Goal: Task Accomplishment & Management: Use online tool/utility

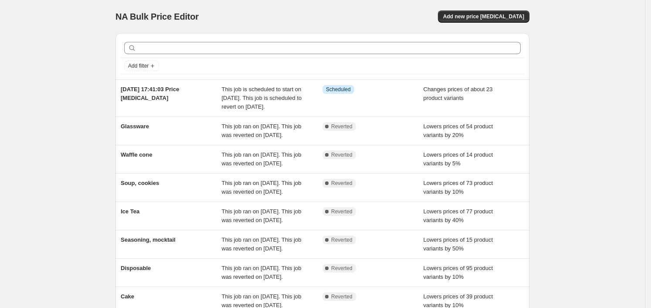
click at [512, 23] on div "NA Bulk Price Editor. This page is ready NA Bulk Price Editor Add new price [ME…" at bounding box center [323, 16] width 414 height 33
click at [517, 23] on div "NA Bulk Price Editor. This page is ready NA Bulk Price Editor Add new price [ME…" at bounding box center [323, 16] width 414 height 33
click at [518, 16] on span "Add new price [MEDICAL_DATA]" at bounding box center [483, 16] width 81 height 7
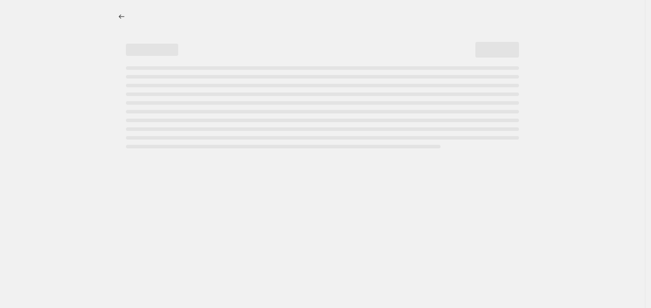
select select "percentage"
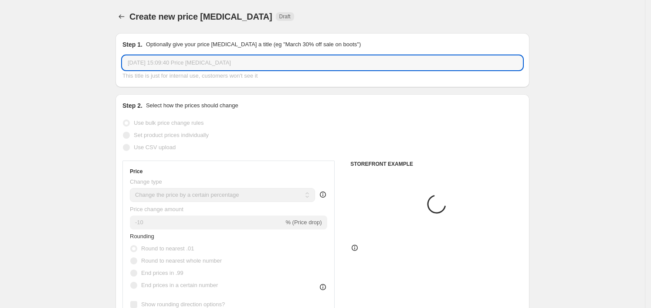
click at [192, 62] on input "[DATE] 15:09:40 Price [MEDICAL_DATA]" at bounding box center [323, 63] width 400 height 14
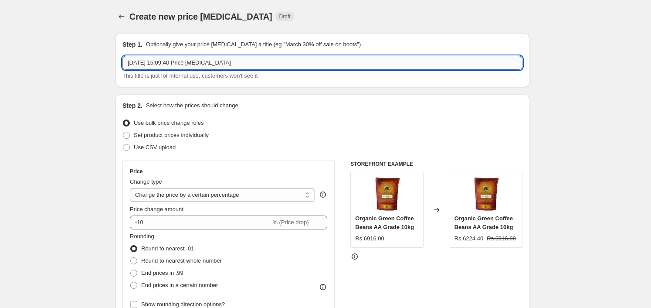
click at [192, 62] on input "11 Sept 2025, 15:09:40 Price change job" at bounding box center [323, 63] width 400 height 14
type input "bfs"
click at [161, 132] on span "Set product prices individually" at bounding box center [171, 135] width 75 height 7
click at [123, 132] on input "Set product prices individually" at bounding box center [123, 132] width 0 height 0
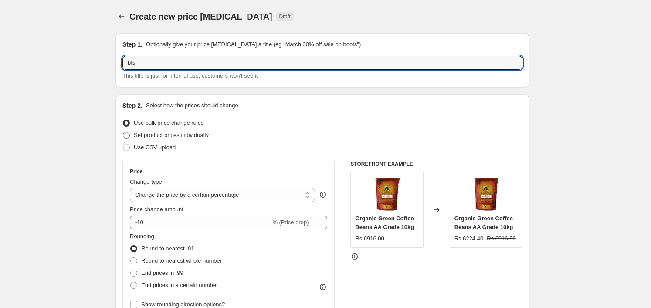
radio input "true"
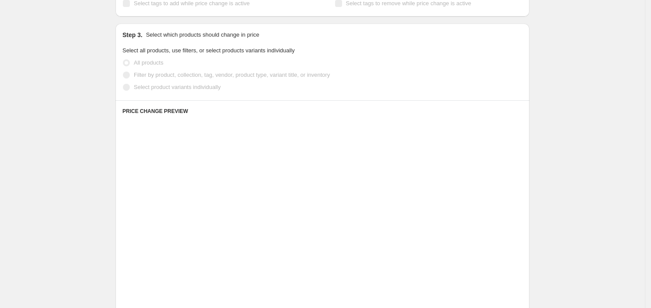
scroll to position [163, 0]
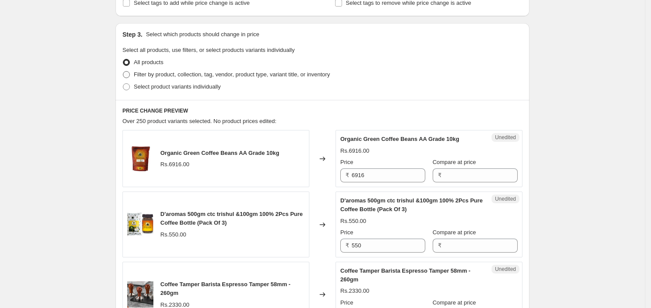
click at [208, 68] on label "Filter by product, collection, tag, vendor, product type, variant title, or inv…" at bounding box center [227, 74] width 208 height 12
click at [123, 71] on input "Filter by product, collection, tag, vendor, product type, variant title, or inv…" at bounding box center [123, 71] width 0 height 0
radio input "true"
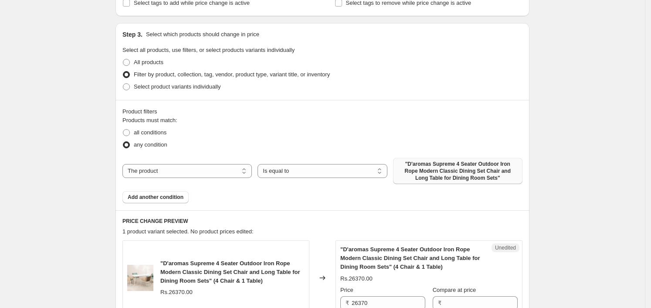
click at [437, 171] on span ""D'aromas Supreme 4 Seater Outdoor Iron Rope Modern Classic Dining Set Chair an…" at bounding box center [457, 170] width 119 height 21
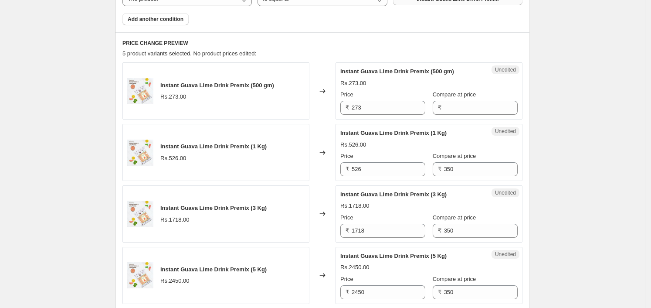
scroll to position [399, 0]
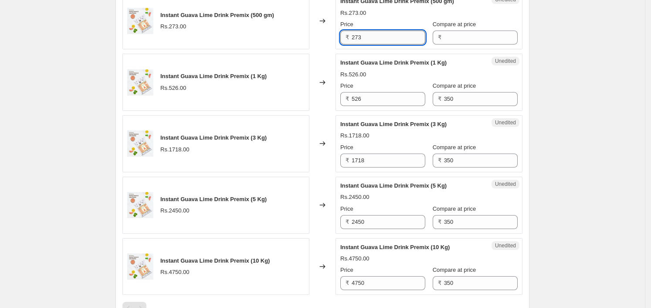
click at [375, 33] on input "273" at bounding box center [389, 38] width 74 height 14
click at [477, 40] on input "Compare at price" at bounding box center [481, 38] width 74 height 14
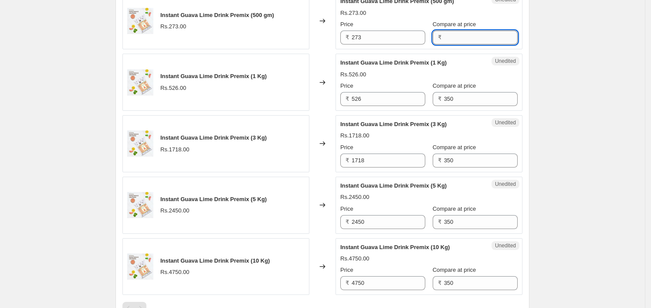
paste input "273"
type input "273"
click at [399, 98] on input "526" at bounding box center [389, 99] width 74 height 14
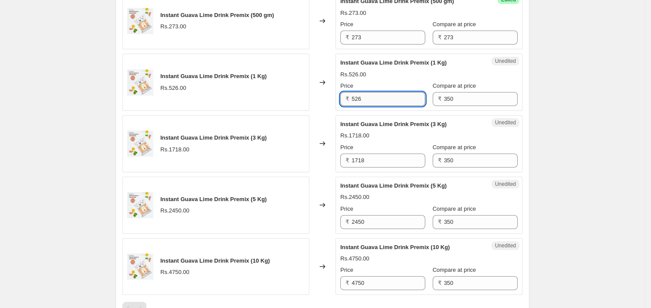
click at [399, 98] on input "526" at bounding box center [389, 99] width 74 height 14
click at [488, 97] on input "350" at bounding box center [481, 99] width 74 height 14
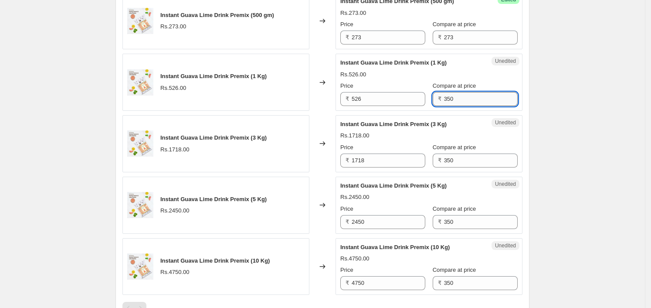
click at [488, 97] on input "350" at bounding box center [481, 99] width 74 height 14
paste input "526"
type input "526"
click at [388, 159] on input "1718" at bounding box center [389, 160] width 74 height 14
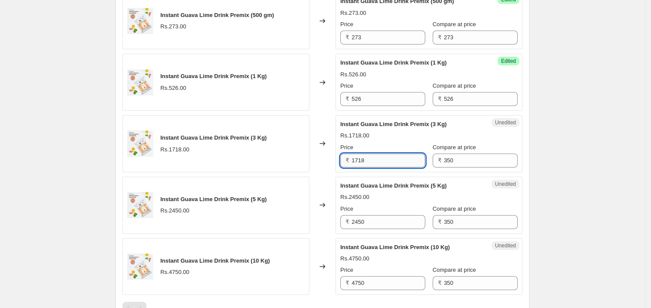
click at [388, 159] on input "1718" at bounding box center [389, 160] width 74 height 14
click at [462, 162] on input "350" at bounding box center [481, 160] width 74 height 14
paste input "1718"
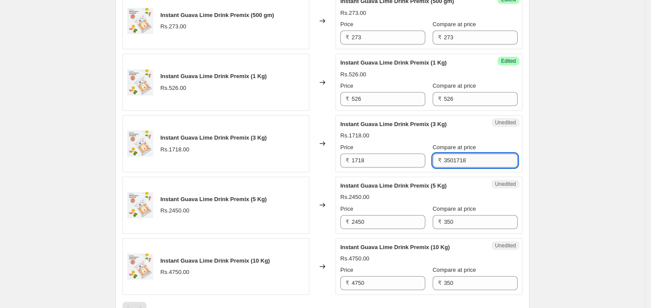
click at [462, 162] on input "3501718" at bounding box center [481, 160] width 74 height 14
paste input "text"
type input "1718"
click at [407, 219] on input "2450" at bounding box center [389, 222] width 74 height 14
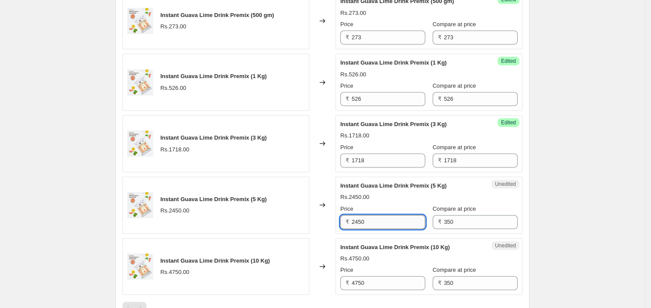
click at [407, 219] on input "2450" at bounding box center [389, 222] width 74 height 14
click at [459, 215] on input "350" at bounding box center [481, 222] width 74 height 14
click at [459, 219] on input "350" at bounding box center [481, 222] width 74 height 14
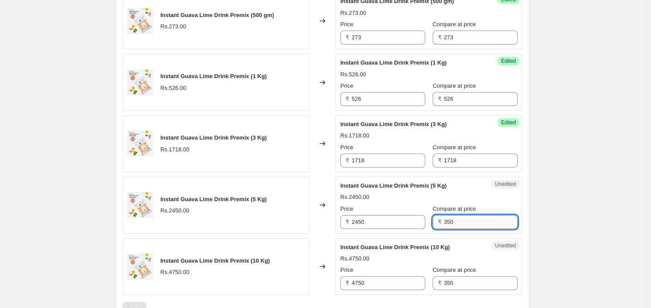
paste input "24"
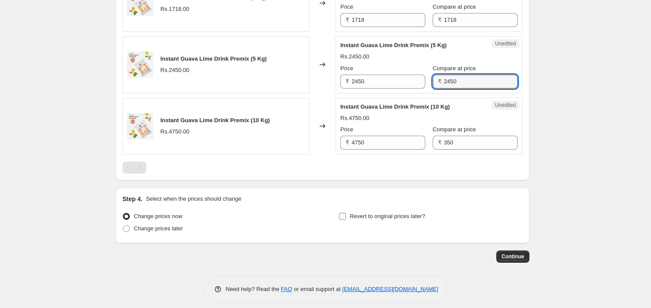
scroll to position [547, 0]
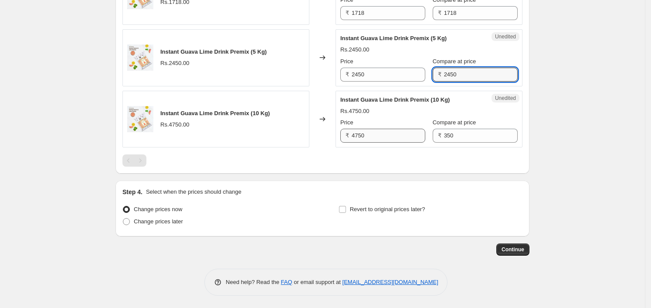
type input "2450"
click at [388, 136] on input "4750" at bounding box center [389, 136] width 74 height 14
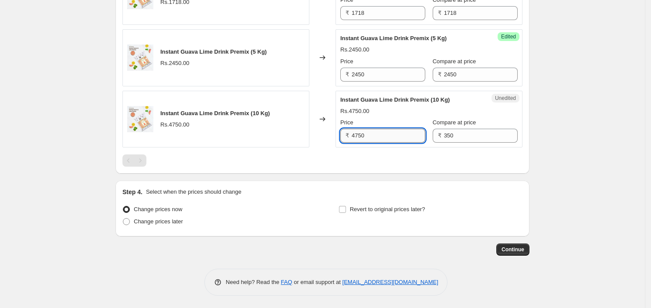
click at [388, 136] on input "4750" at bounding box center [389, 136] width 74 height 14
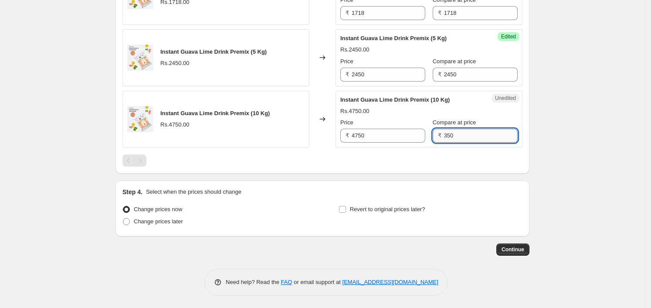
click at [484, 137] on input "350" at bounding box center [481, 136] width 74 height 14
paste input "4750"
click at [484, 137] on input "3504750" at bounding box center [481, 136] width 74 height 14
paste input "text"
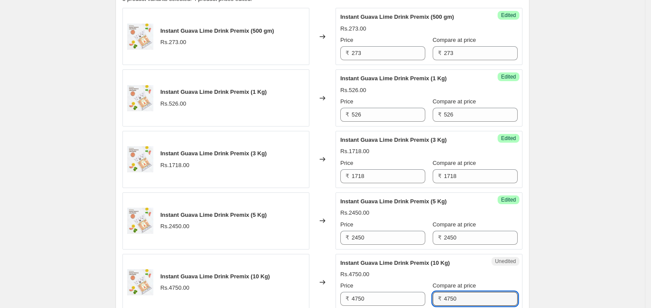
type input "4750"
click at [559, 144] on div "Create new price change job. This page is ready Create new price change job Dra…" at bounding box center [322, 43] width 645 height 855
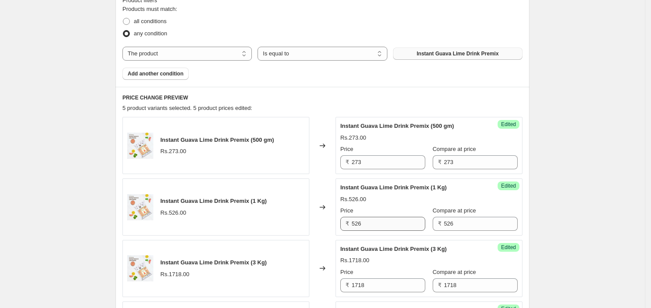
scroll to position [220, 0]
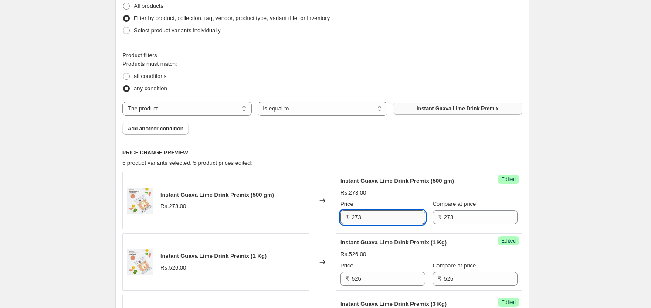
click at [392, 219] on input "273" at bounding box center [389, 217] width 74 height 14
click at [391, 219] on input "273" at bounding box center [389, 217] width 74 height 14
paste input "5"
type input "253"
click at [396, 198] on div "Instant Guava Lime Drink Premix (500 gm) Rs.273.00 Price ₹ 253 Compare at price…" at bounding box center [429, 201] width 177 height 48
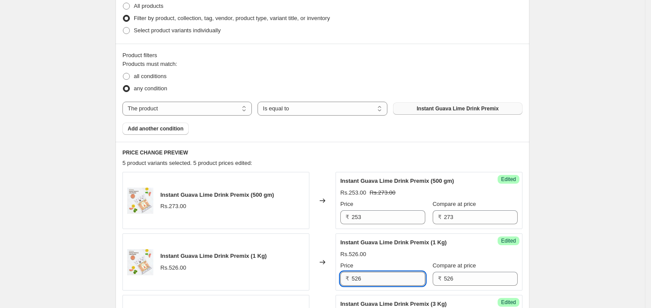
click at [414, 279] on input "526" at bounding box center [389, 279] width 74 height 14
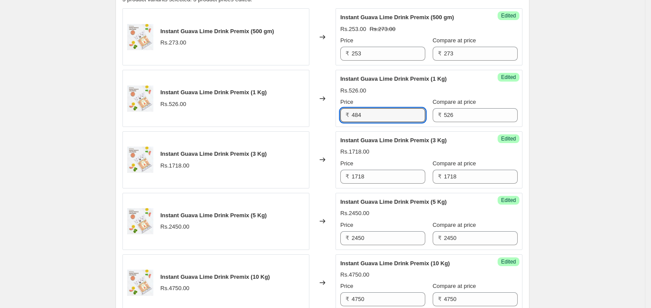
scroll to position [384, 0]
type input "484"
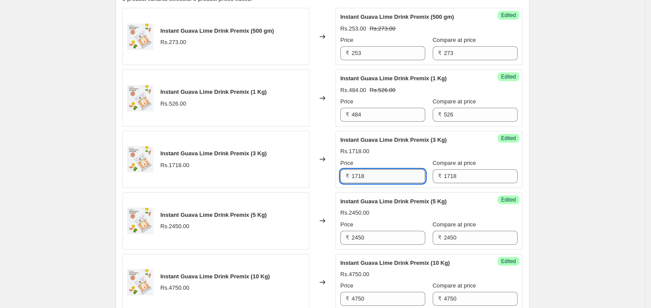
click at [377, 174] on input "1718" at bounding box center [389, 176] width 74 height 14
type input "1581"
click at [381, 241] on input "2450" at bounding box center [389, 238] width 74 height 14
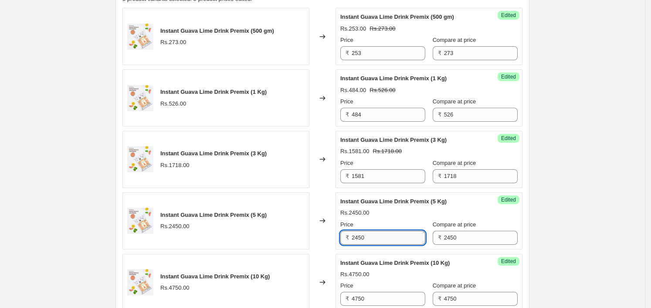
click at [381, 241] on input "2450" at bounding box center [389, 238] width 74 height 14
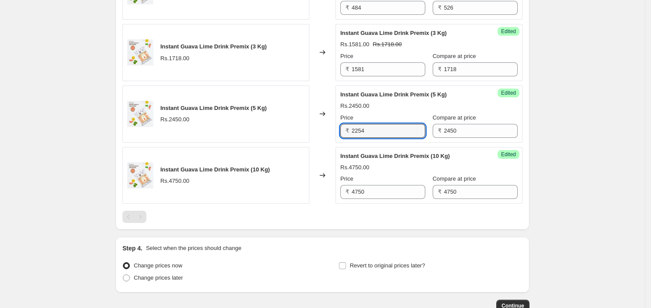
scroll to position [493, 0]
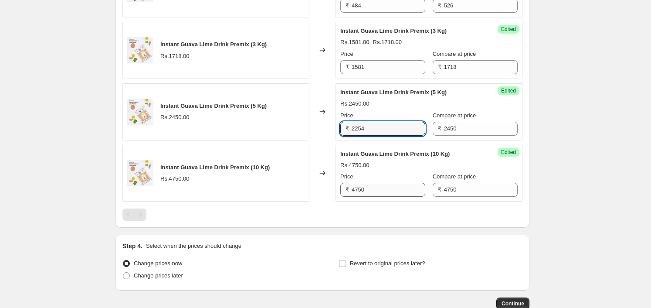
type input "2254"
click at [379, 188] on input "4750" at bounding box center [389, 190] width 74 height 14
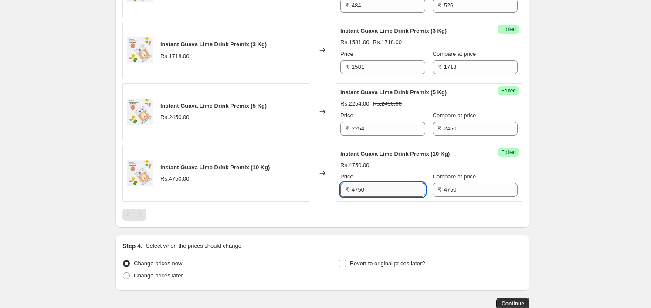
click at [379, 188] on input "4750" at bounding box center [389, 190] width 74 height 14
type input "4370"
click at [460, 212] on div at bounding box center [323, 214] width 400 height 12
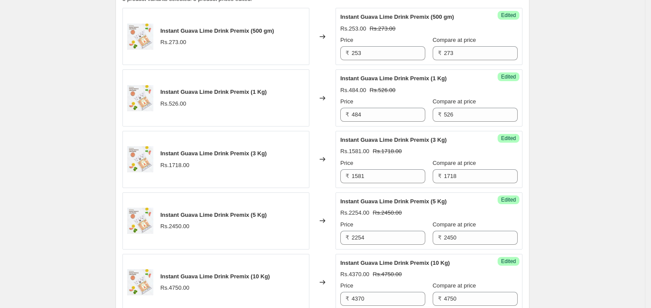
scroll to position [220, 0]
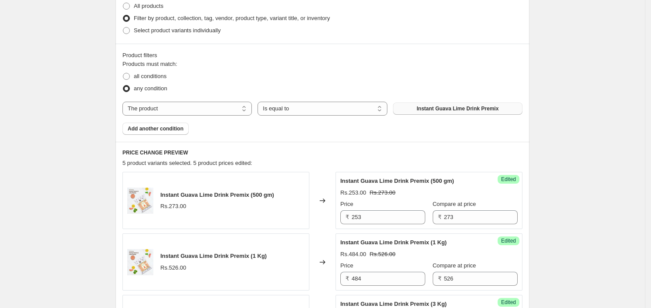
click at [155, 135] on div "Product filters Products must match: all conditions any condition The product T…" at bounding box center [323, 93] width 414 height 98
click at [158, 130] on span "Add another condition" at bounding box center [156, 128] width 56 height 7
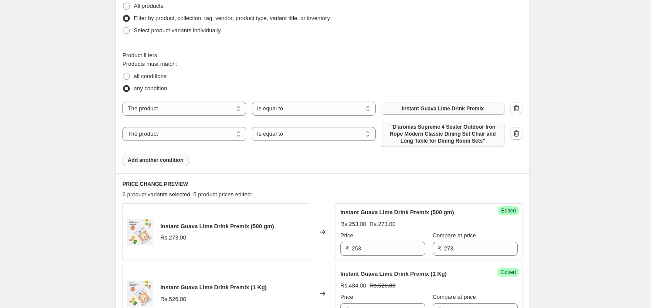
click at [445, 125] on span ""D'aromas Supreme 4 Seater Outdoor Iron Rope Modern Classic Dining Set Chair an…" at bounding box center [442, 133] width 113 height 21
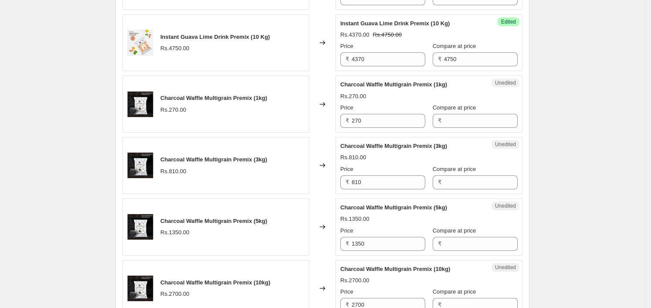
scroll to position [711, 0]
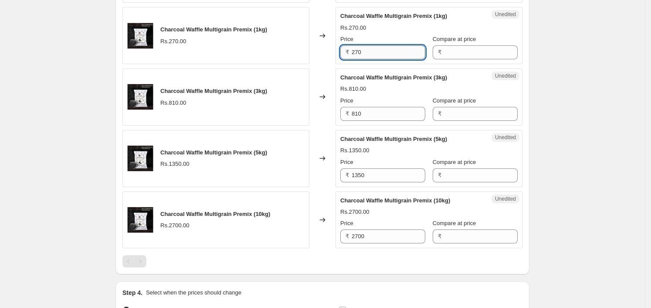
click at [372, 56] on input "270" at bounding box center [389, 52] width 74 height 14
click at [476, 51] on input "Compare at price" at bounding box center [481, 52] width 74 height 14
paste input "270"
type input "270"
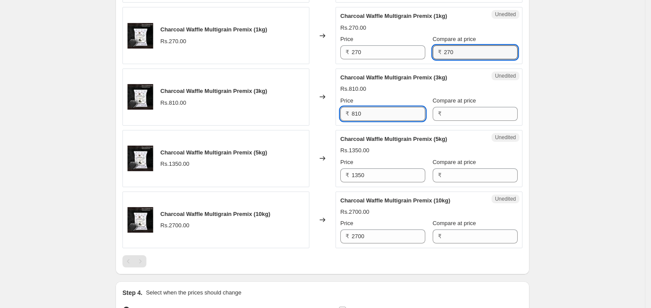
click at [405, 109] on input "810" at bounding box center [389, 114] width 74 height 14
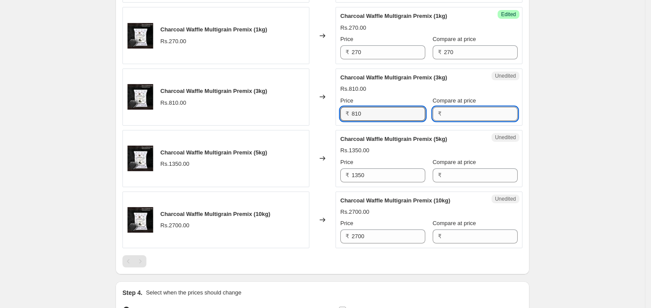
click at [490, 107] on input "Compare at price" at bounding box center [481, 114] width 74 height 14
paste input "810"
type input "810"
click at [390, 181] on div "Unedited Charcoal Waffle Multigrain Premix (5kg) Rs.1350.00 Price ₹ 1350 Compar…" at bounding box center [429, 158] width 187 height 57
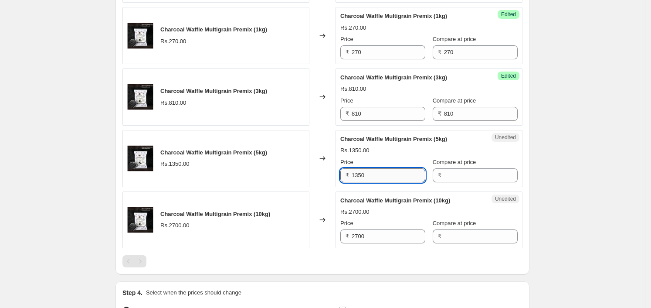
click at [389, 175] on input "1350" at bounding box center [389, 175] width 74 height 14
click at [486, 160] on div "Compare at price" at bounding box center [475, 162] width 85 height 9
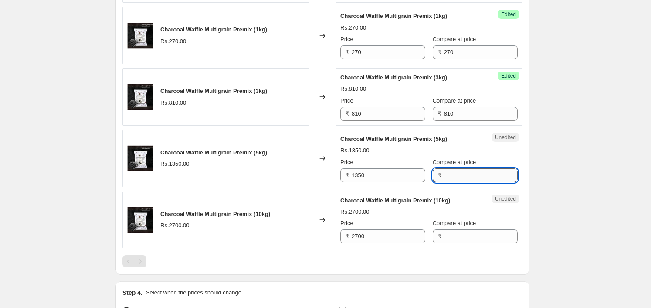
click at [476, 172] on input "Compare at price" at bounding box center [481, 175] width 74 height 14
paste input "1350"
type input "1350"
click at [382, 233] on input "2700" at bounding box center [389, 236] width 74 height 14
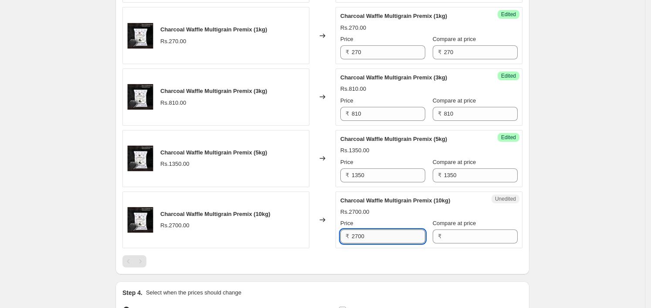
click at [382, 233] on input "2700" at bounding box center [389, 236] width 74 height 14
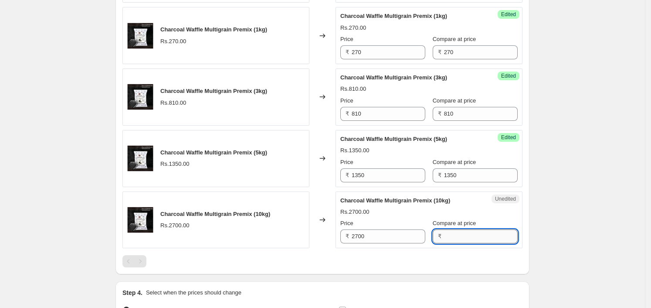
click at [480, 229] on input "Compare at price" at bounding box center [481, 236] width 74 height 14
paste input "2700"
type input "2700"
click at [377, 60] on div "Success Edited Charcoal Waffle Multigrain Premix (1kg) Rs.270.00 Price ₹ 270 Co…" at bounding box center [429, 35] width 187 height 57
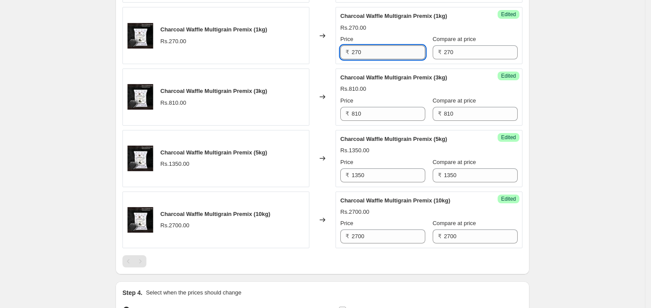
click at [381, 49] on input "270" at bounding box center [389, 52] width 74 height 14
click at [378, 113] on input "810" at bounding box center [389, 114] width 74 height 14
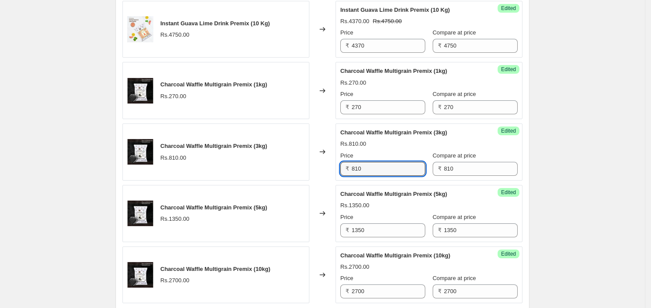
click at [348, 106] on div "₹ 270" at bounding box center [383, 107] width 85 height 14
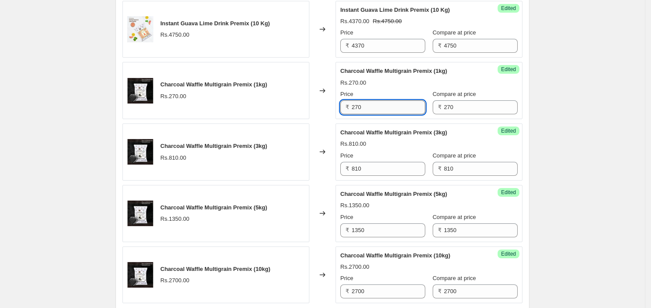
click at [379, 107] on input "270" at bounding box center [389, 107] width 74 height 14
type input "234"
click at [390, 145] on div "Rs.810.00" at bounding box center [429, 144] width 177 height 9
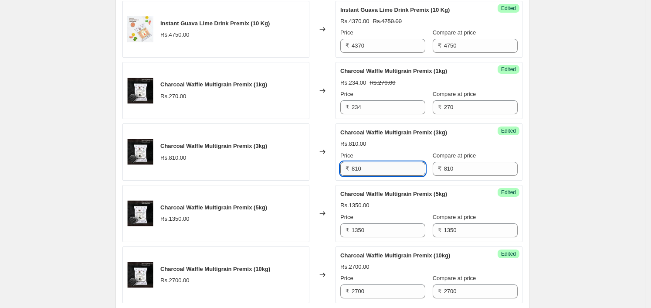
click at [385, 164] on input "810" at bounding box center [389, 169] width 74 height 14
type input "697"
click at [428, 152] on div "Price ₹ 697 Compare at price ₹ 810" at bounding box center [429, 163] width 177 height 24
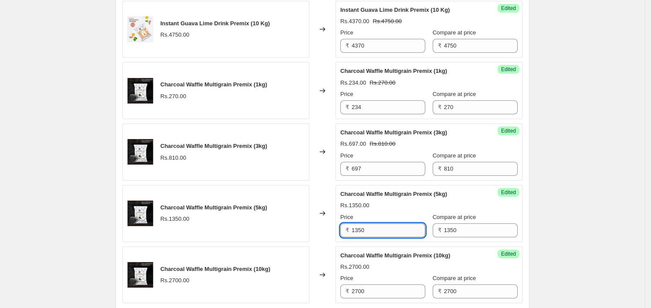
click at [370, 226] on input "1350" at bounding box center [389, 230] width 74 height 14
click at [371, 227] on input "1350" at bounding box center [389, 230] width 74 height 14
type input "1161"
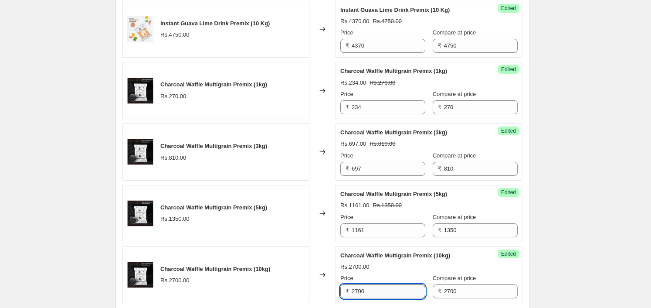
click at [411, 293] on input "2700" at bounding box center [389, 291] width 74 height 14
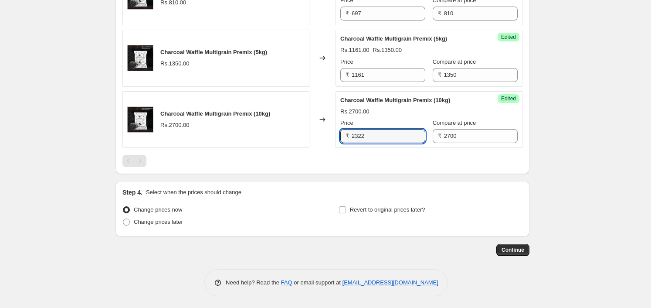
scroll to position [811, 0]
type input "2322"
click at [157, 219] on span "Change prices later" at bounding box center [158, 221] width 49 height 7
click at [123, 219] on input "Change prices later" at bounding box center [123, 218] width 0 height 0
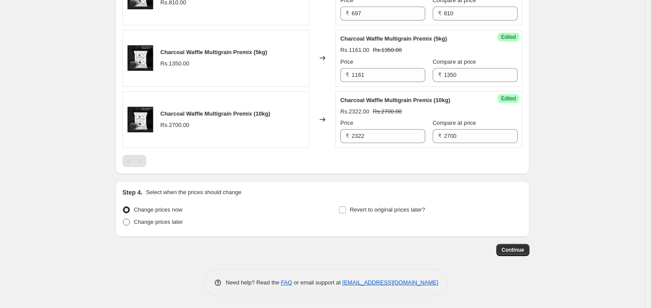
radio input "true"
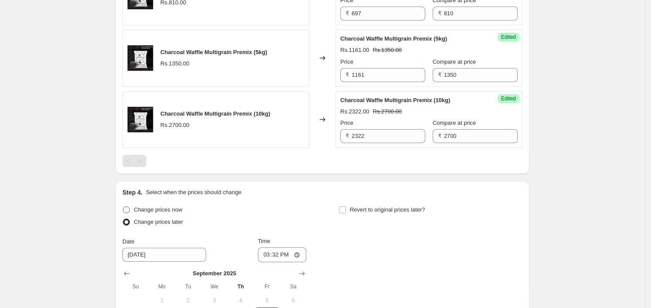
click at [164, 206] on span "Change prices now" at bounding box center [158, 209] width 48 height 7
click at [123, 206] on input "Change prices now" at bounding box center [123, 206] width 0 height 0
radio input "true"
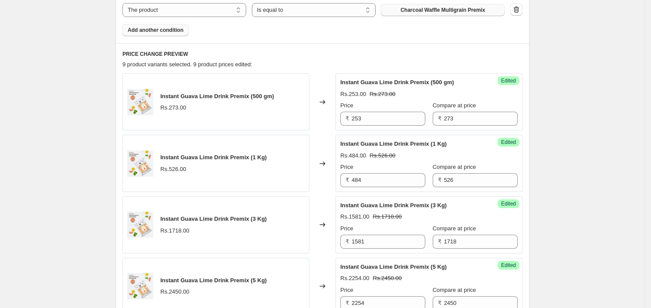
scroll to position [336, 0]
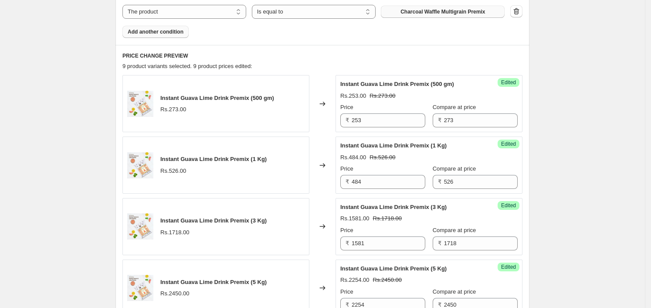
click at [167, 36] on button "Add another condition" at bounding box center [156, 32] width 66 height 12
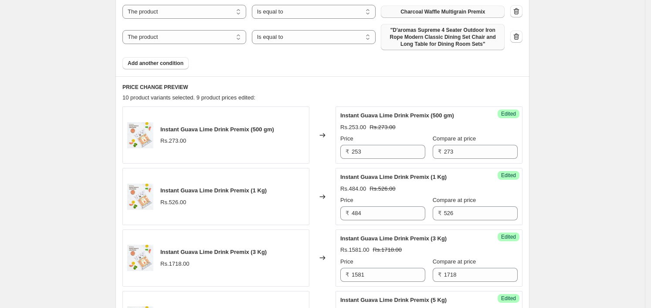
click at [427, 48] on button ""D'aromas Supreme 4 Seater Outdoor Iron Rope Modern Classic Dining Set Chair an…" at bounding box center [443, 37] width 124 height 26
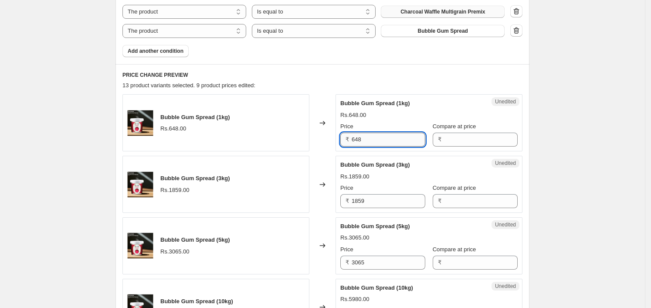
click at [376, 139] on input "648" at bounding box center [389, 140] width 74 height 14
click at [375, 139] on input "648" at bounding box center [389, 140] width 74 height 14
click at [454, 137] on input "Compare at price" at bounding box center [481, 140] width 74 height 14
paste input "648"
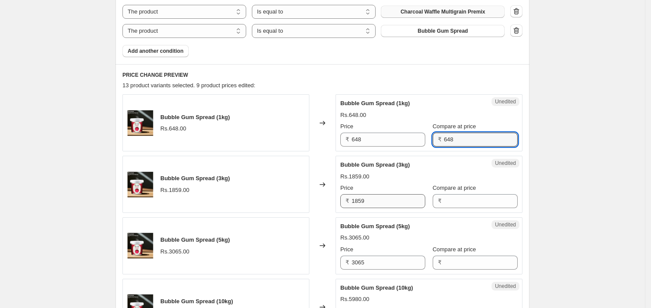
type input "648"
click at [382, 197] on input "1859" at bounding box center [389, 201] width 74 height 14
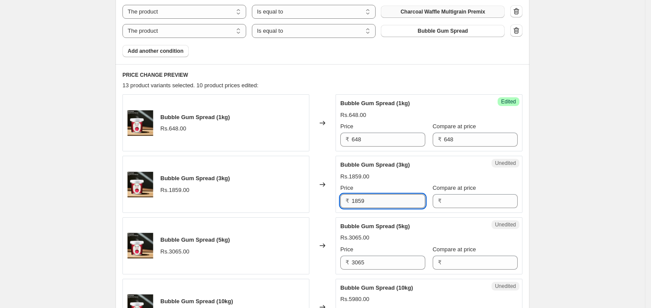
click at [371, 201] on input "1859" at bounding box center [389, 201] width 74 height 14
type input "1859"
click at [406, 203] on input "1859" at bounding box center [389, 201] width 74 height 14
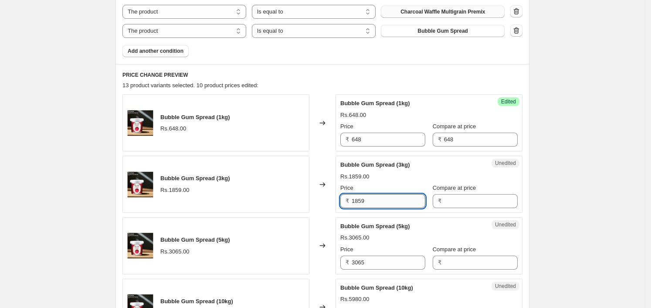
click at [406, 203] on input "1859" at bounding box center [389, 201] width 74 height 14
click at [455, 204] on input "Compare at price" at bounding box center [481, 201] width 74 height 14
paste input "1859"
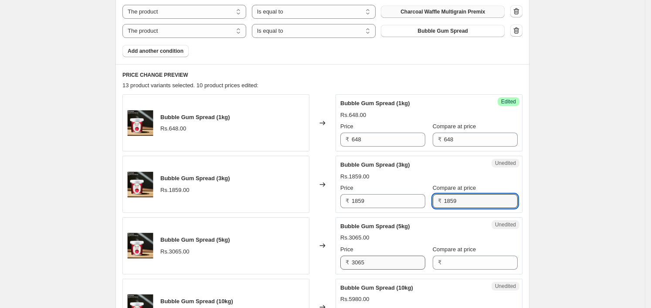
type input "1859"
click at [402, 266] on input "3065" at bounding box center [389, 262] width 74 height 14
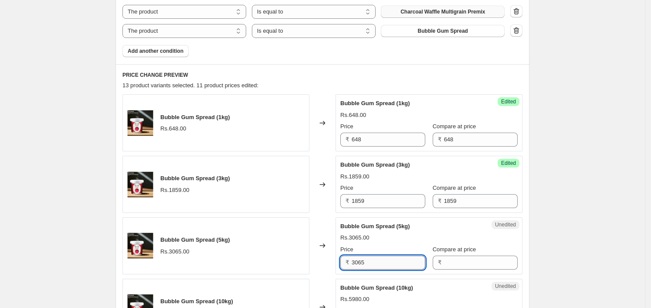
click at [401, 266] on input "3065" at bounding box center [389, 262] width 74 height 14
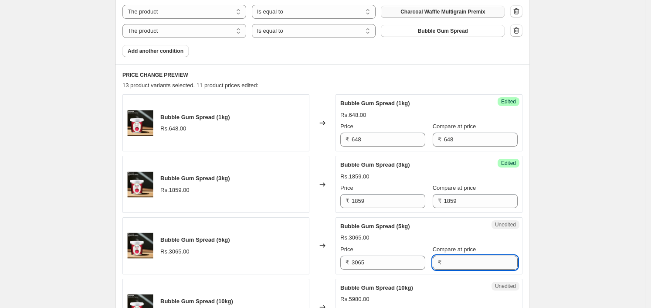
click at [455, 262] on input "Compare at price" at bounding box center [481, 262] width 74 height 14
paste input "3065"
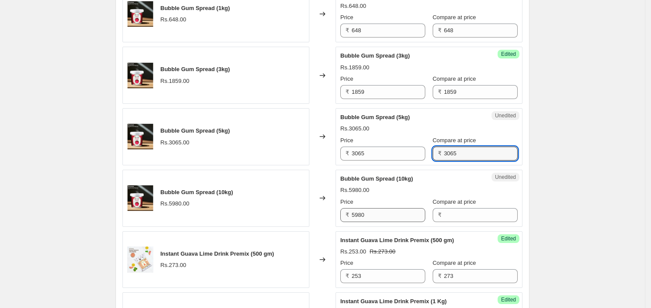
type input "3065"
click at [402, 213] on input "5980" at bounding box center [389, 215] width 74 height 14
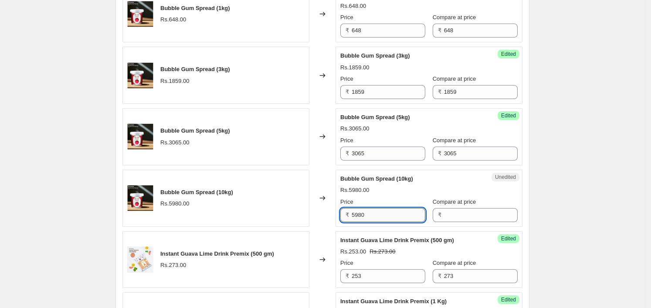
click at [402, 213] on input "5980" at bounding box center [389, 215] width 74 height 14
type input "5980"
click at [450, 218] on input "Compare at price" at bounding box center [481, 215] width 74 height 14
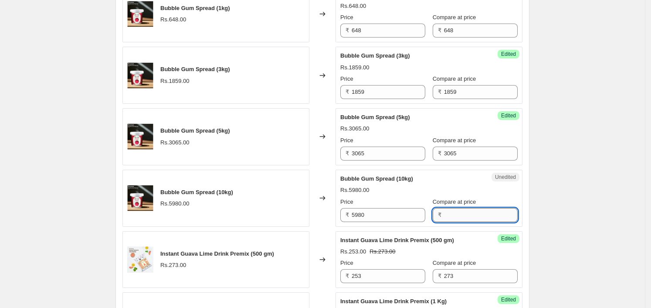
paste input "5980"
type input "5980"
click at [392, 216] on input "5980" at bounding box center [389, 215] width 74 height 14
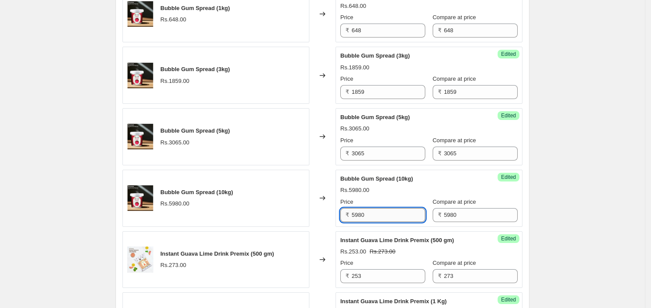
click at [392, 216] on input "5980" at bounding box center [389, 215] width 74 height 14
type input "5980"
click at [385, 154] on input "3065" at bounding box center [389, 153] width 74 height 14
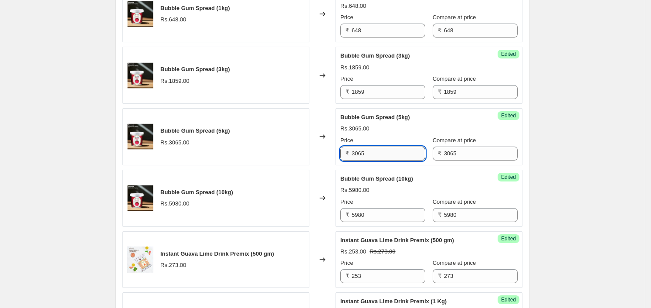
click at [385, 154] on input "3065" at bounding box center [389, 153] width 74 height 14
type input "3065"
click at [398, 94] on input "1859" at bounding box center [389, 92] width 74 height 14
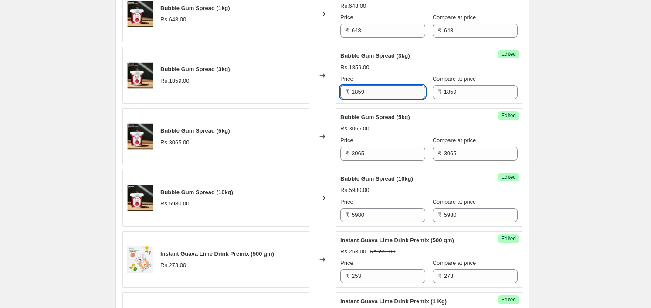
click at [398, 94] on input "1859" at bounding box center [389, 92] width 74 height 14
type input "1859"
click at [371, 32] on input "648" at bounding box center [389, 31] width 74 height 14
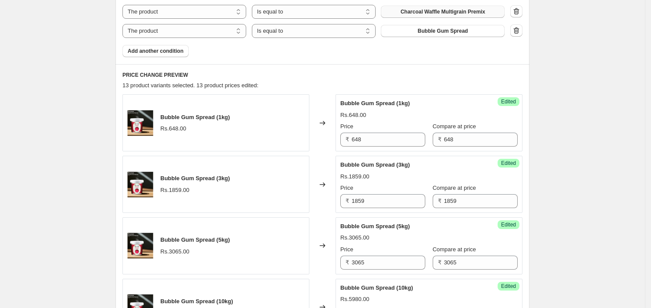
click at [397, 142] on input "648" at bounding box center [389, 140] width 74 height 14
paste input "523"
click at [397, 142] on input "523" at bounding box center [389, 140] width 74 height 14
type input "523"
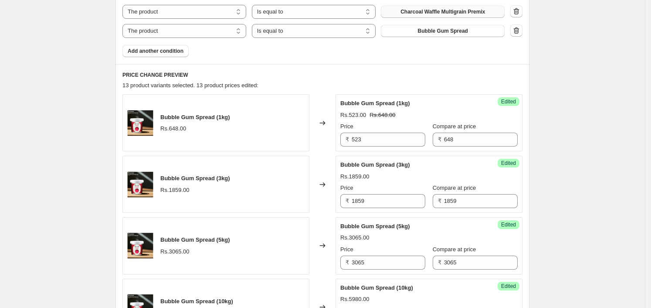
click at [411, 175] on div "Rs.1859.00" at bounding box center [429, 176] width 177 height 9
click at [370, 203] on input "1859" at bounding box center [389, 201] width 74 height 14
type input "1487"
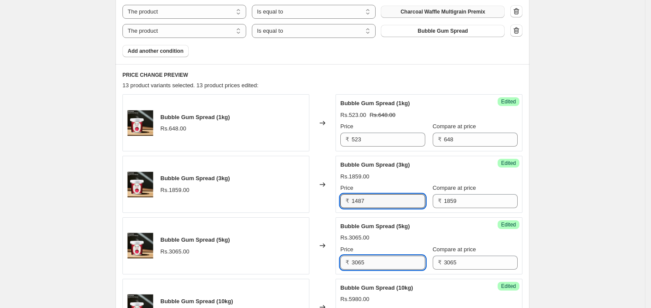
click at [374, 261] on input "3065" at bounding box center [389, 262] width 74 height 14
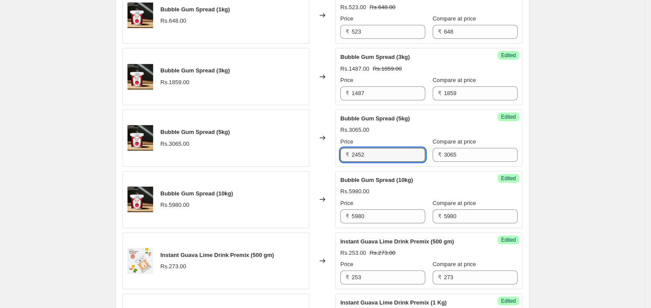
scroll to position [445, 0]
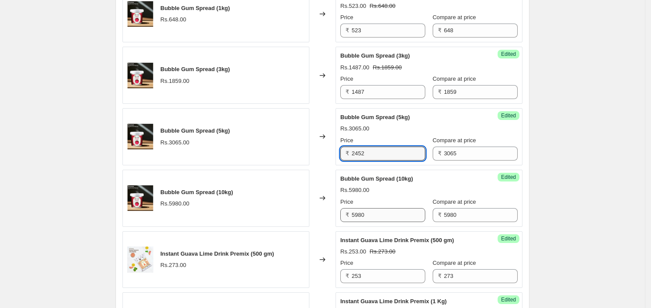
type input "2452"
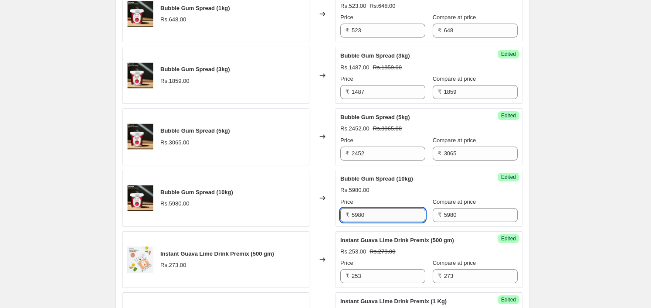
click at [397, 209] on input "5980" at bounding box center [389, 215] width 74 height 14
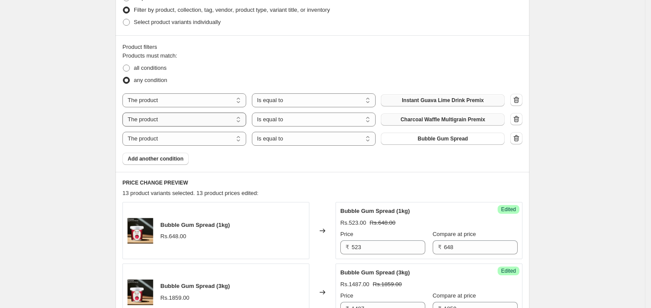
scroll to position [221, 0]
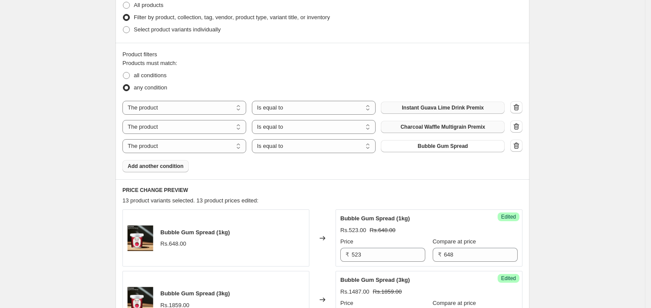
type input "4784"
click at [160, 161] on button "Add another condition" at bounding box center [156, 166] width 66 height 12
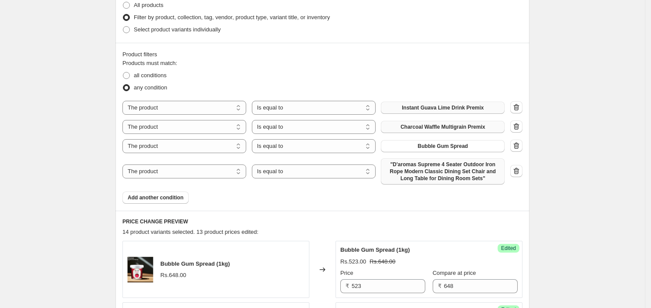
click at [464, 180] on span ""D'aromas Supreme 4 Seater Outdoor Iron Rope Modern Classic Dining Set Chair an…" at bounding box center [442, 171] width 113 height 21
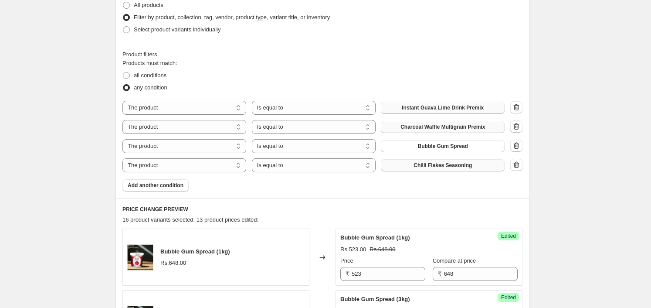
click at [436, 165] on span "Chilli Flakes Seasoning" at bounding box center [443, 165] width 58 height 7
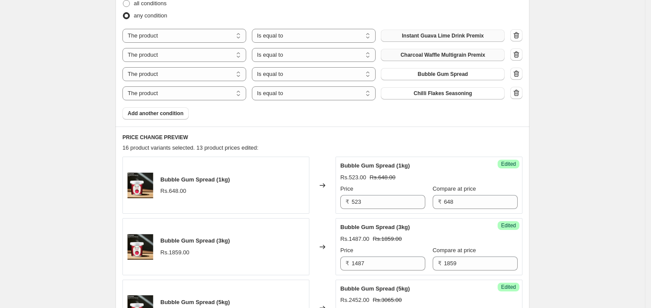
scroll to position [384, 0]
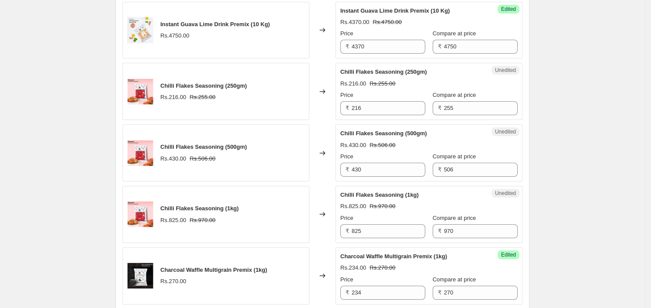
scroll to position [929, 0]
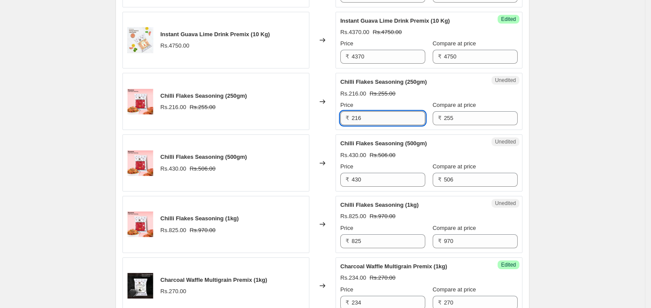
click at [378, 120] on input "216" at bounding box center [389, 118] width 74 height 14
click at [484, 119] on input "255" at bounding box center [481, 118] width 74 height 14
click at [466, 119] on input "255" at bounding box center [481, 118] width 74 height 14
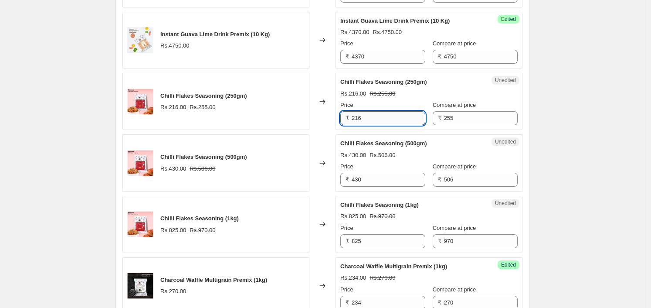
click at [381, 116] on input "216" at bounding box center [389, 118] width 74 height 14
paste input "55"
type input "255"
click at [394, 176] on input "430" at bounding box center [389, 180] width 74 height 14
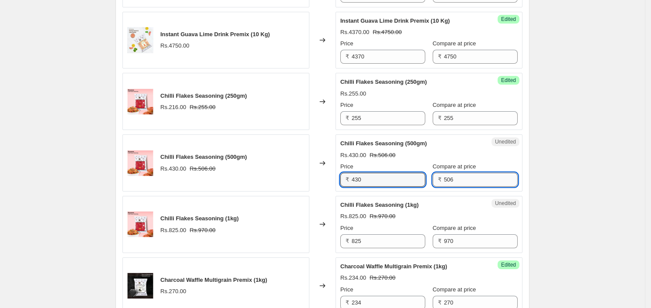
click at [494, 181] on input "506" at bounding box center [481, 180] width 74 height 14
click at [402, 180] on input "430" at bounding box center [389, 180] width 74 height 14
paste input "506"
click at [395, 180] on input "430506" at bounding box center [389, 180] width 74 height 14
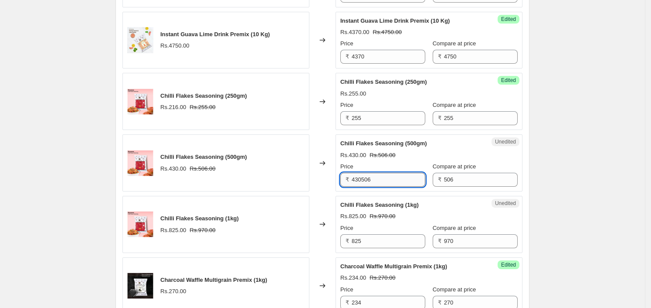
click at [395, 180] on input "430506" at bounding box center [389, 180] width 74 height 14
paste input "text"
type input "506"
click at [467, 234] on input "970" at bounding box center [481, 241] width 74 height 14
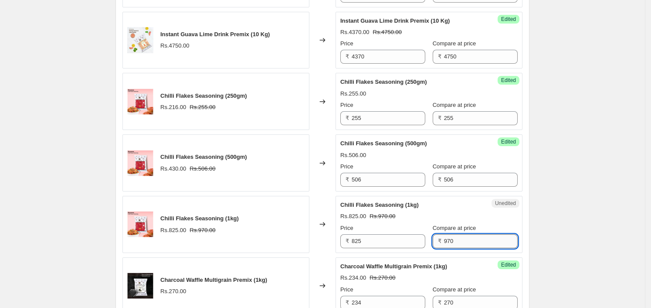
click at [467, 234] on input "970" at bounding box center [481, 241] width 74 height 14
click at [381, 237] on input "825" at bounding box center [389, 241] width 74 height 14
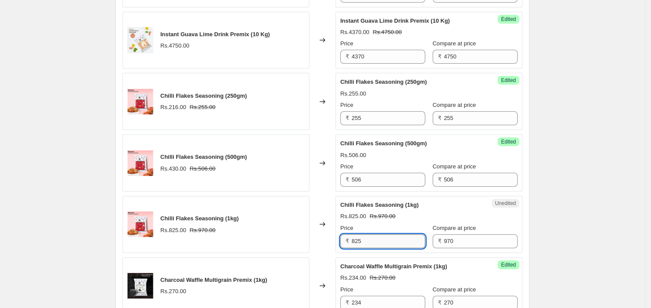
click at [381, 237] on input "825" at bounding box center [389, 241] width 74 height 14
paste input "970"
type input "970"
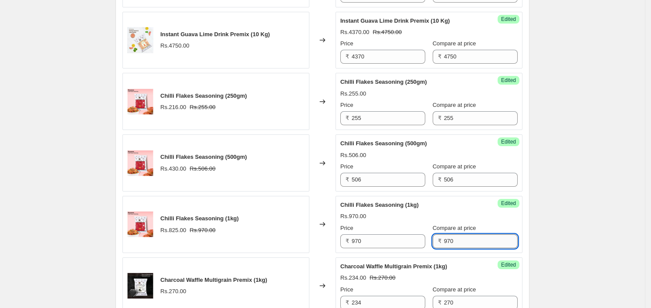
click at [488, 234] on input "970" at bounding box center [481, 241] width 74 height 14
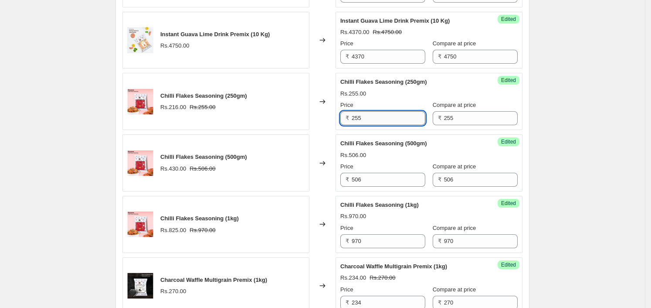
click at [379, 119] on input "255" at bounding box center [389, 118] width 74 height 14
click at [427, 125] on div "Success Edited Chilli Flakes Seasoning (250gm) Rs.255.00 Price ₹ 255 Compare at…" at bounding box center [429, 101] width 187 height 57
click at [490, 114] on input "255" at bounding box center [481, 118] width 74 height 14
click at [391, 112] on input "255" at bounding box center [389, 118] width 74 height 14
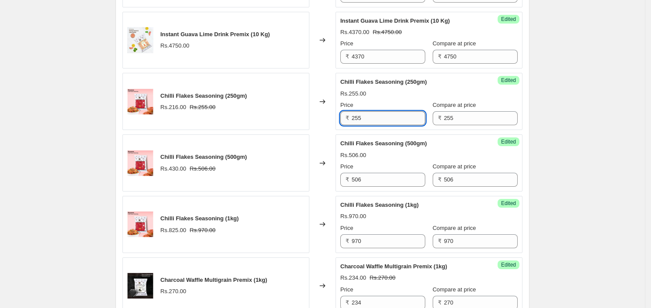
click at [391, 112] on input "255" at bounding box center [389, 118] width 74 height 14
click at [394, 111] on input "255" at bounding box center [389, 118] width 74 height 14
click at [396, 108] on div "Price" at bounding box center [383, 105] width 85 height 9
click at [392, 116] on input "255" at bounding box center [389, 118] width 74 height 14
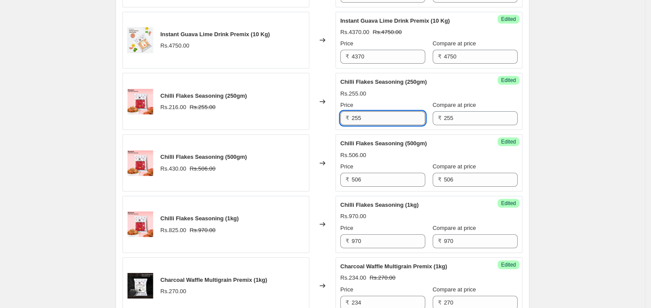
click at [391, 117] on input "255" at bounding box center [389, 118] width 74 height 14
type input "143"
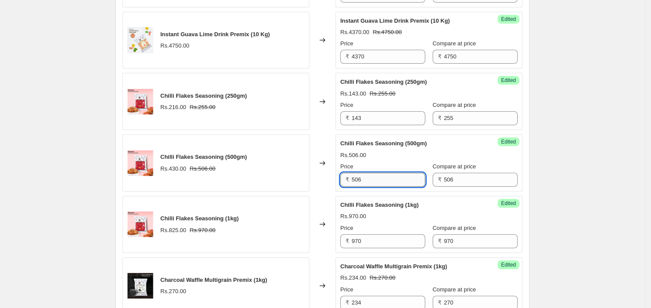
click at [385, 177] on input "506" at bounding box center [389, 180] width 74 height 14
click at [386, 177] on input "506" at bounding box center [389, 180] width 74 height 14
type input "288"
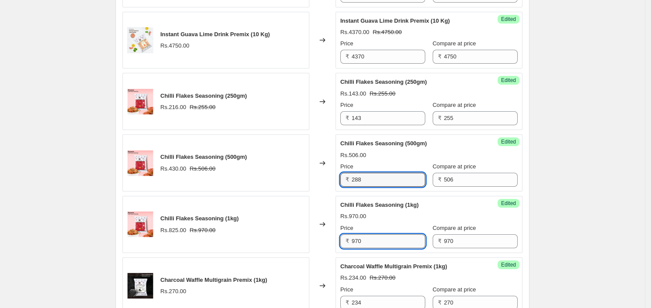
click at [378, 234] on input "970" at bounding box center [389, 241] width 74 height 14
type input "553"
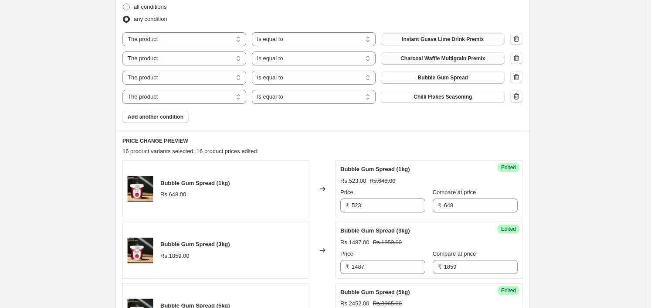
scroll to position [290, 0]
click at [226, 95] on select "The product The product's collection The product's tag The product's vendor The…" at bounding box center [185, 96] width 124 height 14
click at [179, 115] on span "Add another condition" at bounding box center [156, 115] width 56 height 7
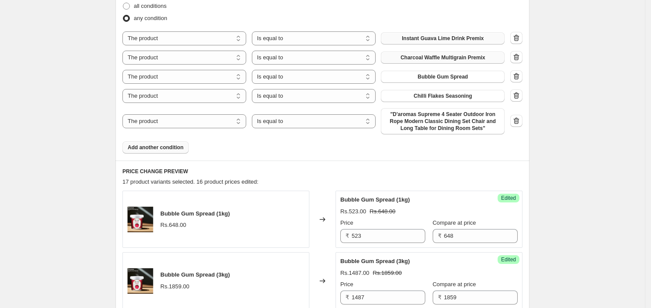
click at [421, 129] on span ""D'aromas Supreme 4 Seater Outdoor Iron Rope Modern Classic Dining Set Chair an…" at bounding box center [442, 121] width 113 height 21
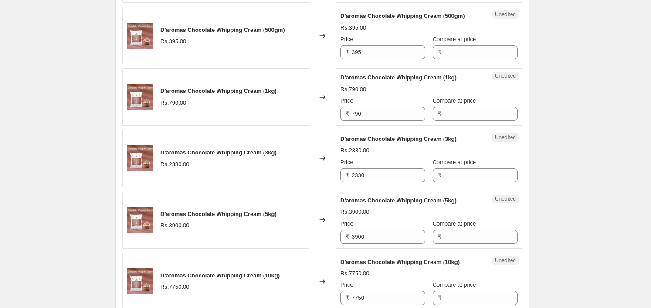
scroll to position [998, 0]
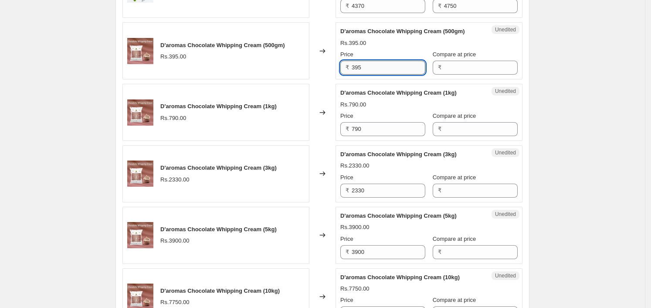
click at [411, 66] on input "395" at bounding box center [389, 68] width 74 height 14
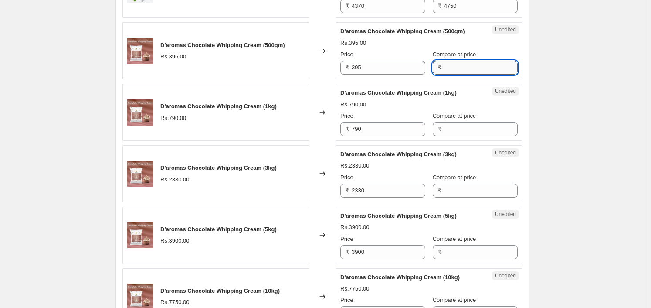
click at [477, 65] on input "Compare at price" at bounding box center [481, 68] width 74 height 14
paste input "395"
type input "395"
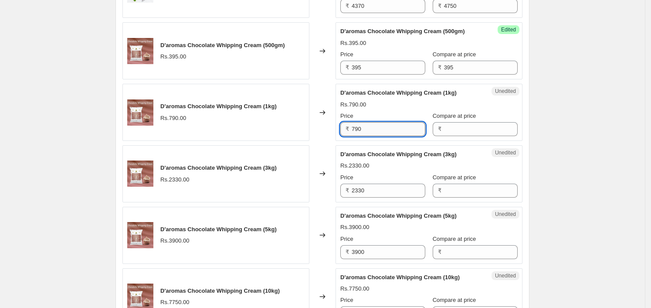
click at [383, 134] on input "790" at bounding box center [389, 129] width 74 height 14
click at [483, 131] on input "Compare at price" at bounding box center [481, 129] width 74 height 14
paste input "790"
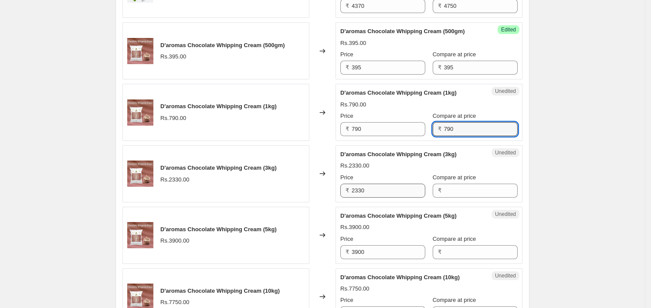
type input "790"
click at [392, 187] on input "2330" at bounding box center [389, 191] width 74 height 14
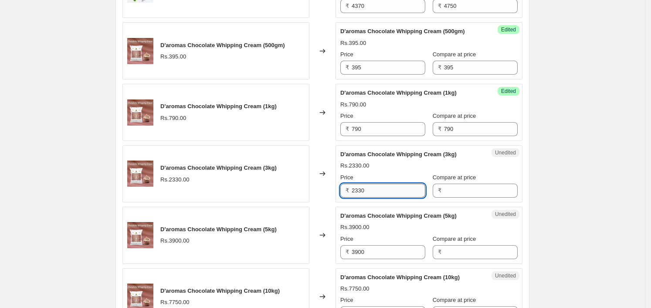
click at [392, 187] on input "2330" at bounding box center [389, 191] width 74 height 14
click at [398, 185] on input "2330" at bounding box center [389, 191] width 74 height 14
click at [398, 187] on input "2330" at bounding box center [389, 191] width 74 height 14
click at [399, 187] on input "2330" at bounding box center [389, 191] width 74 height 14
click at [462, 192] on input "Compare at price" at bounding box center [481, 191] width 74 height 14
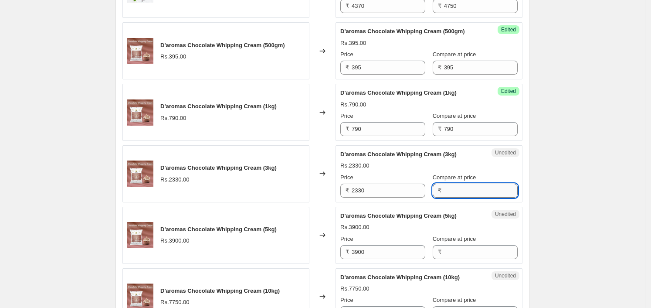
paste input "2330"
type input "2330"
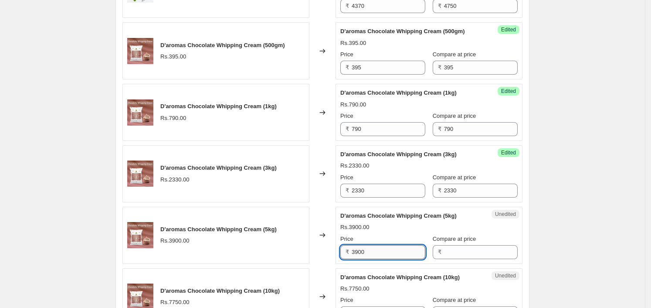
click at [373, 248] on input "3900" at bounding box center [389, 252] width 74 height 14
click at [452, 248] on input "Compare at price" at bounding box center [481, 252] width 74 height 14
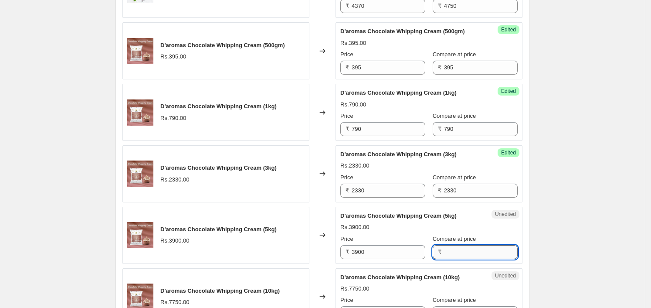
paste input "3900"
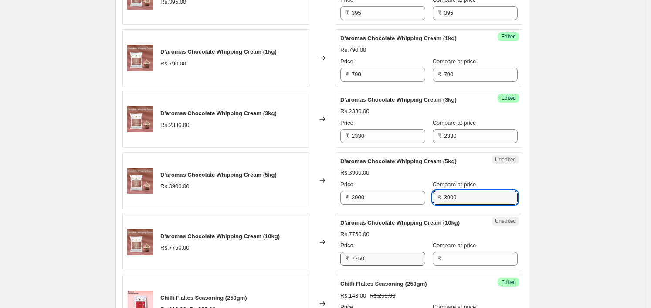
type input "3900"
click at [380, 262] on input "7750" at bounding box center [389, 259] width 74 height 14
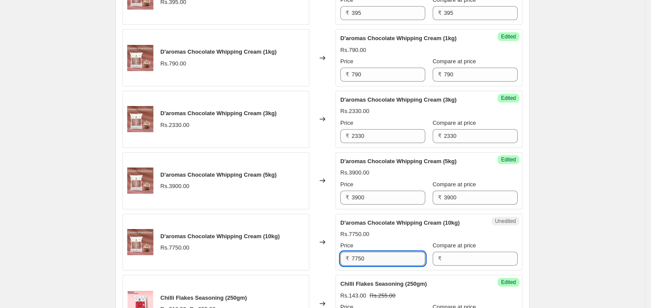
click at [379, 262] on input "7750" at bounding box center [389, 259] width 74 height 14
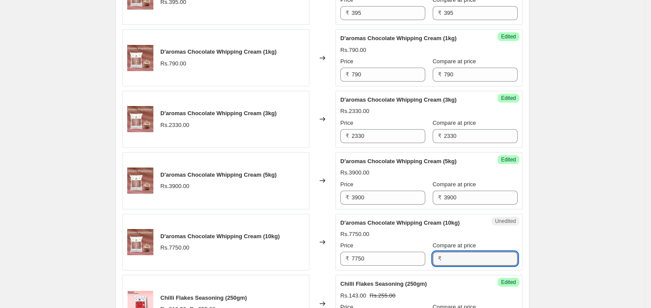
click at [476, 264] on div "Unedited D'aromas Chocolate Whipping Cream (10kg) Rs.7750.00 Price ₹ 7750 Compa…" at bounding box center [429, 242] width 187 height 57
paste input "7750"
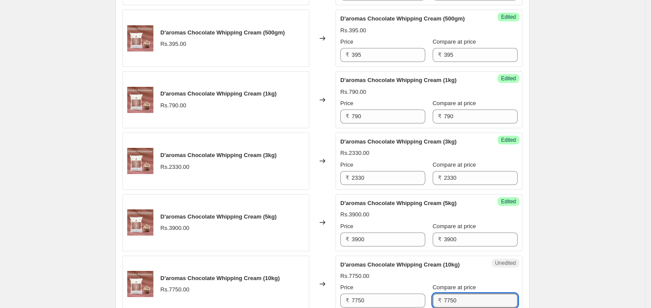
scroll to position [1010, 0]
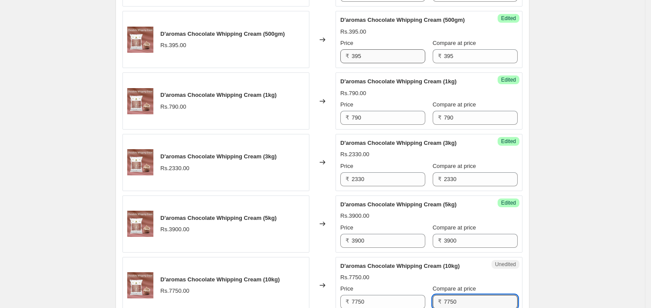
type input "7750"
click at [380, 58] on input "395" at bounding box center [389, 56] width 74 height 14
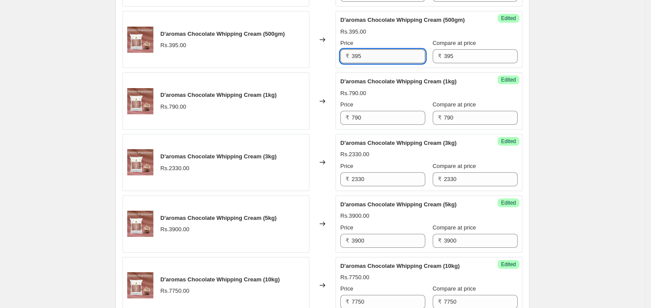
click at [378, 58] on input "395" at bounding box center [389, 56] width 74 height 14
type input "382"
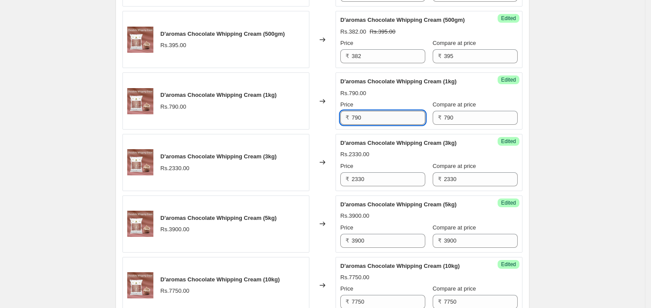
click at [395, 115] on input "790" at bounding box center [389, 118] width 74 height 14
click at [394, 115] on input "790" at bounding box center [389, 118] width 74 height 14
type input "766"
click at [387, 175] on input "2330" at bounding box center [389, 179] width 74 height 14
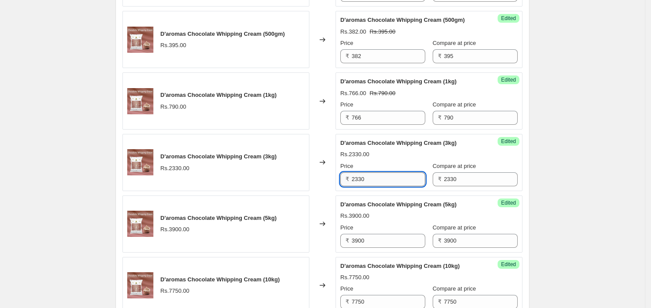
click at [387, 175] on input "2330" at bounding box center [389, 179] width 74 height 14
type input "2260"
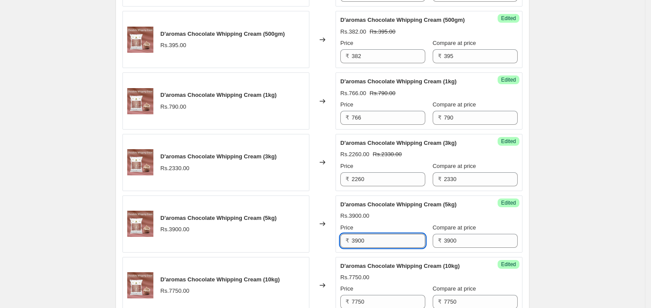
click at [378, 238] on input "3900" at bounding box center [389, 241] width 74 height 14
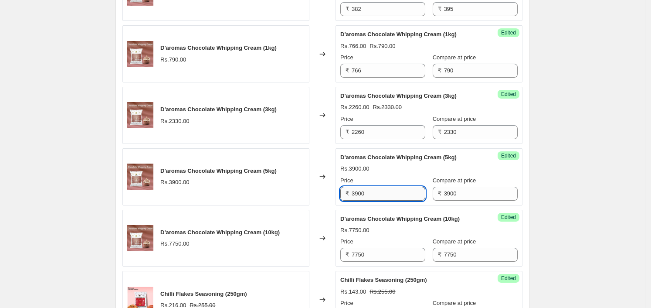
scroll to position [1119, 0]
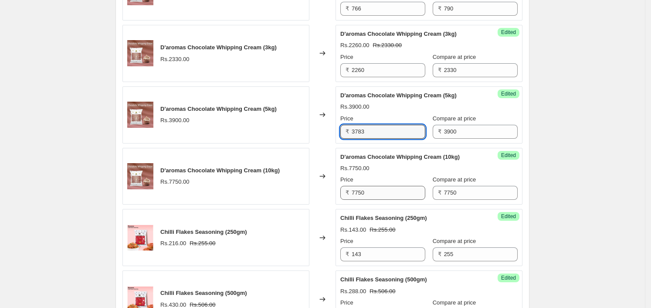
type input "3783"
click at [388, 188] on input "7750" at bounding box center [389, 193] width 74 height 14
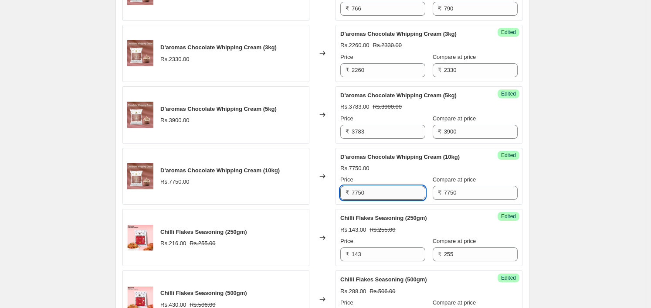
click at [388, 188] on input "7750" at bounding box center [389, 193] width 74 height 14
type input "7516"
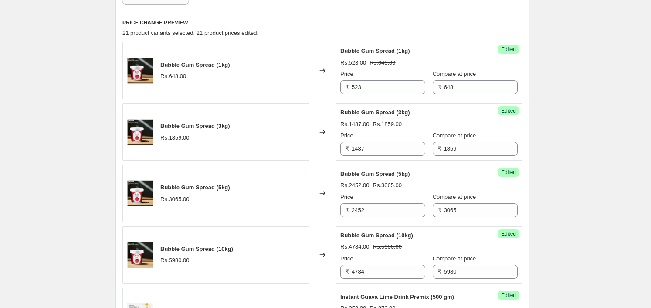
scroll to position [344, 0]
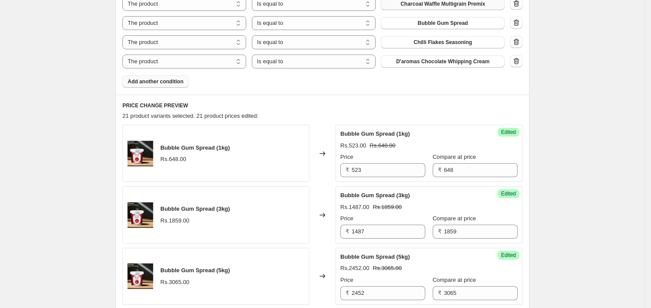
click at [162, 80] on span "Add another condition" at bounding box center [156, 81] width 56 height 7
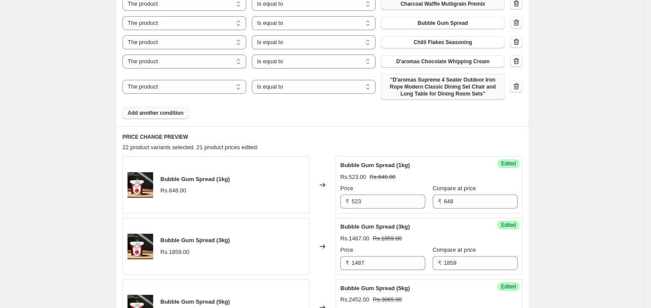
click at [463, 94] on span ""D'aromas Supreme 4 Seater Outdoor Iron Rope Modern Classic Dining Set Chair an…" at bounding box center [442, 86] width 113 height 21
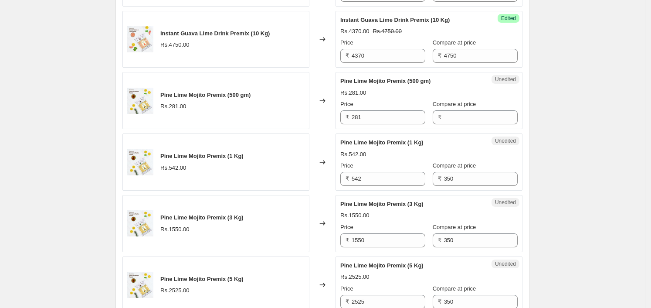
scroll to position [998, 0]
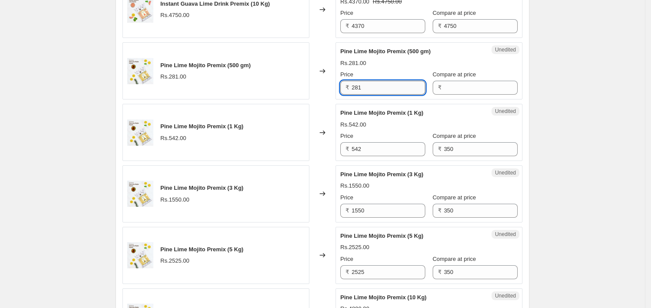
click at [374, 81] on input "281" at bounding box center [389, 88] width 74 height 14
click at [463, 93] on input "Compare at price" at bounding box center [481, 88] width 74 height 14
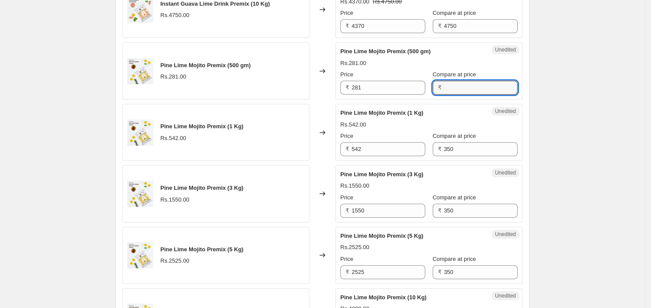
paste input "281"
type input "281"
click at [379, 153] on input "542" at bounding box center [389, 149] width 74 height 14
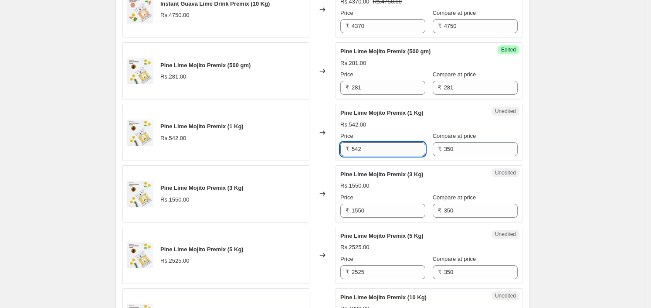
click at [379, 153] on input "542" at bounding box center [389, 149] width 74 height 14
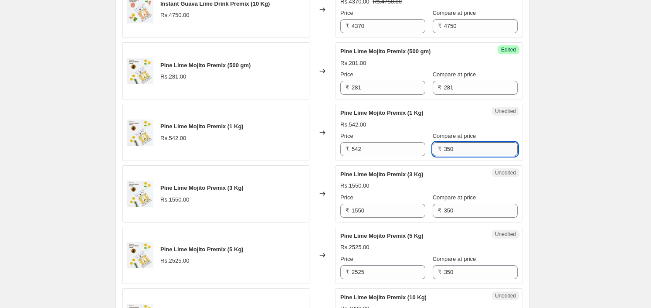
click at [471, 143] on input "350" at bounding box center [481, 149] width 74 height 14
paste input "542"
click at [475, 149] on input "350542" at bounding box center [481, 149] width 74 height 14
click at [476, 149] on input "350542" at bounding box center [481, 149] width 74 height 14
paste input "text"
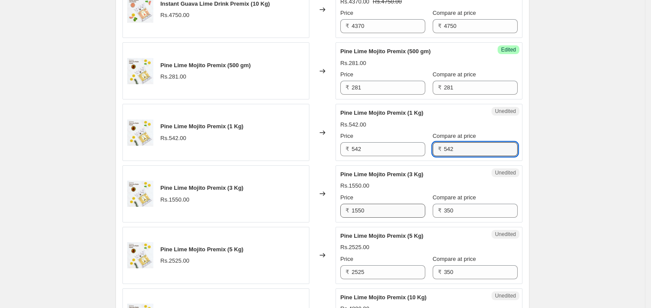
type input "542"
click at [377, 209] on input "1550" at bounding box center [389, 211] width 74 height 14
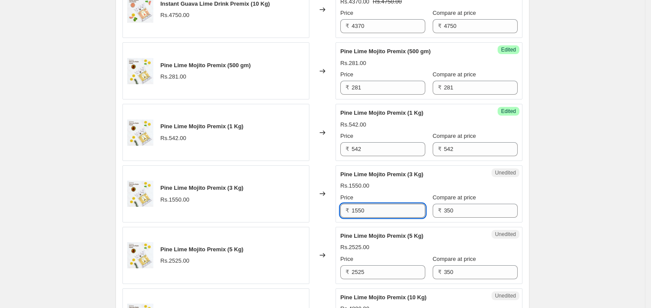
click at [378, 209] on input "1550" at bounding box center [389, 211] width 74 height 14
click at [445, 206] on input "350" at bounding box center [481, 211] width 74 height 14
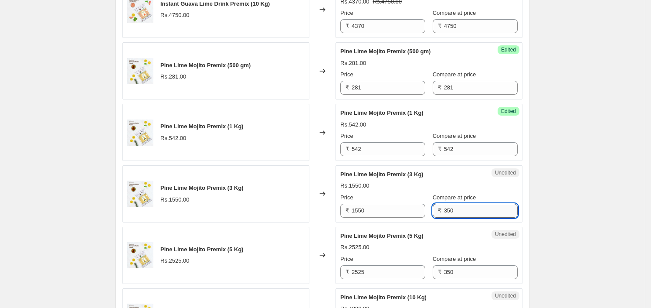
click at [445, 206] on input "350" at bounding box center [481, 211] width 74 height 14
paste input "15"
type input "1550"
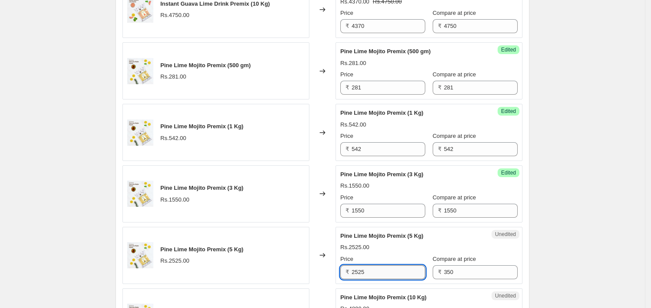
click at [375, 266] on input "2525" at bounding box center [389, 272] width 74 height 14
click at [375, 267] on input "2525" at bounding box center [389, 272] width 74 height 14
click at [459, 267] on input "350" at bounding box center [481, 272] width 74 height 14
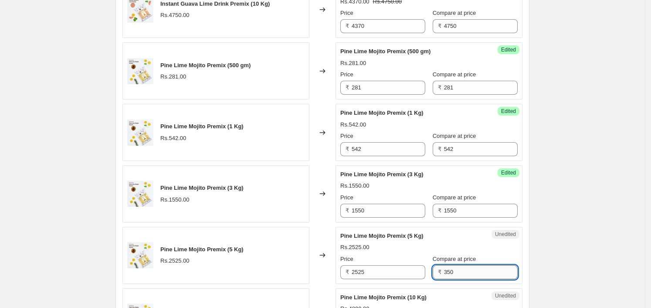
paste input "2525"
click at [459, 267] on input "3502525" at bounding box center [481, 272] width 74 height 14
paste input "text"
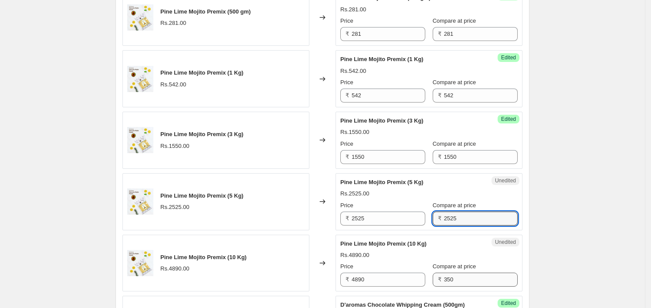
scroll to position [1107, 0]
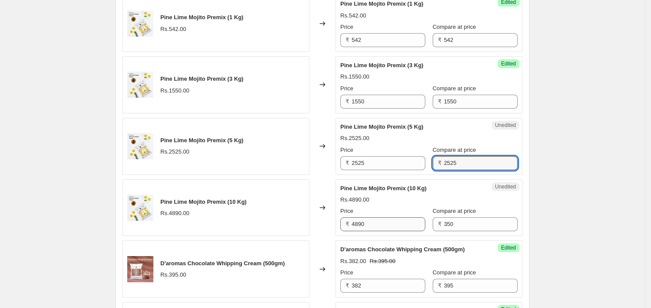
type input "2525"
click at [384, 221] on input "4890" at bounding box center [389, 224] width 74 height 14
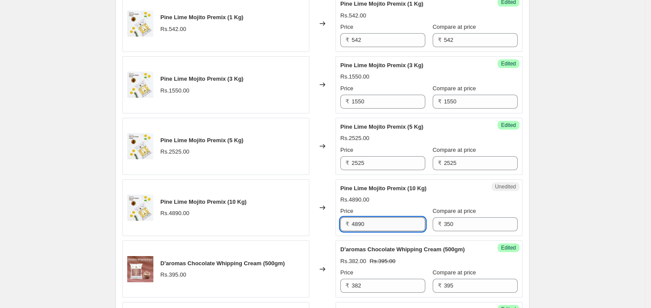
click at [383, 221] on input "4890" at bounding box center [389, 224] width 74 height 14
click at [472, 226] on input "350" at bounding box center [481, 224] width 74 height 14
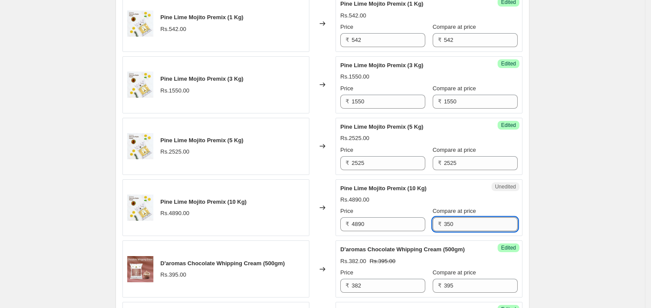
paste input "4890"
click at [461, 222] on input "3504890" at bounding box center [481, 224] width 74 height 14
paste input "text"
type input "4890"
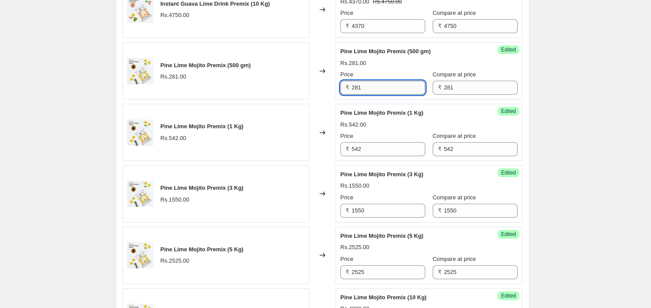
click at [391, 89] on input "281" at bounding box center [389, 88] width 74 height 14
type input "253"
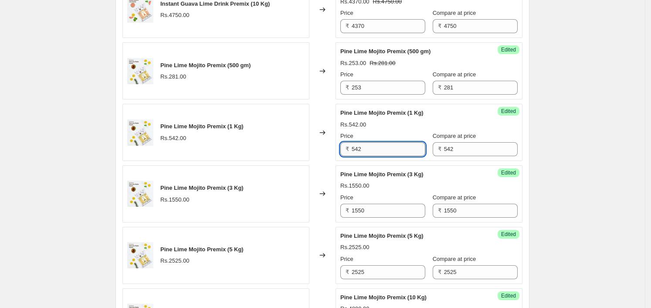
click at [374, 150] on input "542" at bounding box center [389, 149] width 74 height 14
type input "489"
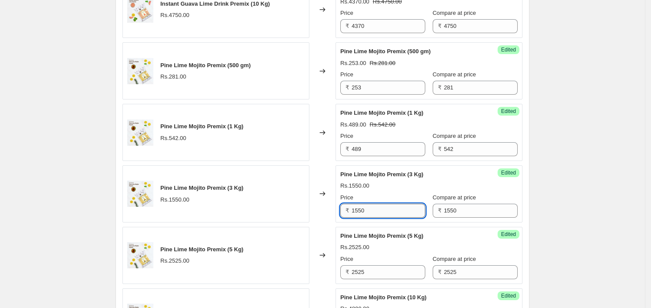
click at [373, 211] on input "1550" at bounding box center [389, 211] width 74 height 14
type input "1395"
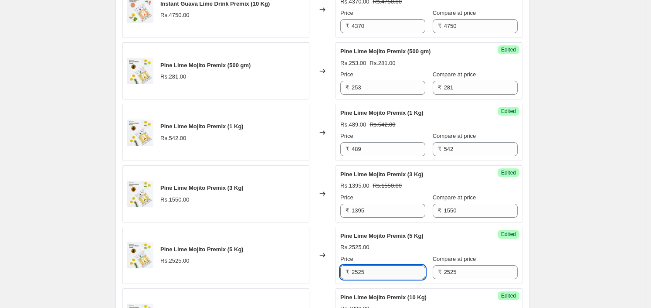
click at [371, 275] on input "2525" at bounding box center [389, 272] width 74 height 14
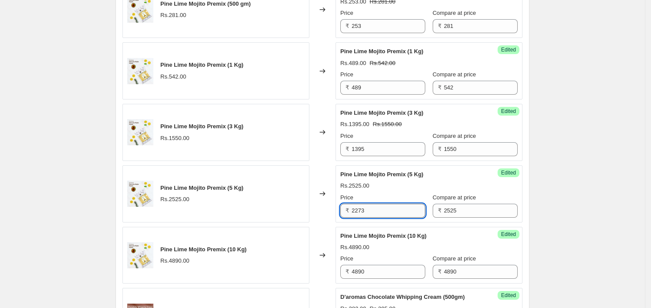
scroll to position [1060, 0]
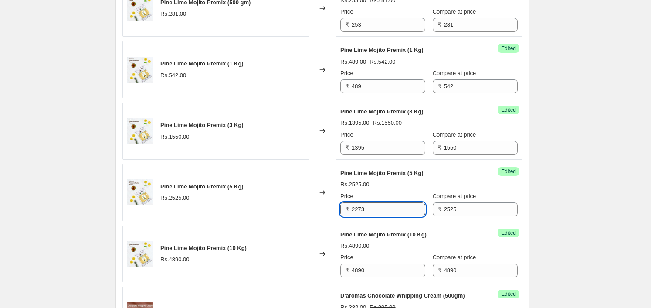
type input "2273"
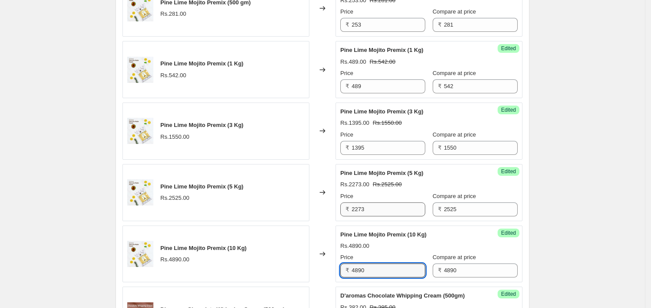
click at [371, 275] on input "4890" at bounding box center [389, 270] width 74 height 14
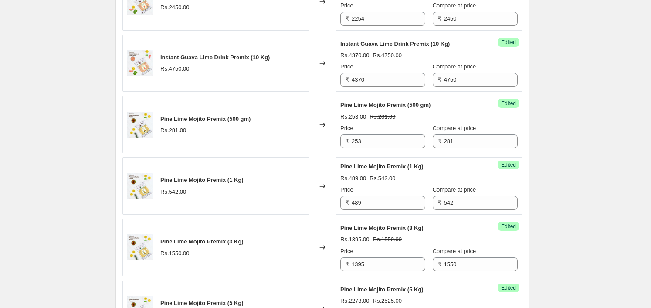
type input "4401"
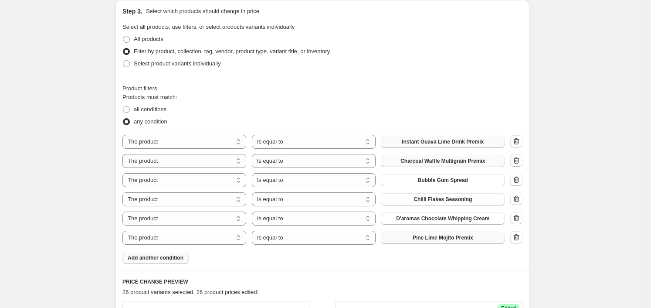
scroll to position [235, 0]
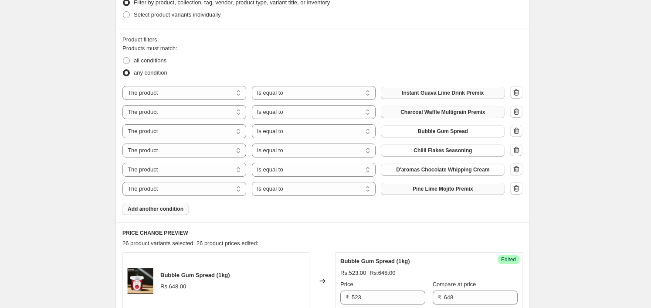
click at [164, 209] on span "Add another condition" at bounding box center [156, 208] width 56 height 7
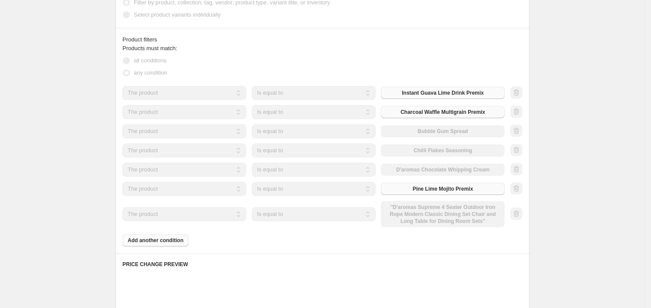
click at [463, 214] on div "The product The product's collection The product's tag The product's vendor The…" at bounding box center [314, 214] width 382 height 26
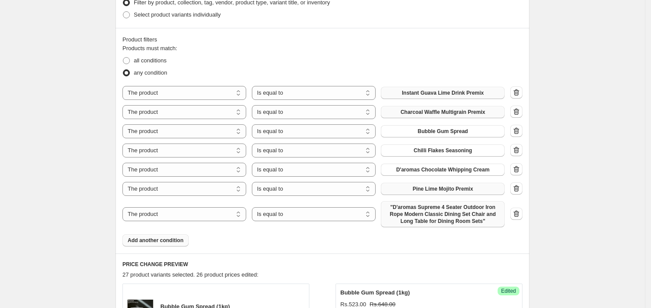
click at [462, 215] on span ""D'aromas Supreme 4 Seater Outdoor Iron Rope Modern Classic Dining Set Chair an…" at bounding box center [442, 214] width 113 height 21
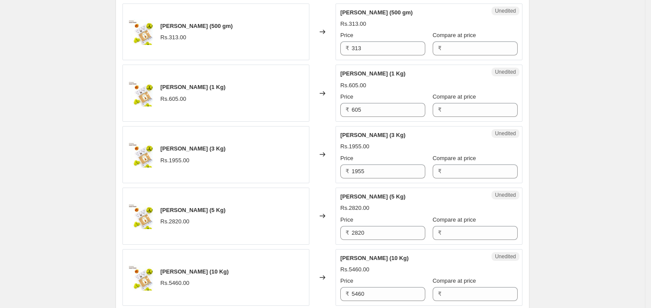
scroll to position [726, 0]
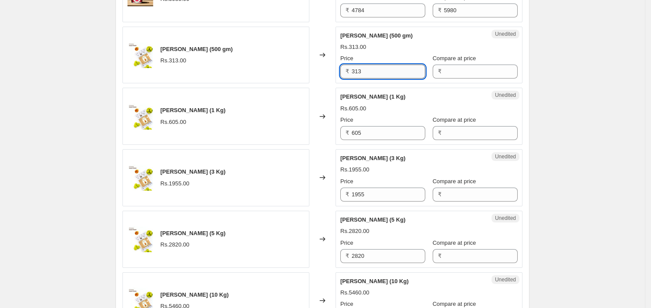
click at [375, 76] on input "313" at bounding box center [389, 72] width 74 height 14
click at [472, 65] on input "Compare at price" at bounding box center [481, 72] width 74 height 14
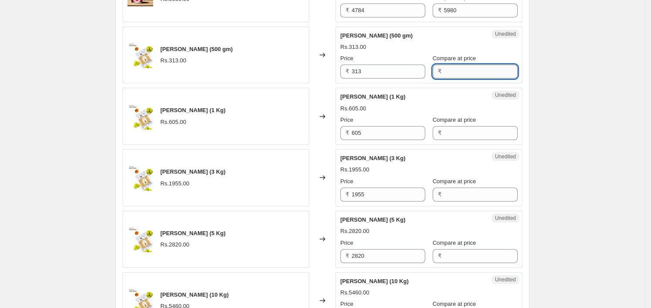
paste input "313"
type input "313"
click at [389, 139] on div "Unedited Amla Premix (1 Kg) Rs.605.00 Price ₹ 605 Compare at price ₹" at bounding box center [429, 116] width 187 height 57
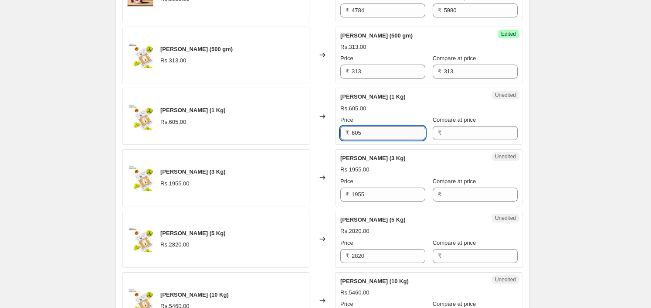
click at [389, 128] on input "605" at bounding box center [389, 133] width 74 height 14
click at [462, 128] on input "Compare at price" at bounding box center [481, 133] width 74 height 14
paste input "605"
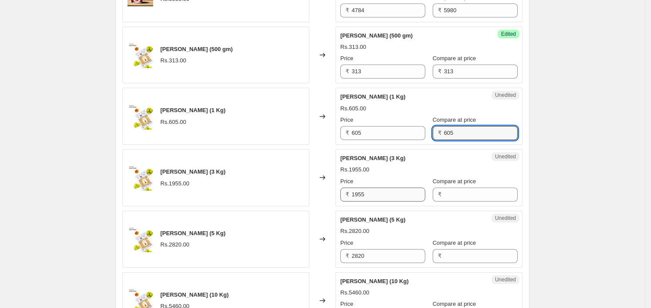
type input "605"
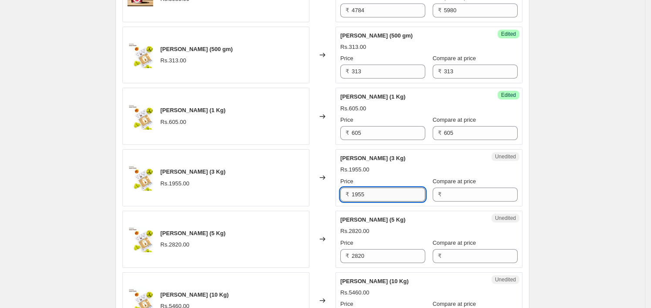
click at [391, 189] on input "1955" at bounding box center [389, 194] width 74 height 14
click at [439, 187] on div "₹" at bounding box center [475, 194] width 85 height 14
paste input "1955"
type input "1955"
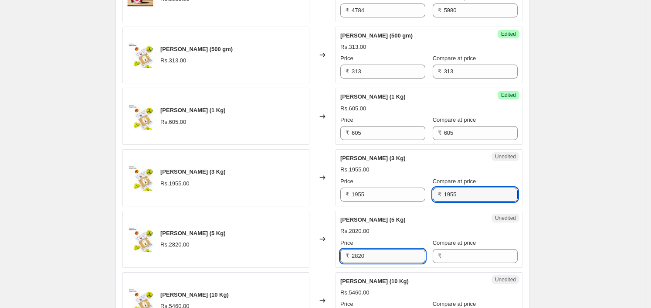
click at [399, 251] on input "2820" at bounding box center [389, 256] width 74 height 14
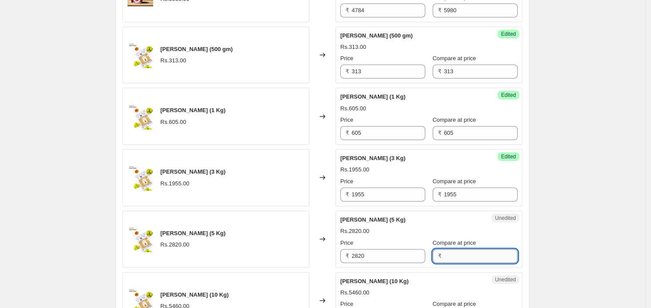
click at [476, 250] on input "Compare at price" at bounding box center [481, 256] width 74 height 14
paste input "2820"
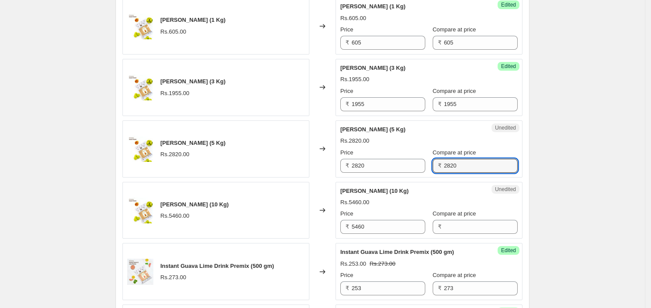
scroll to position [835, 0]
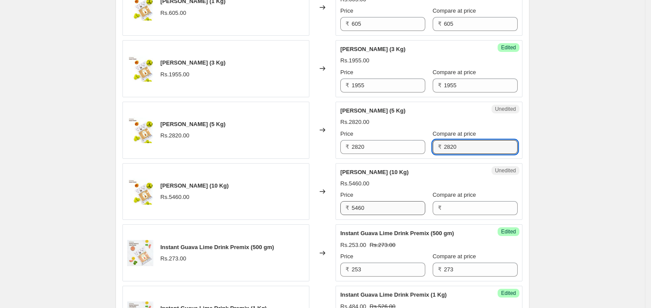
type input "2820"
click at [401, 206] on input "5460" at bounding box center [389, 208] width 74 height 14
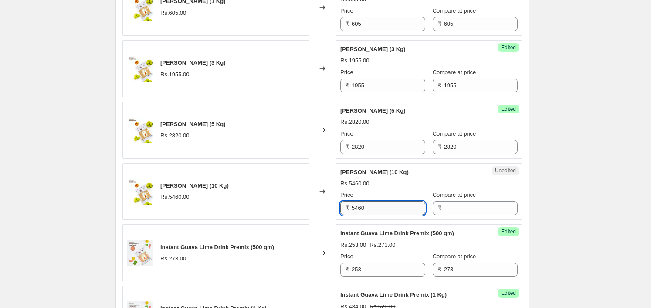
click at [401, 206] on input "5460" at bounding box center [389, 208] width 74 height 14
click at [484, 205] on input "Compare at price" at bounding box center [481, 208] width 74 height 14
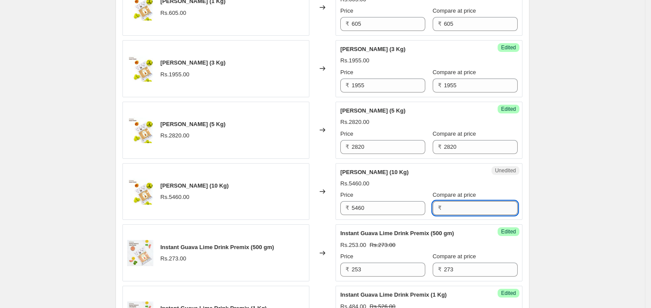
paste input "5460"
type input "5460"
click at [539, 184] on div "Create new price change job. This page is ready Create new price change job Dra…" at bounding box center [322, 110] width 435 height 1891
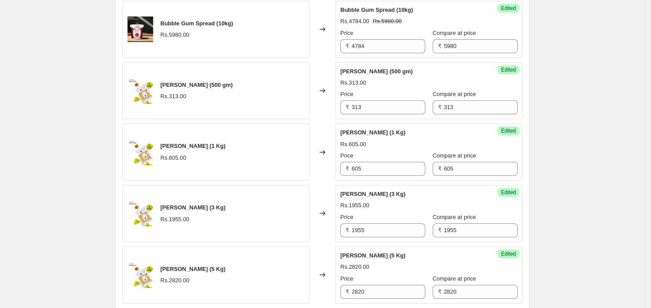
scroll to position [671, 0]
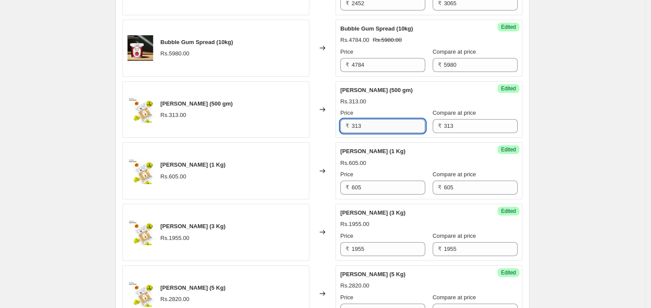
click at [388, 126] on input "313" at bounding box center [389, 126] width 74 height 14
paste input "282"
type input "282"
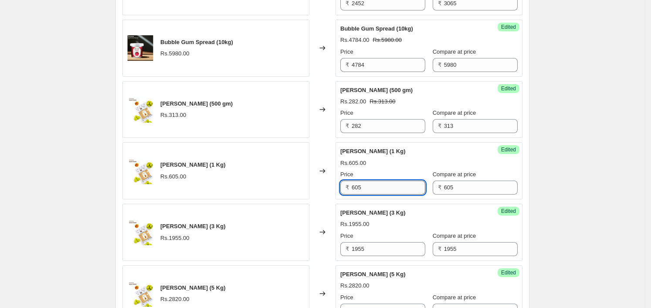
click at [384, 187] on input "605" at bounding box center [389, 188] width 74 height 14
type input "545"
click at [383, 243] on input "1955" at bounding box center [389, 249] width 74 height 14
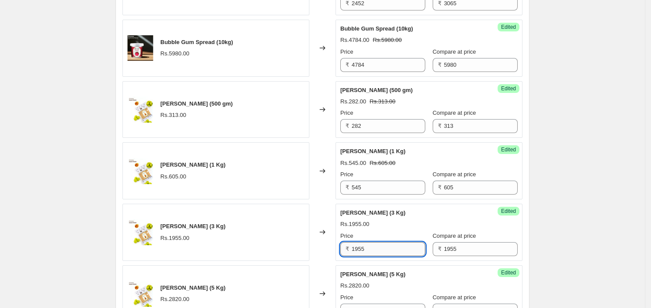
click at [383, 243] on input "1955" at bounding box center [389, 249] width 74 height 14
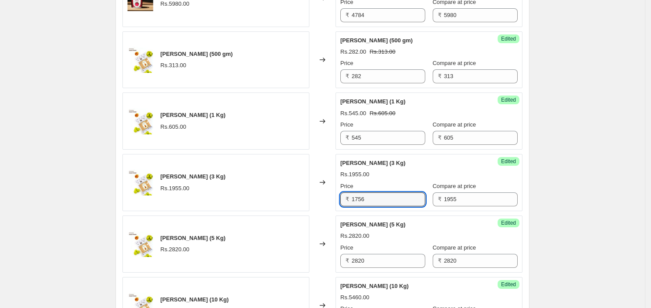
scroll to position [780, 0]
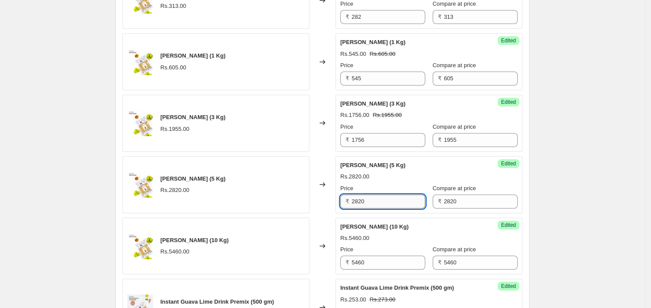
click at [375, 200] on input "2820" at bounding box center [389, 201] width 74 height 14
click at [375, 137] on input "1756" at bounding box center [389, 140] width 74 height 14
type input "1760"
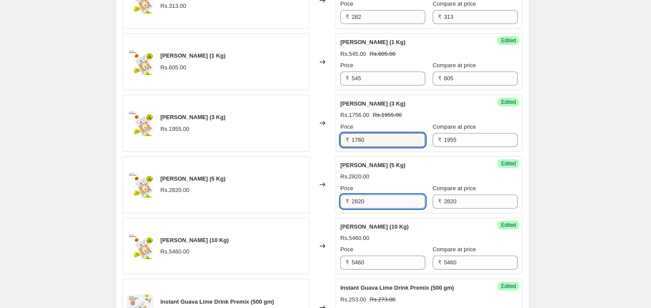
click at [399, 204] on input "2820" at bounding box center [389, 201] width 74 height 14
type input "2538"
click at [411, 218] on div "Success Edited Amla Premix (10 Kg) Rs.5460.00 Price ₹ 5460 Compare at price ₹ 5…" at bounding box center [429, 246] width 187 height 57
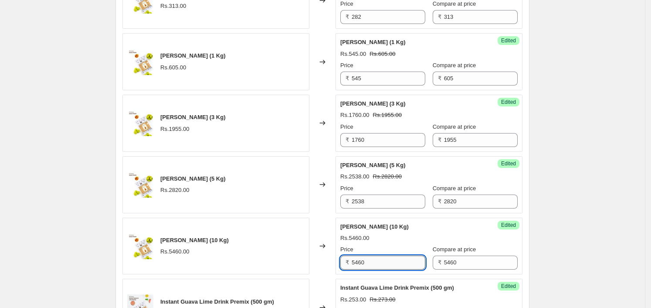
click at [387, 267] on input "5460" at bounding box center [389, 262] width 74 height 14
type input "4914"
click at [586, 179] on div "Create new price change job. This page is ready Create new price change job Dra…" at bounding box center [322, 165] width 645 height 1891
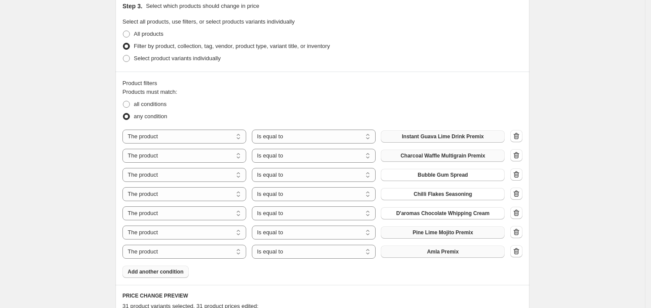
scroll to position [181, 0]
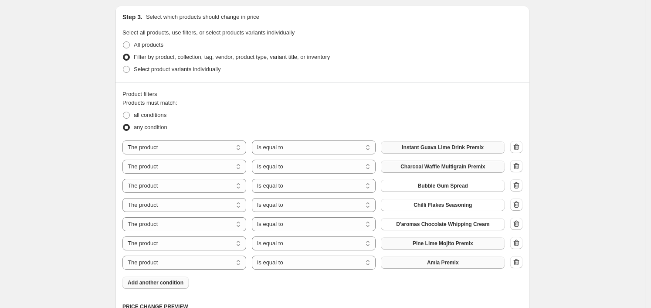
click at [171, 284] on span "Add another condition" at bounding box center [156, 282] width 56 height 7
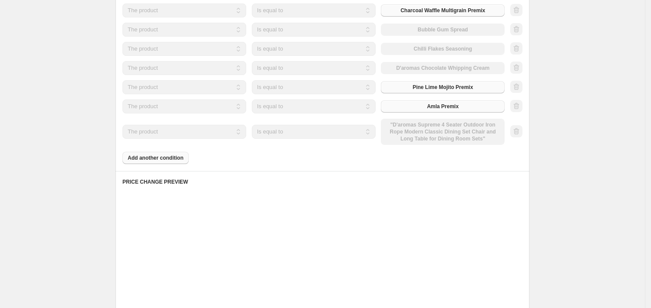
scroll to position [344, 0]
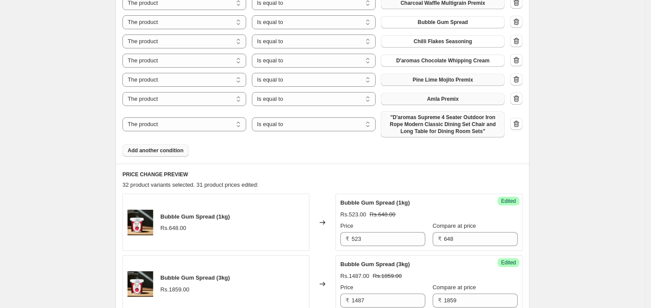
click at [410, 119] on span ""D'aromas Supreme 4 Seater Outdoor Iron Rope Modern Classic Dining Set Chair an…" at bounding box center [442, 124] width 113 height 21
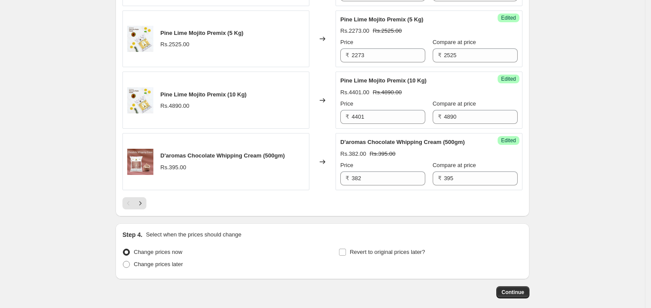
scroll to position [1600, 0]
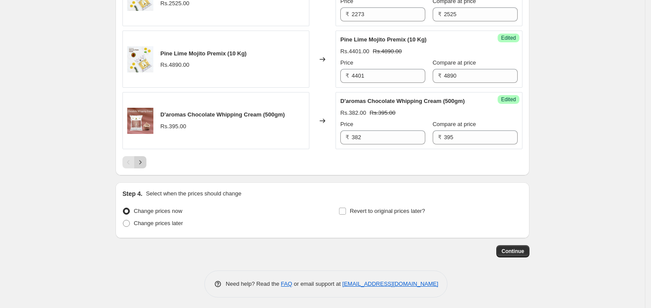
click at [146, 163] on button "Next" at bounding box center [140, 162] width 12 height 12
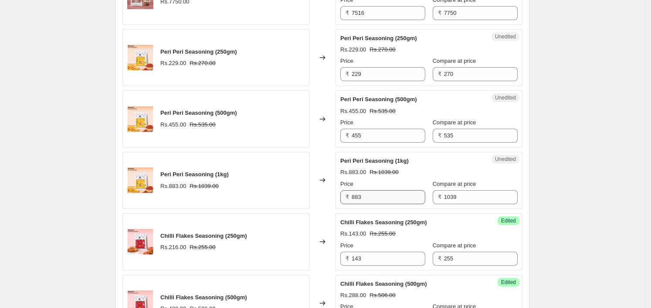
scroll to position [742, 0]
click at [405, 76] on input "229" at bounding box center [389, 75] width 74 height 14
paste input "184"
type input "184"
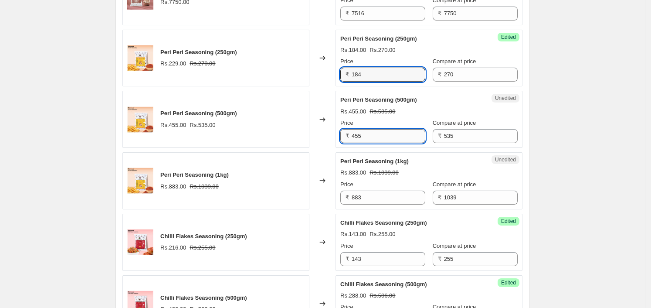
click at [391, 135] on input "455" at bounding box center [389, 136] width 74 height 14
type input "375"
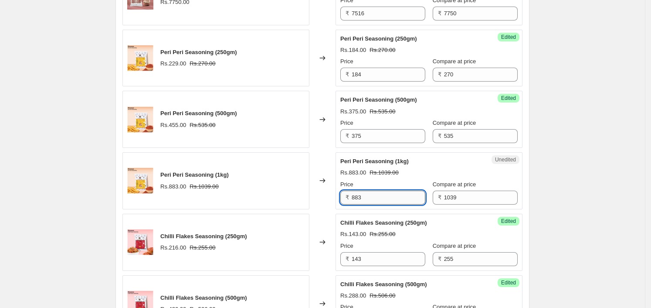
click at [387, 193] on input "883" at bounding box center [389, 198] width 74 height 14
type input "727"
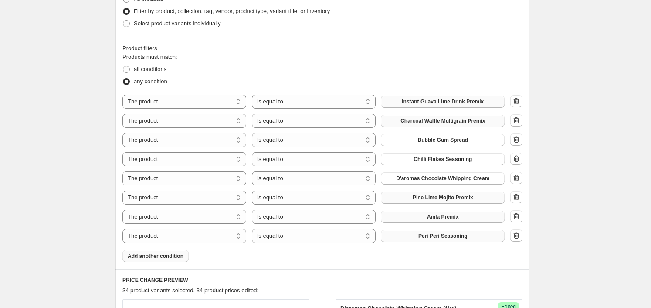
scroll to position [224, 0]
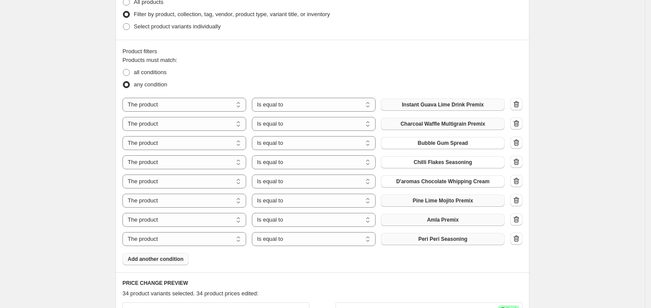
click at [186, 258] on button "Add another condition" at bounding box center [156, 259] width 66 height 12
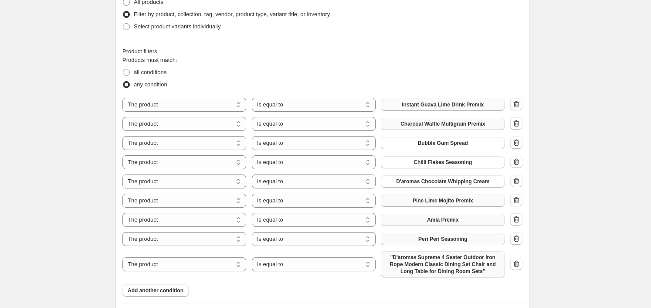
click at [485, 268] on span ""D'aromas Supreme 4 Seater Outdoor Iron Rope Modern Classic Dining Set Chair an…" at bounding box center [442, 264] width 113 height 21
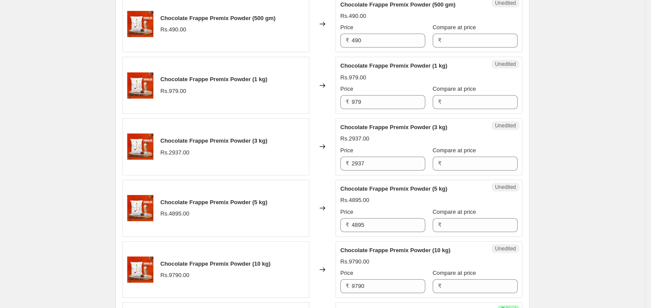
scroll to position [795, 0]
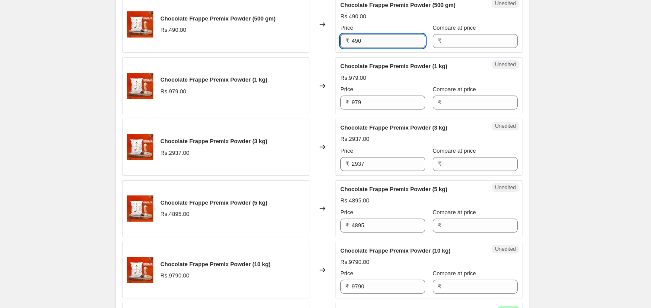
click at [384, 43] on input "490" at bounding box center [389, 41] width 74 height 14
click at [480, 40] on input "Compare at price" at bounding box center [481, 41] width 74 height 14
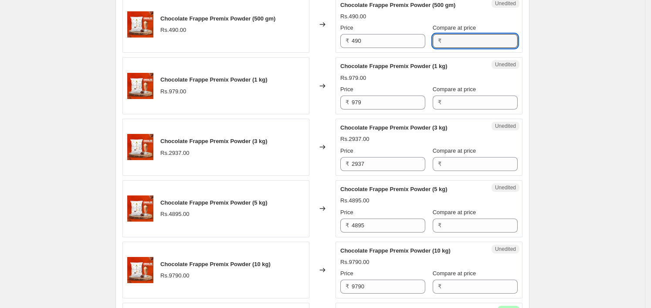
paste input "490"
type input "490"
click at [391, 101] on input "979" at bounding box center [389, 102] width 74 height 14
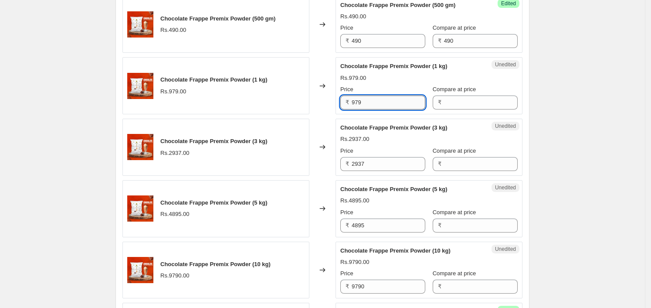
click at [392, 100] on input "979" at bounding box center [389, 102] width 74 height 14
click at [484, 101] on input "Compare at price" at bounding box center [481, 102] width 74 height 14
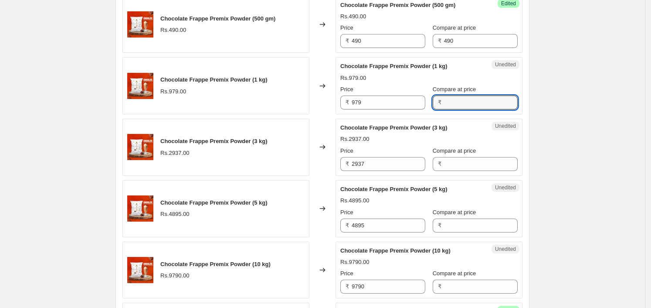
paste input "979"
type input "979"
click at [372, 170] on div "Unedited Chocolate Frappe Premix Powder (3 kg) Rs.2937.00 Price ₹ 2937 Compare …" at bounding box center [429, 147] width 187 height 57
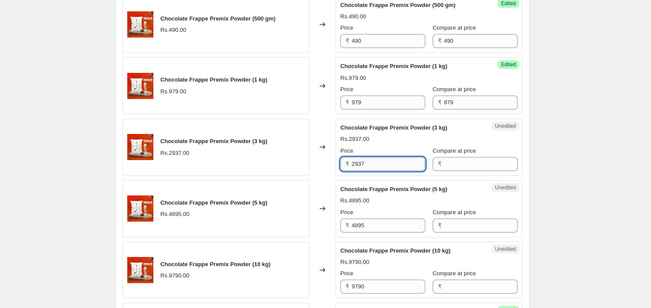
click at [373, 166] on input "2937" at bounding box center [389, 164] width 74 height 14
click at [468, 150] on span "Compare at price" at bounding box center [455, 150] width 44 height 7
click at [468, 157] on input "Compare at price" at bounding box center [481, 164] width 74 height 14
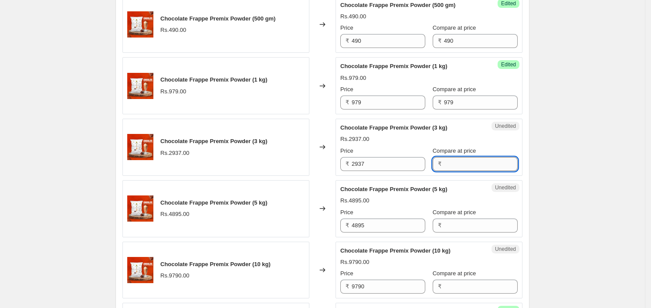
click at [463, 158] on input "Compare at price" at bounding box center [481, 164] width 74 height 14
paste input "2937"
type input "2937"
click at [401, 228] on input "4895" at bounding box center [389, 225] width 74 height 14
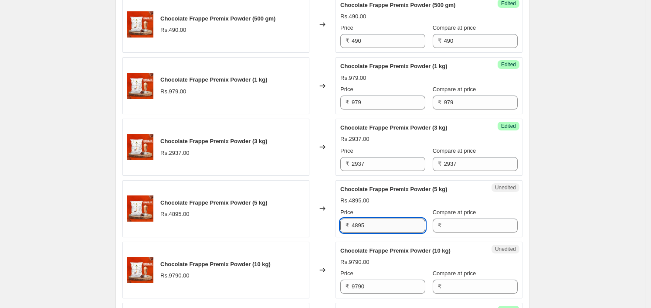
click at [401, 228] on input "4895" at bounding box center [389, 225] width 74 height 14
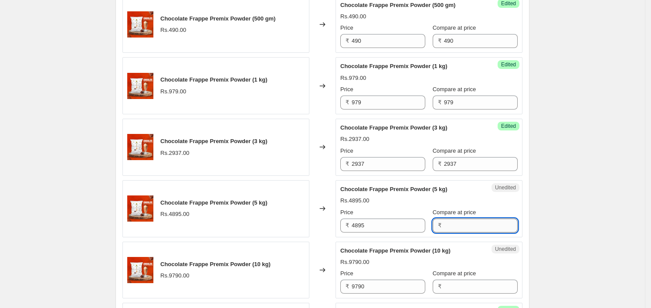
click at [461, 220] on input "Compare at price" at bounding box center [481, 225] width 74 height 14
paste input "4895"
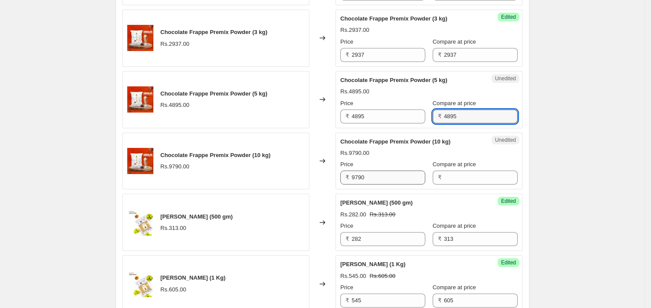
type input "4895"
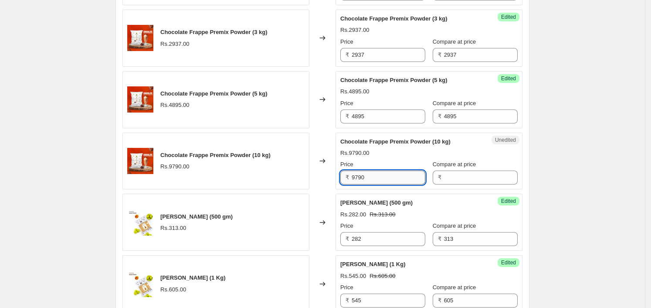
click at [396, 179] on input "9790" at bounding box center [389, 177] width 74 height 14
click at [448, 183] on input "Compare at price" at bounding box center [481, 177] width 74 height 14
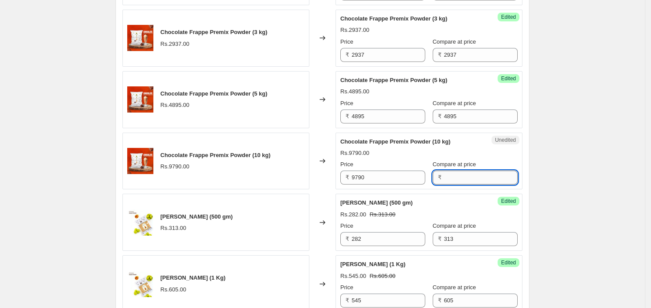
paste input "9790"
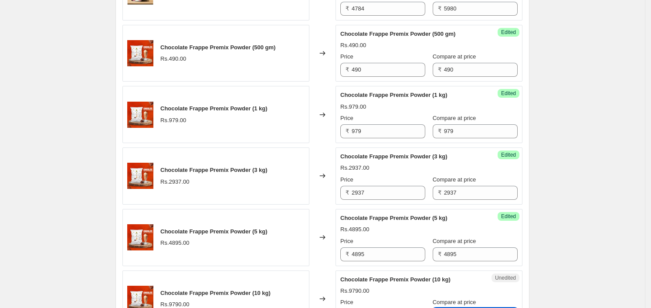
scroll to position [740, 0]
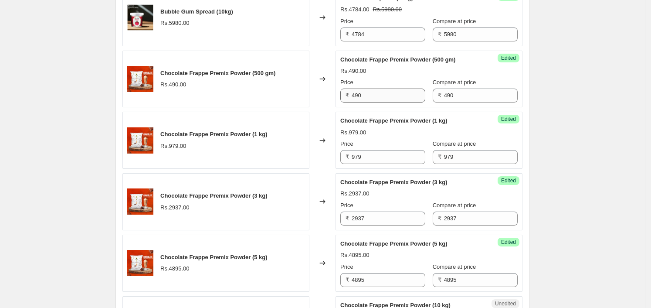
type input "9790"
click at [383, 92] on input "490" at bounding box center [389, 96] width 74 height 14
type input "403"
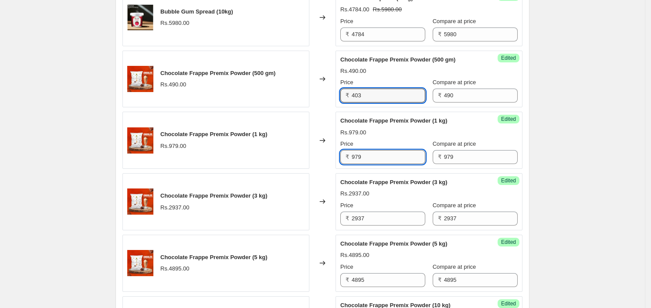
click at [376, 156] on input "979" at bounding box center [389, 157] width 74 height 14
type input "803"
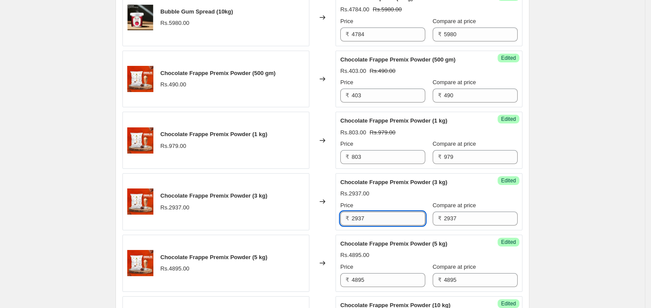
click at [382, 219] on input "2937" at bounding box center [389, 218] width 74 height 14
type input "2408"
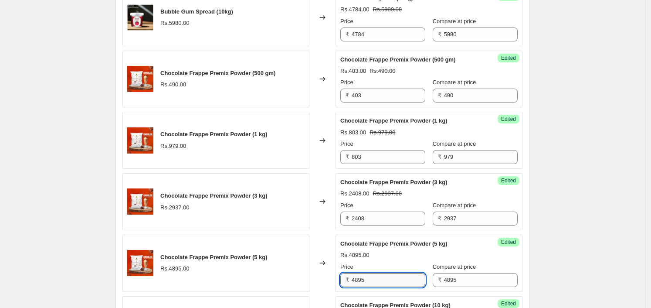
click at [377, 284] on input "4895" at bounding box center [389, 280] width 74 height 14
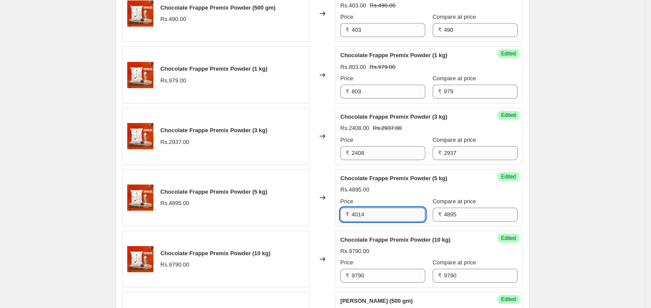
scroll to position [810, 0]
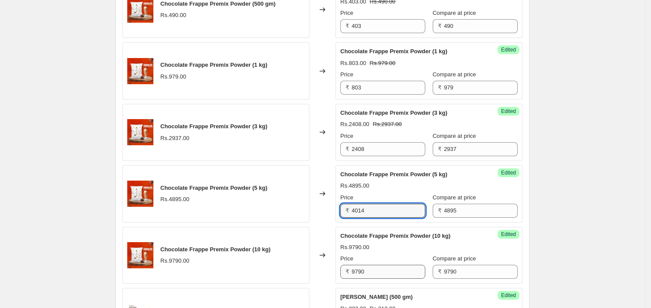
type input "4014"
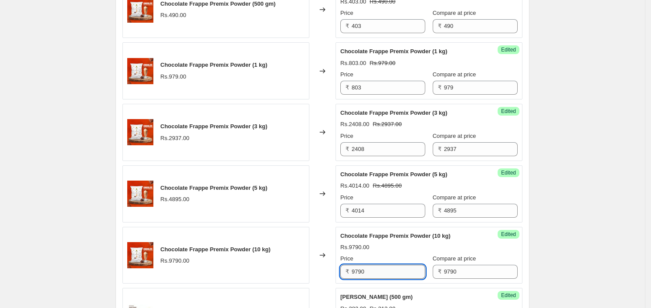
click at [380, 269] on input "9790" at bounding box center [389, 272] width 74 height 14
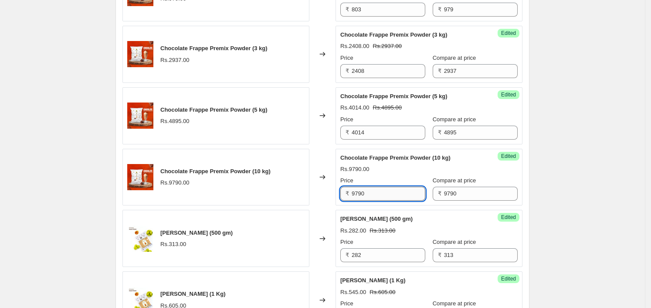
scroll to position [887, 0]
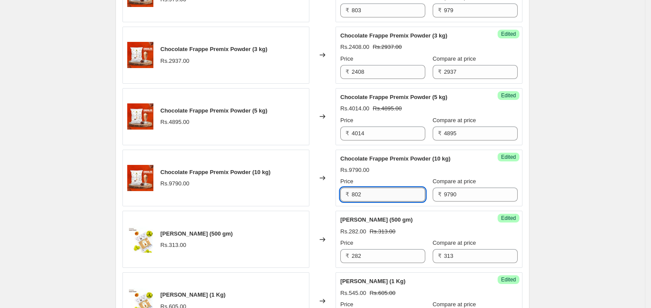
type input "8023"
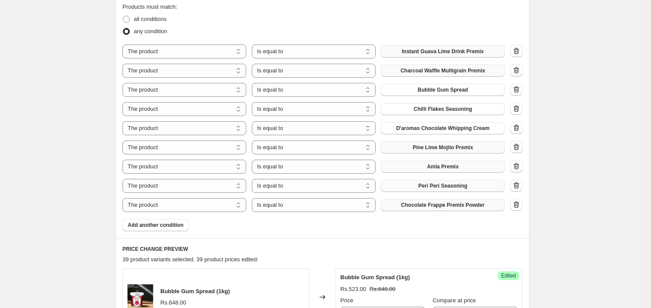
scroll to position [342, 0]
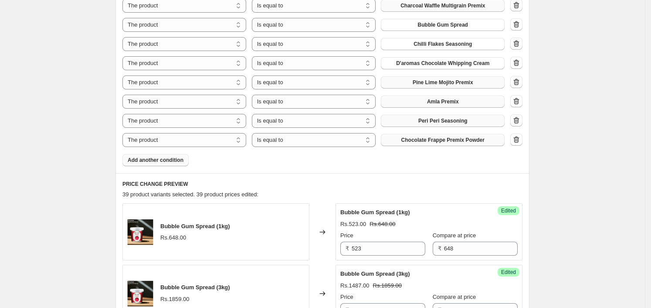
click at [160, 157] on span "Add another condition" at bounding box center [156, 160] width 56 height 7
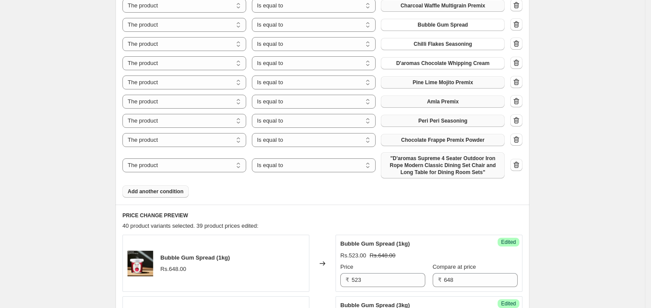
click at [449, 162] on span ""D'aromas Supreme 4 Seater Outdoor Iron Rope Modern Classic Dining Set Chair an…" at bounding box center [442, 165] width 113 height 21
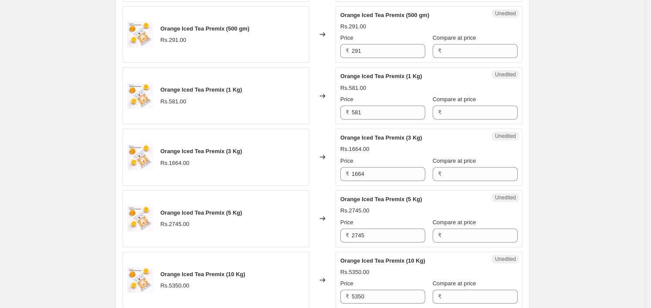
scroll to position [804, 0]
click at [385, 55] on input "291" at bounding box center [389, 51] width 74 height 14
click at [385, 54] on input "291" at bounding box center [389, 51] width 74 height 14
click at [461, 44] on input "Compare at price" at bounding box center [481, 51] width 74 height 14
paste input "291"
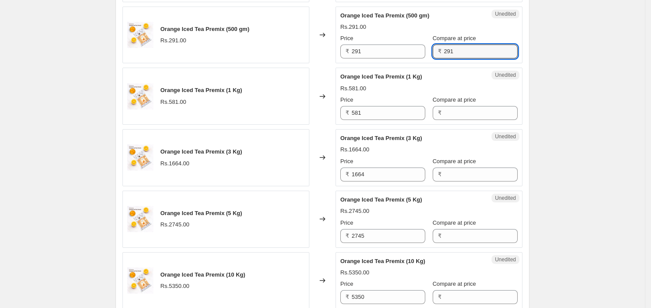
type input "291"
click at [376, 104] on div "Price ₹ 581" at bounding box center [383, 107] width 85 height 24
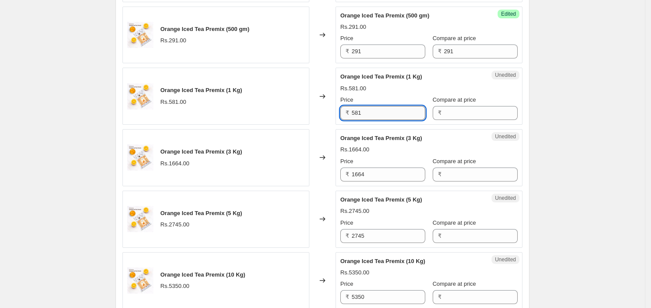
click at [378, 114] on input "581" at bounding box center [389, 113] width 74 height 14
click at [482, 110] on input "Compare at price" at bounding box center [481, 113] width 74 height 14
paste input "581"
type input "581"
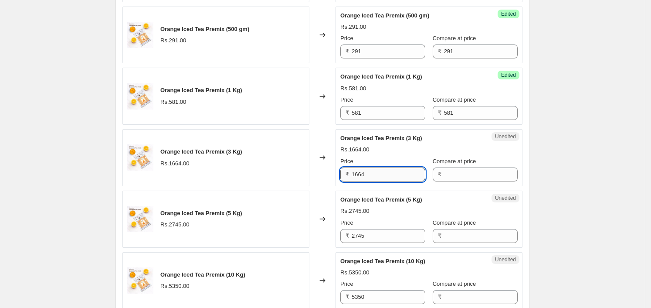
click at [387, 173] on input "1664" at bounding box center [389, 174] width 74 height 14
click at [466, 171] on input "Compare at price" at bounding box center [481, 174] width 74 height 14
paste input "1664"
type input "1664"
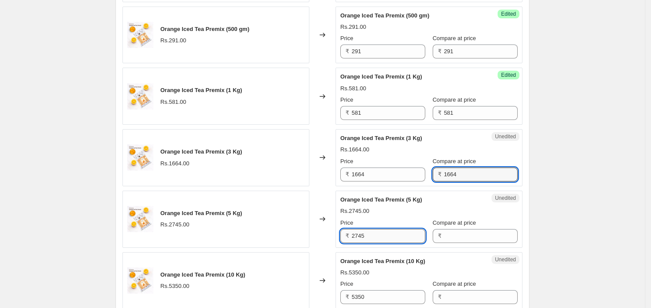
click at [383, 232] on input "2745" at bounding box center [389, 236] width 74 height 14
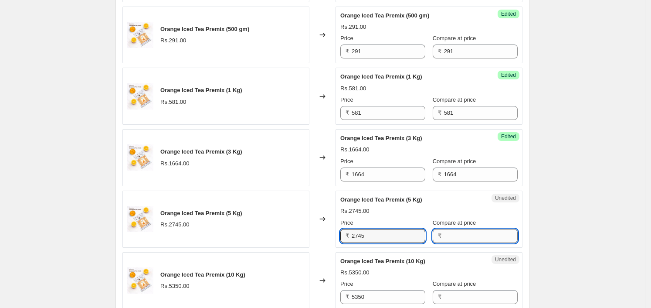
click at [453, 232] on input "Compare at price" at bounding box center [481, 236] width 74 height 14
paste input "2745"
type input "2745"
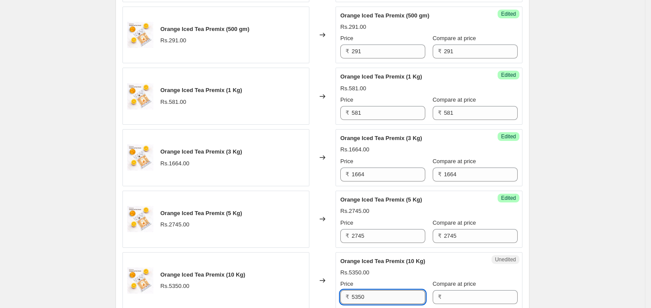
click at [378, 293] on input "5350" at bounding box center [389, 297] width 74 height 14
click at [492, 293] on input "Compare at price" at bounding box center [481, 297] width 74 height 14
paste input "5350"
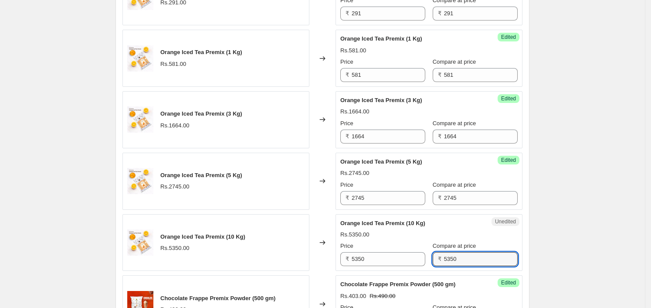
scroll to position [858, 0]
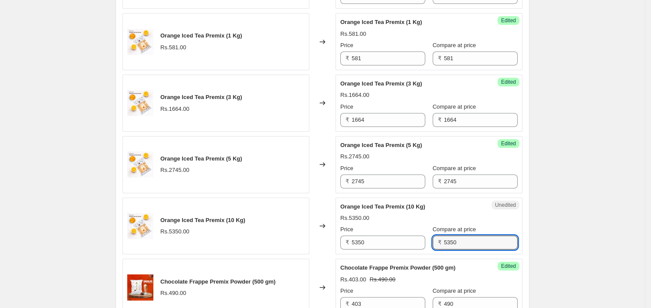
type input "5350"
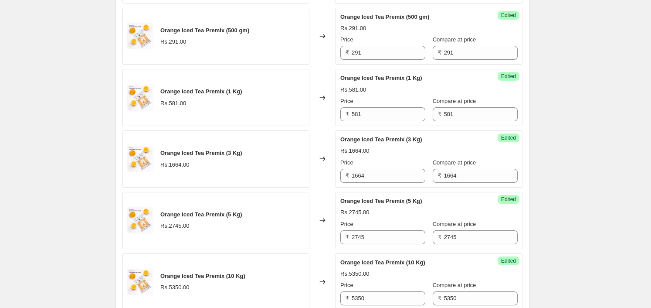
scroll to position [801, 0]
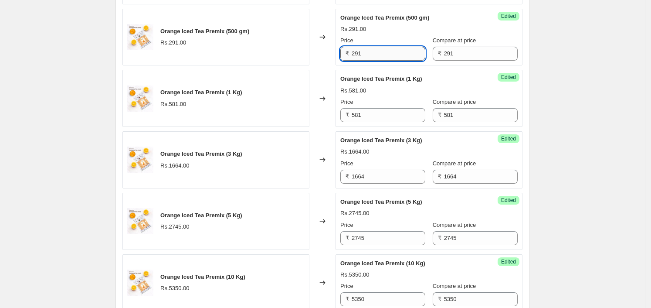
click at [390, 50] on input "291" at bounding box center [389, 54] width 74 height 14
type input "169"
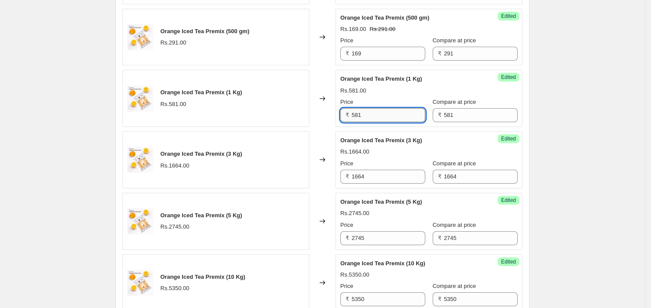
click at [380, 113] on input "581" at bounding box center [389, 115] width 74 height 14
click at [606, 139] on div "Create new price change job. This page is ready Create new price change job Dra…" at bounding box center [322, 173] width 645 height 1949
click at [383, 111] on input "581" at bounding box center [389, 115] width 74 height 14
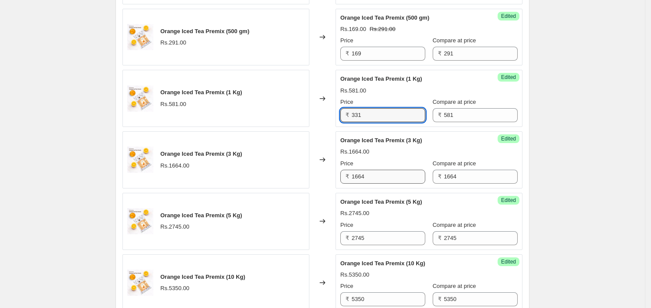
type input "331"
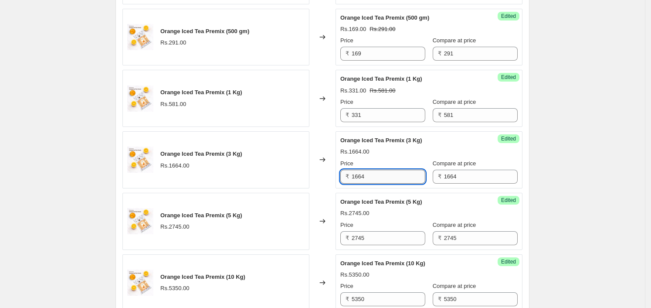
click at [379, 178] on input "1664" at bounding box center [389, 177] width 74 height 14
type input "948"
click at [399, 231] on input "2745" at bounding box center [389, 238] width 74 height 14
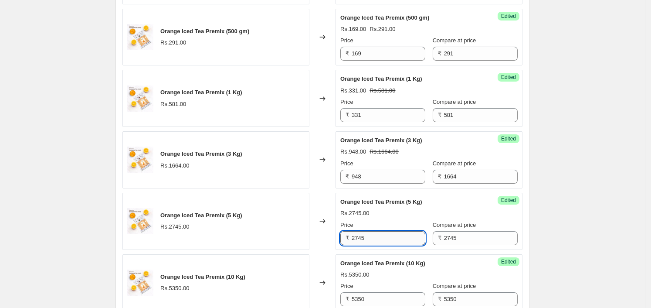
click at [399, 231] on input "2745" at bounding box center [389, 238] width 74 height 14
type input "1565"
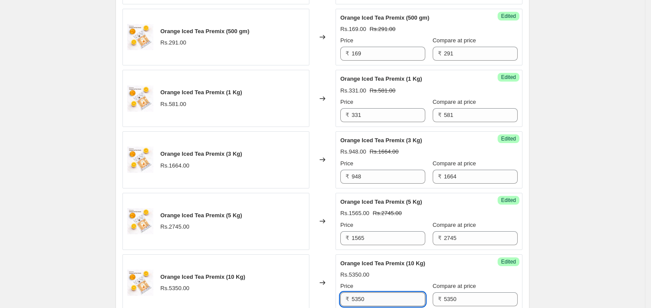
click at [383, 294] on input "5350" at bounding box center [389, 299] width 74 height 14
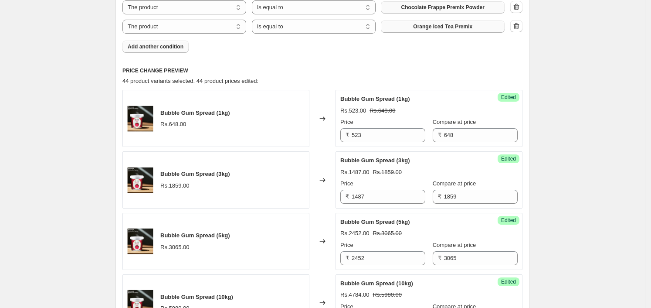
scroll to position [311, 0]
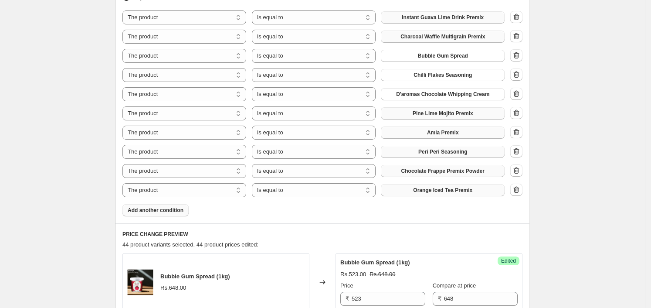
type input "3050"
click at [177, 208] on span "Add another condition" at bounding box center [156, 210] width 56 height 7
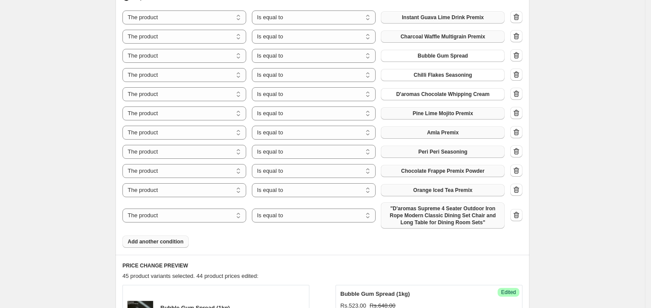
click at [420, 209] on span ""D'aromas Supreme 4 Seater Outdoor Iron Rope Modern Classic Dining Set Chair an…" at bounding box center [442, 215] width 113 height 21
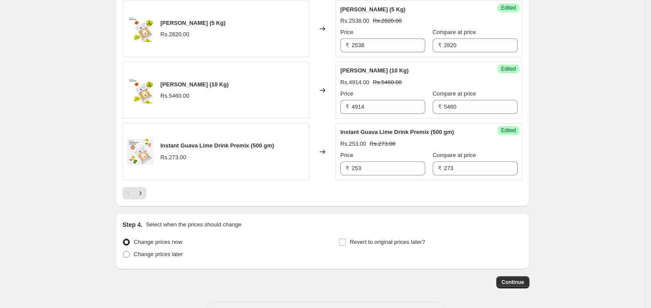
scroll to position [1658, 0]
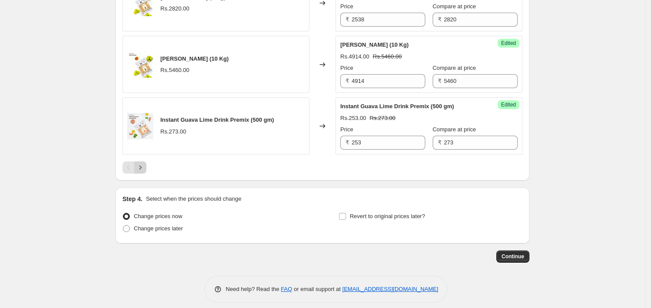
click at [144, 163] on icon "Next" at bounding box center [140, 167] width 9 height 9
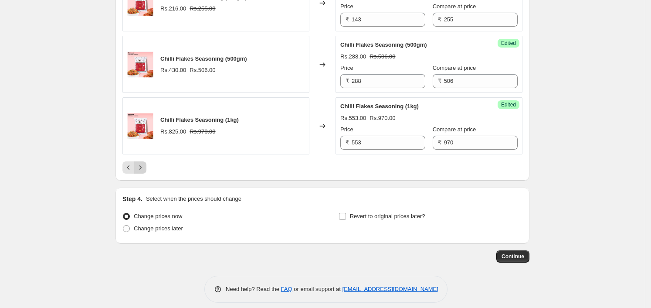
click at [145, 163] on icon "Next" at bounding box center [140, 167] width 9 height 9
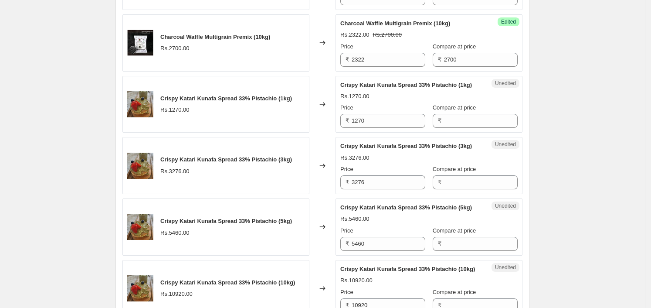
scroll to position [813, 0]
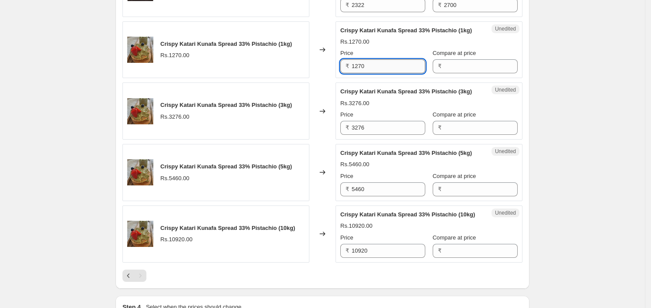
click at [366, 61] on input "1270" at bounding box center [389, 66] width 74 height 14
click at [454, 59] on input "Compare at price" at bounding box center [481, 66] width 74 height 14
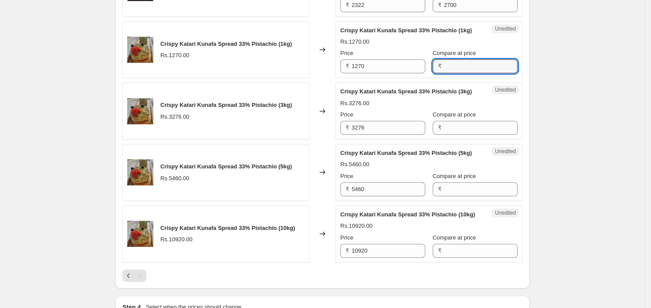
paste input "1270"
type input "1270"
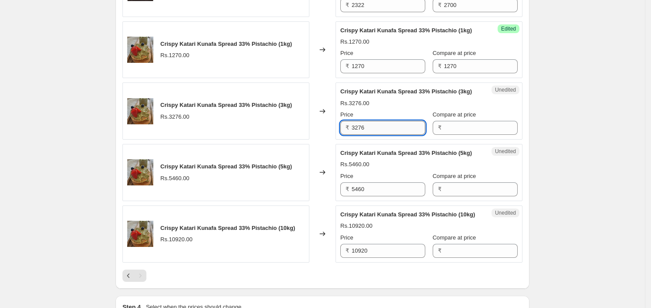
click at [375, 121] on input "3276" at bounding box center [389, 128] width 74 height 14
click at [377, 121] on input "3276" at bounding box center [389, 128] width 74 height 14
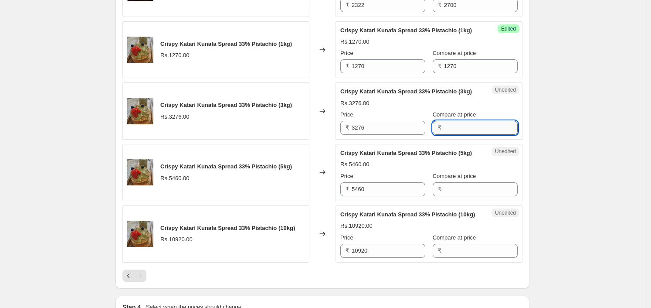
click at [490, 121] on input "Compare at price" at bounding box center [481, 128] width 74 height 14
paste input "3276"
type input "3276"
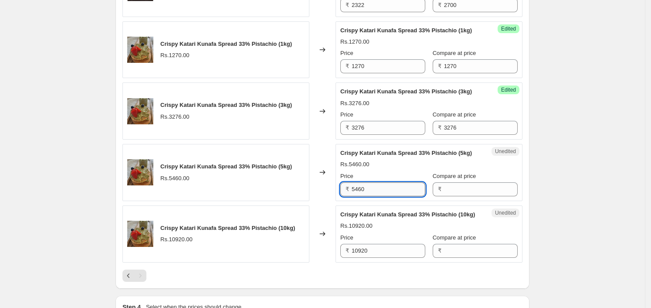
click at [379, 182] on input "5460" at bounding box center [389, 189] width 74 height 14
click at [380, 182] on input "5460" at bounding box center [389, 189] width 74 height 14
click at [463, 182] on input "Compare at price" at bounding box center [481, 189] width 74 height 14
paste input "5460"
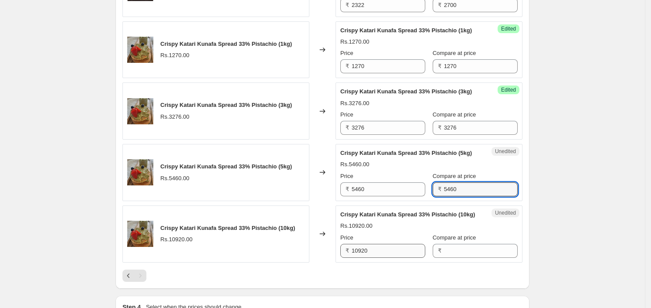
type input "5460"
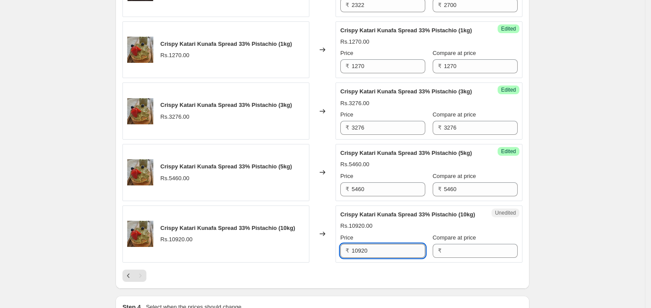
click at [388, 244] on input "10920" at bounding box center [389, 251] width 74 height 14
click at [485, 244] on input "Compare at price" at bounding box center [481, 251] width 74 height 14
paste input "10920"
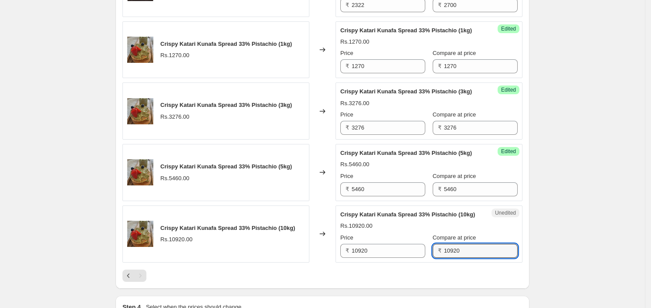
type input "10920"
click at [518, 219] on div "Unedited Crispy Katari Kunafa Spread 33% Pistachio (10kg) Rs.10920.00 Price ₹ 1…" at bounding box center [429, 233] width 187 height 57
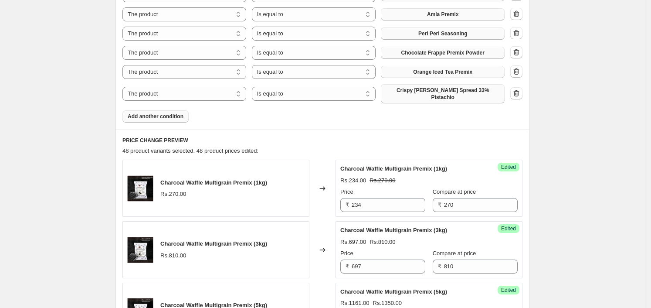
scroll to position [323, 0]
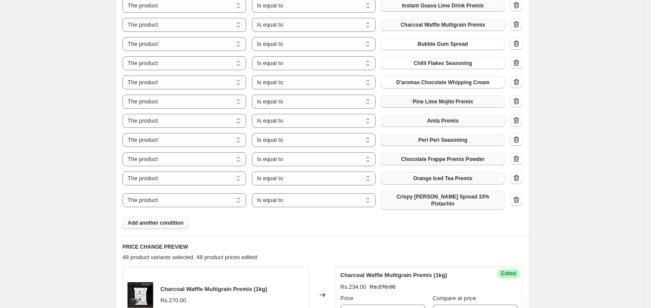
click at [444, 201] on button "Crispy Katari Kunafa Spread 33% Pistachio" at bounding box center [443, 200] width 124 height 19
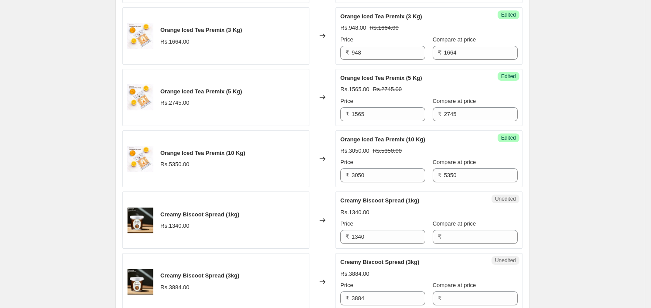
scroll to position [1031, 0]
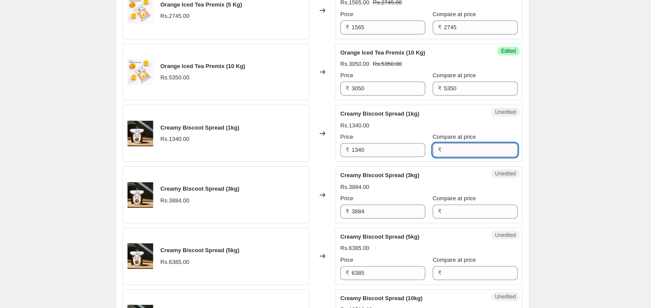
drag, startPoint x: 461, startPoint y: 149, endPoint x: 454, endPoint y: 153, distance: 8.4
click at [461, 149] on input "Compare at price" at bounding box center [481, 150] width 74 height 14
click at [397, 154] on input "1340" at bounding box center [389, 150] width 74 height 14
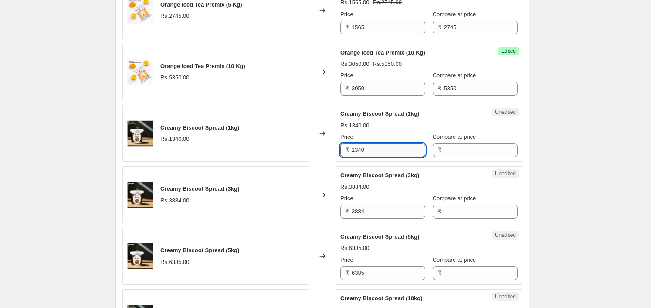
click at [397, 154] on input "1340" at bounding box center [389, 150] width 74 height 14
click at [499, 143] on input "Compare at price" at bounding box center [481, 150] width 74 height 14
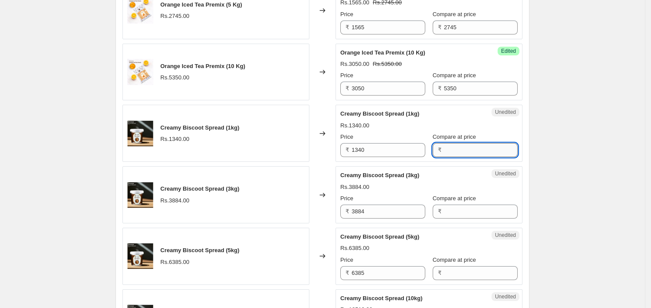
paste input "1340"
type input "1340"
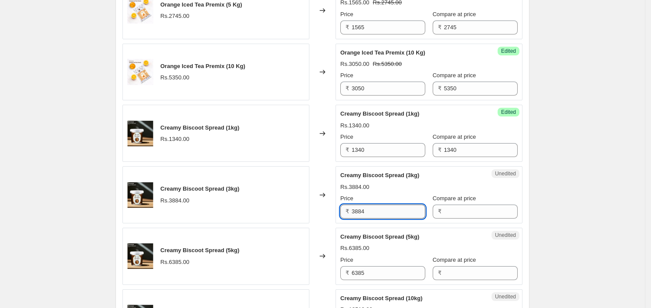
click at [400, 211] on input "3884" at bounding box center [389, 211] width 74 height 14
click at [467, 205] on input "Compare at price" at bounding box center [481, 211] width 74 height 14
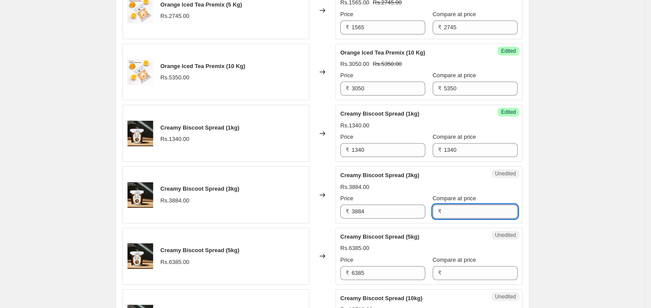
paste input "3884"
type input "3884"
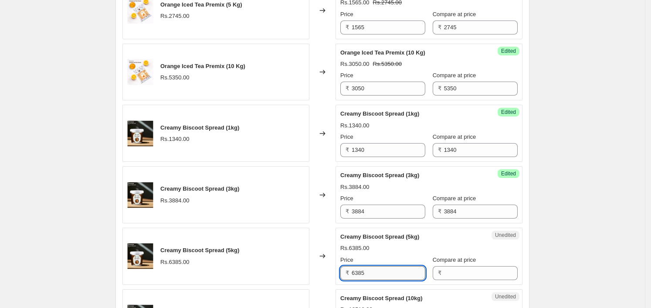
click at [387, 269] on input "6385" at bounding box center [389, 273] width 74 height 14
click at [388, 269] on input "6385" at bounding box center [389, 273] width 74 height 14
click at [450, 267] on input "Compare at price" at bounding box center [481, 273] width 74 height 14
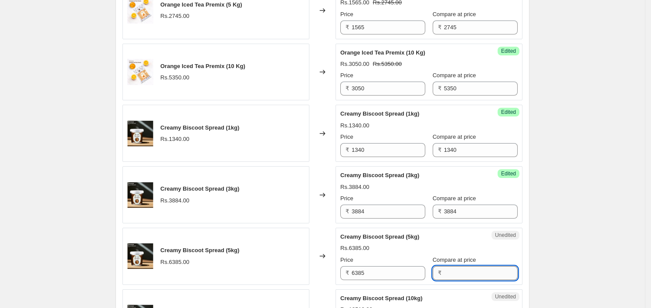
paste input "6385"
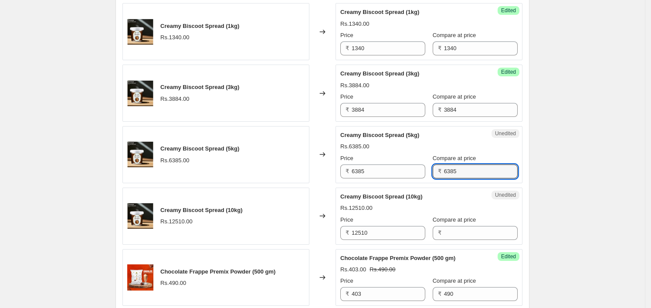
scroll to position [1140, 0]
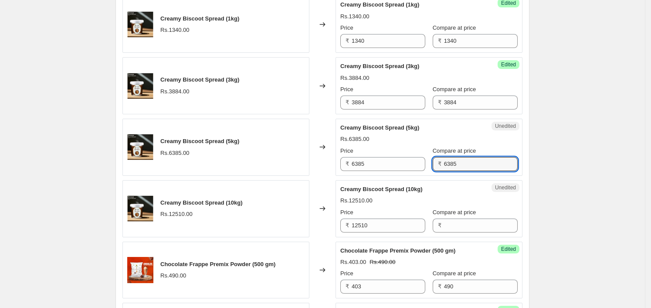
type input "6385"
click at [405, 231] on div "Unedited Creamy Biscoot Spread (10kg) Rs.12510.00 Price ₹ 12510 Compare at pric…" at bounding box center [429, 208] width 187 height 57
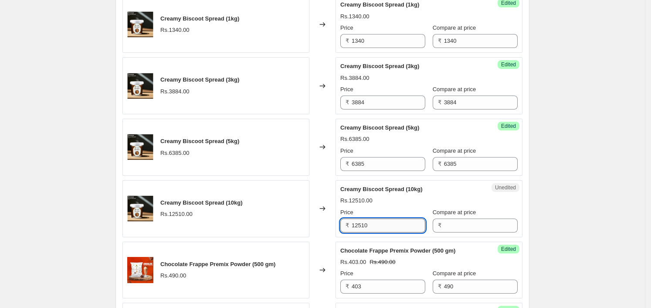
click at [405, 222] on input "12510" at bounding box center [389, 225] width 74 height 14
click at [483, 224] on input "Compare at price" at bounding box center [481, 225] width 74 height 14
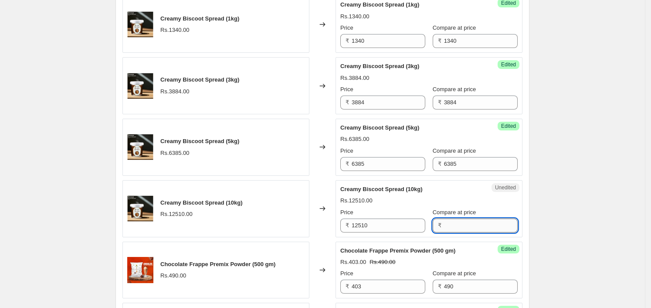
paste input "12510"
type input "12510"
click at [505, 214] on div "Compare at price" at bounding box center [475, 212] width 85 height 9
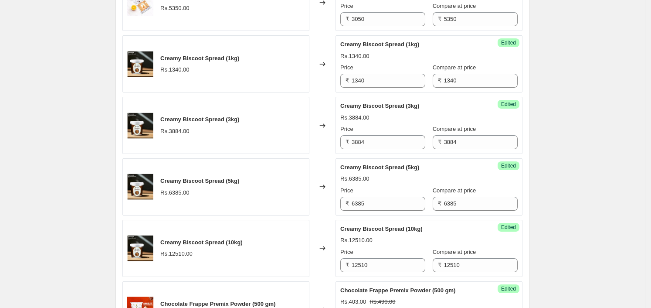
scroll to position [1086, 0]
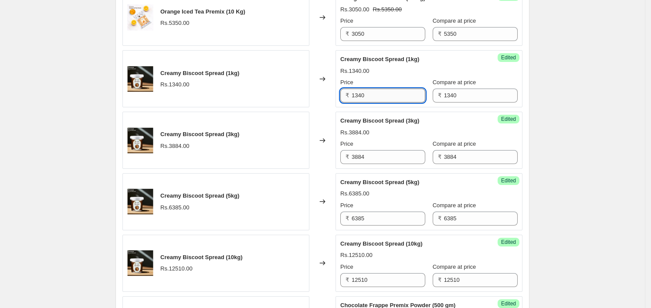
click at [392, 89] on input "1340" at bounding box center [389, 96] width 74 height 14
paste input "974"
type input "974"
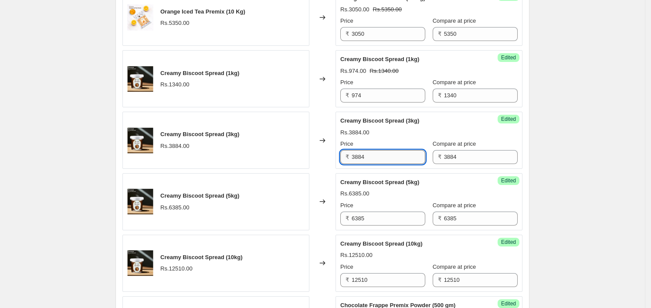
click at [382, 151] on input "3884" at bounding box center [389, 157] width 74 height 14
type input "2796"
click at [375, 211] on input "6385" at bounding box center [389, 218] width 74 height 14
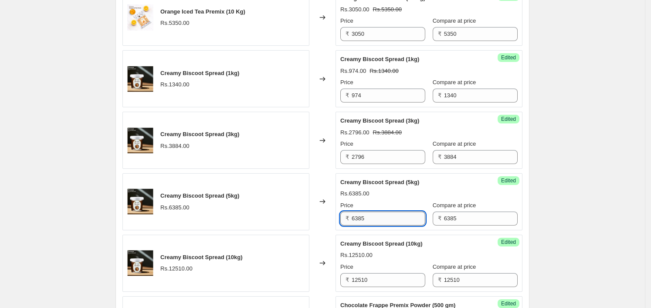
click at [375, 211] on input "6385" at bounding box center [389, 218] width 74 height 14
type input "4597"
click at [384, 275] on input "12510" at bounding box center [389, 280] width 74 height 14
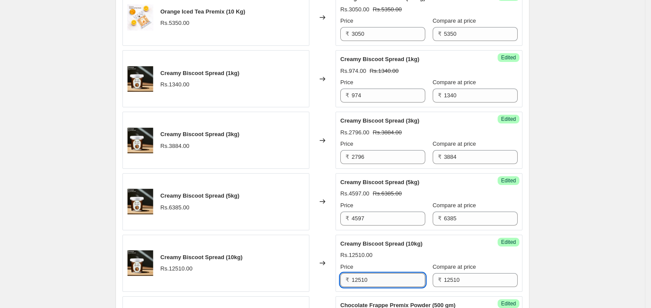
click at [386, 276] on input "12510" at bounding box center [389, 280] width 74 height 14
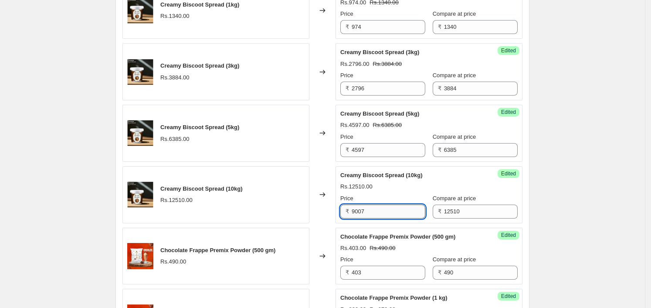
scroll to position [1195, 0]
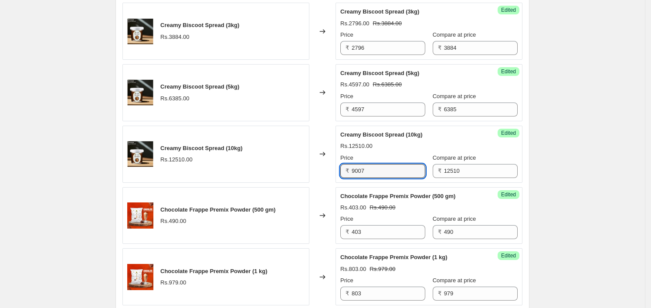
type input "9007"
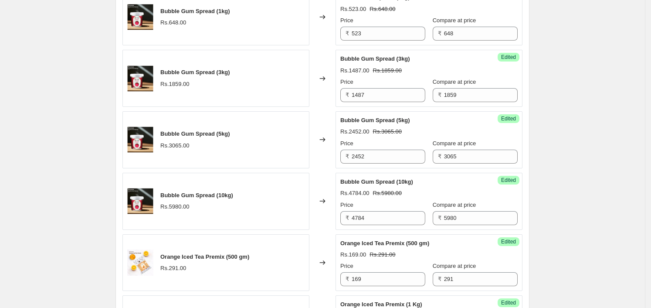
scroll to position [432, 0]
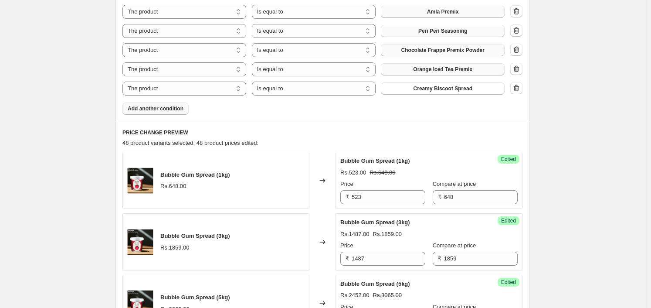
click at [165, 106] on span "Add another condition" at bounding box center [156, 108] width 56 height 7
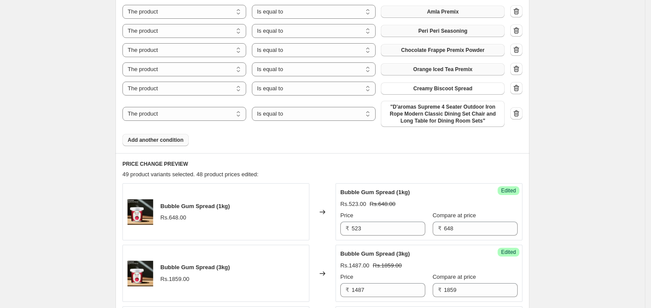
click at [426, 120] on span ""D'aromas Supreme 4 Seater Outdoor Iron Rope Modern Classic Dining Set Chair an…" at bounding box center [442, 113] width 113 height 21
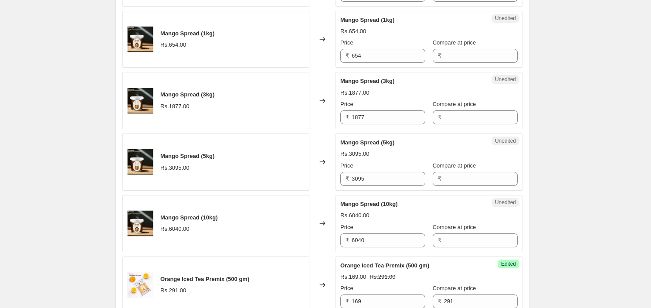
scroll to position [813, 0]
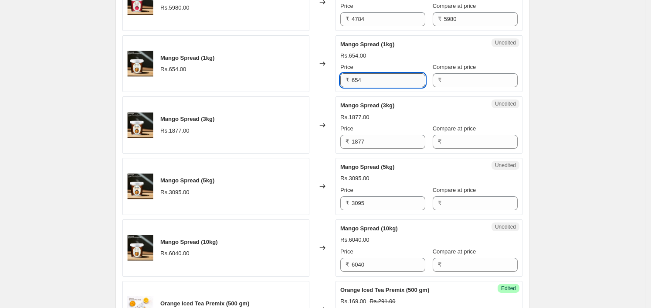
click at [381, 73] on input "654" at bounding box center [389, 80] width 74 height 14
drag, startPoint x: 465, startPoint y: 76, endPoint x: 464, endPoint y: 83, distance: 7.0
click at [465, 76] on input "Compare at price" at bounding box center [481, 80] width 74 height 14
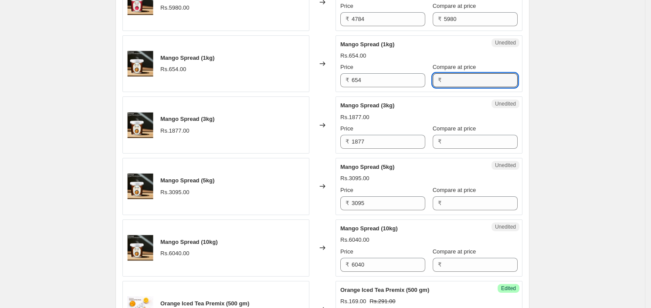
paste input "654"
type input "654"
click at [405, 141] on input "1877" at bounding box center [389, 142] width 74 height 14
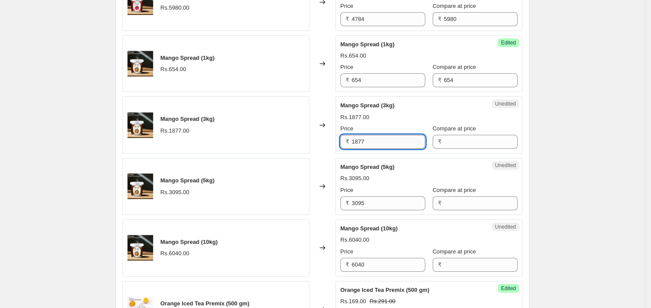
click at [405, 141] on input "1877" at bounding box center [389, 142] width 74 height 14
click at [444, 138] on input "Compare at price" at bounding box center [481, 142] width 74 height 14
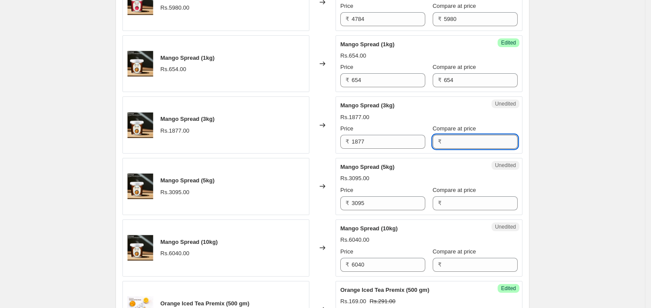
paste input "1877"
type input "1877"
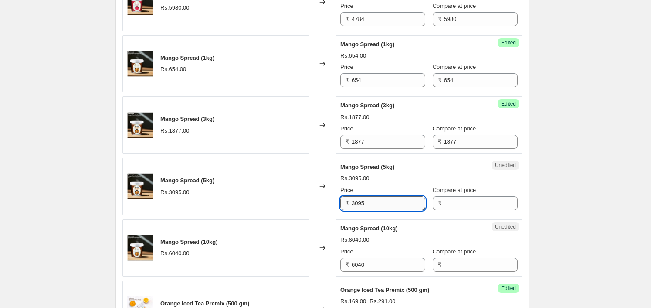
click at [375, 207] on input "3095" at bounding box center [389, 203] width 74 height 14
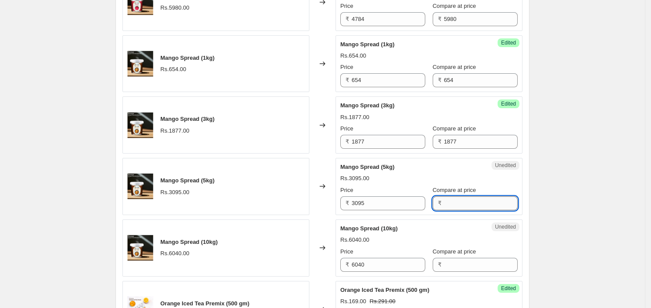
click at [456, 201] on input "Compare at price" at bounding box center [481, 203] width 74 height 14
paste input "3095"
type input "3095"
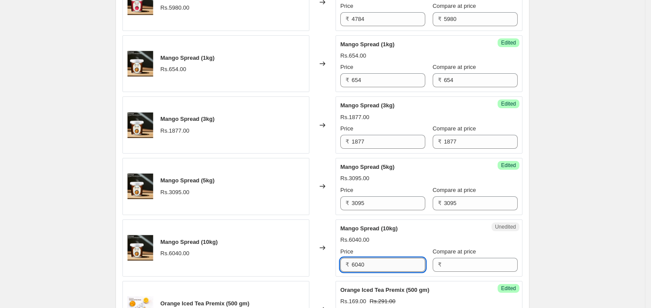
click at [396, 263] on input "6040" at bounding box center [389, 265] width 74 height 14
click at [397, 262] on input "6040" at bounding box center [389, 265] width 74 height 14
click at [503, 255] on div "Compare at price ₹" at bounding box center [475, 259] width 85 height 24
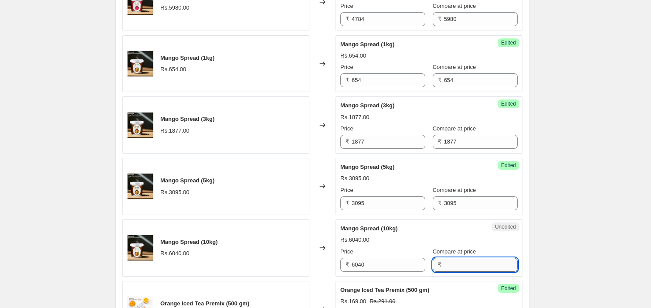
click at [479, 262] on input "Compare at price" at bounding box center [481, 265] width 74 height 14
paste input "6040"
type input "6040"
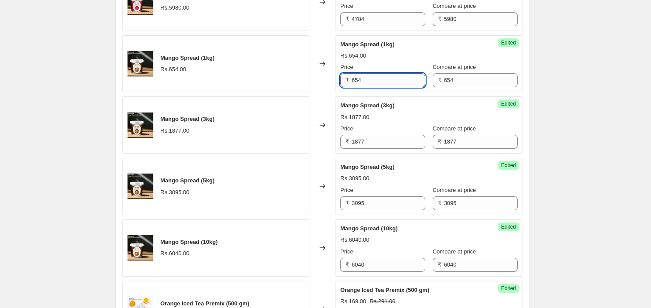
click at [393, 84] on input "654" at bounding box center [389, 80] width 74 height 14
paste input "490"
type input "490"
click at [383, 145] on input "1877" at bounding box center [389, 142] width 74 height 14
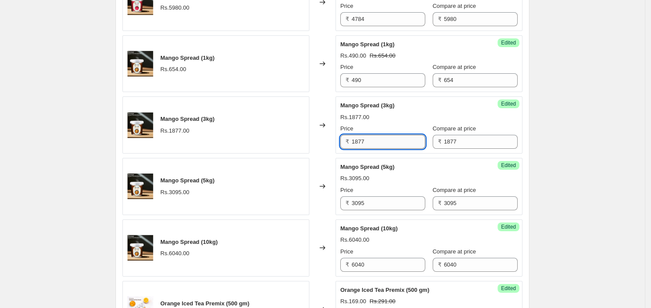
click at [383, 145] on input "1877" at bounding box center [389, 142] width 74 height 14
type input "1408"
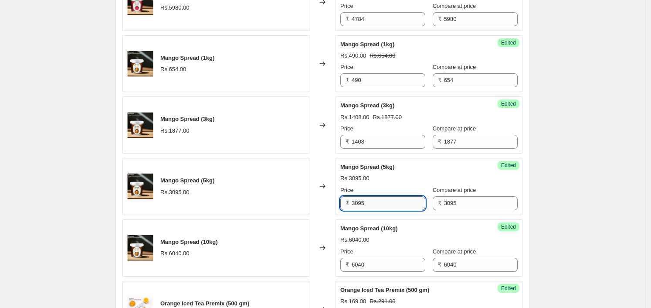
click at [375, 205] on input "3095" at bounding box center [389, 203] width 74 height 14
type input "2321"
click at [370, 262] on input "6040" at bounding box center [389, 265] width 74 height 14
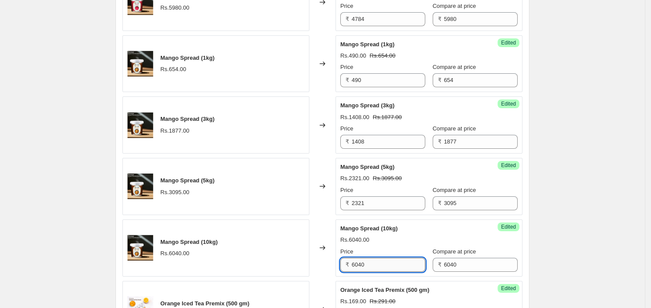
click at [370, 262] on input "6040" at bounding box center [389, 265] width 74 height 14
type input "4530"
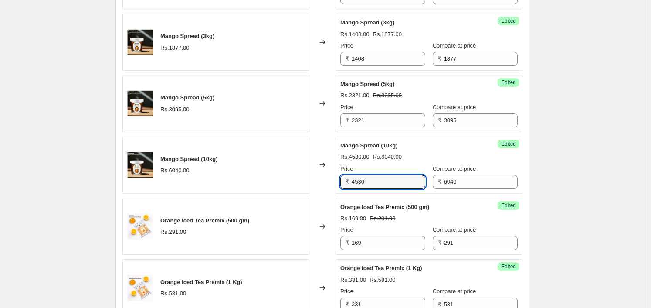
scroll to position [922, 0]
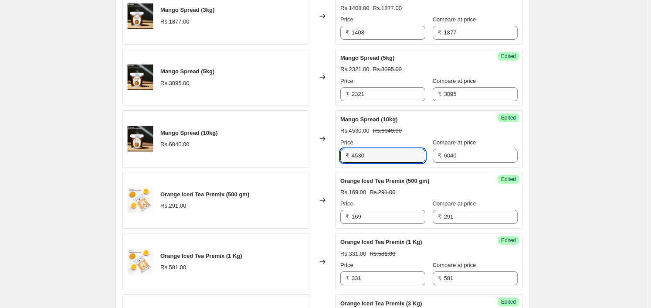
click at [569, 208] on div "Create new price change job. This page is ready Create new price change job Dra…" at bounding box center [322, 71] width 645 height 1987
click at [549, 153] on div "Create new price change job. This page is ready Create new price change job Dra…" at bounding box center [322, 71] width 645 height 1987
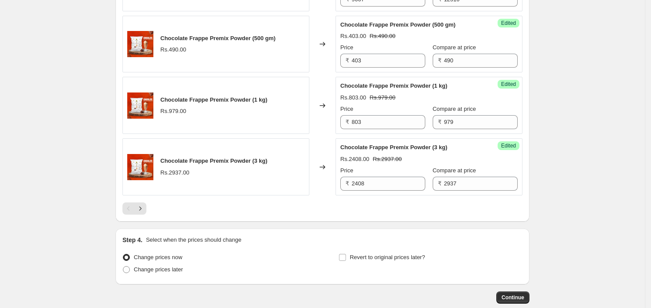
scroll to position [1677, 0]
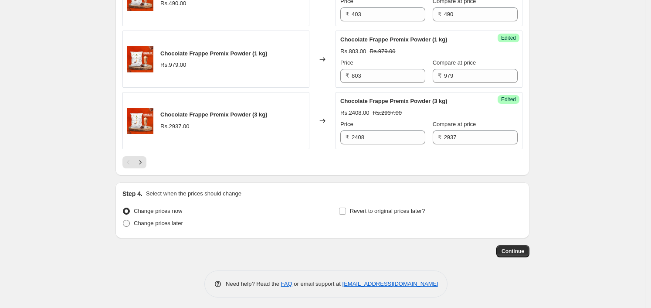
click at [163, 220] on span "Change prices later" at bounding box center [158, 223] width 49 height 7
click at [123, 220] on input "Change prices later" at bounding box center [123, 220] width 0 height 0
radio input "true"
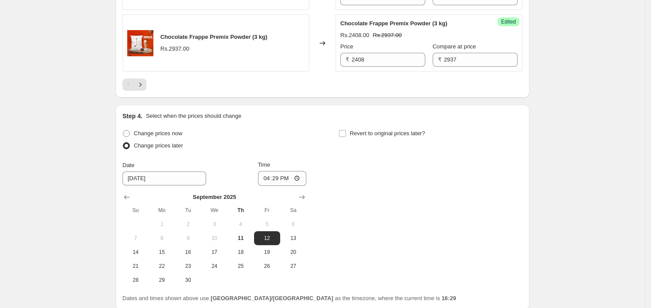
scroll to position [1786, 0]
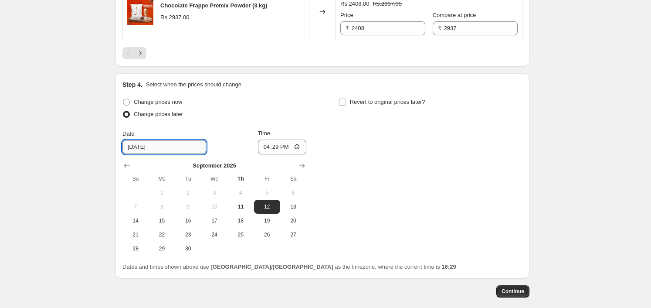
click at [168, 144] on input "9/12/2025" at bounding box center [165, 147] width 84 height 14
click at [277, 207] on span "12" at bounding box center [267, 206] width 19 height 7
click at [301, 146] on input "16:29" at bounding box center [282, 147] width 49 height 15
type input "00:00"
click at [402, 181] on div "Change prices now Change prices later Date 9/12/2025 Time 00:00 September 2025 …" at bounding box center [323, 176] width 400 height 160
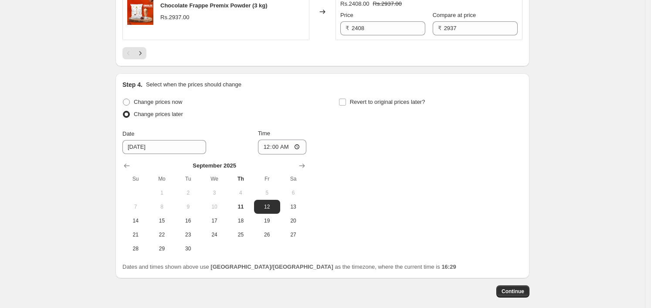
click at [162, 154] on div "September 2025 Su Mo Tu We Th Fr Sa 1 2 3 4 5 6 7 8 9 10 11 12 13 14 15 16 17 1…" at bounding box center [211, 204] width 191 height 101
click at [168, 145] on input "9/12/2025" at bounding box center [165, 147] width 84 height 14
click at [443, 144] on div "Change prices now Change prices later Date 9/12/2025 Time 00:00 September 2025 …" at bounding box center [323, 176] width 400 height 160
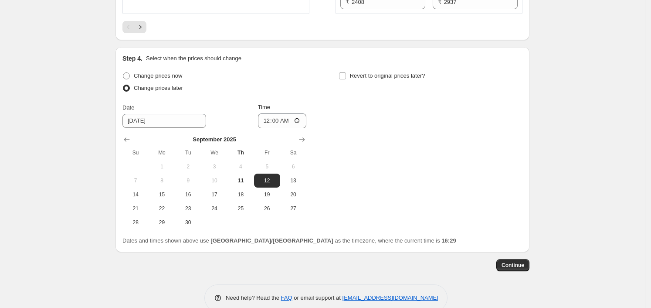
scroll to position [1826, 0]
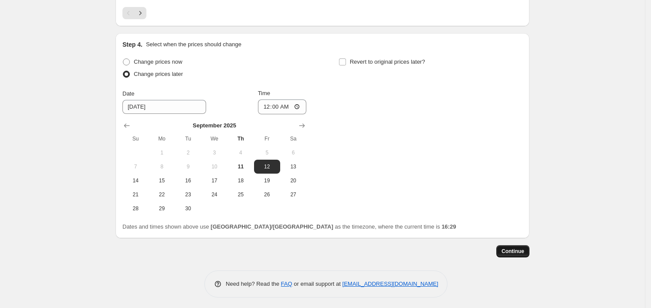
click at [512, 248] on span "Continue" at bounding box center [513, 251] width 23 height 7
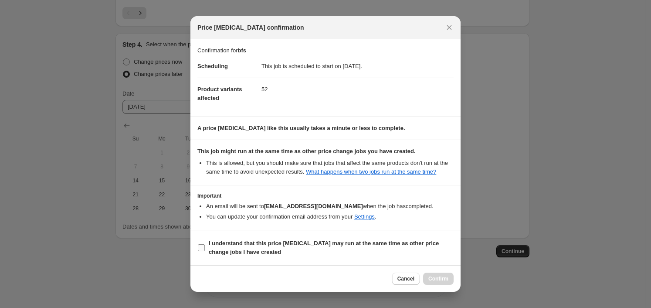
click at [242, 248] on b "I understand that this price change job may run at the same time as other price…" at bounding box center [324, 247] width 230 height 15
click at [205, 248] on input "I understand that this price change job may run at the same time as other price…" at bounding box center [201, 247] width 7 height 7
checkbox input "true"
click at [438, 279] on span "Confirm" at bounding box center [439, 278] width 20 height 7
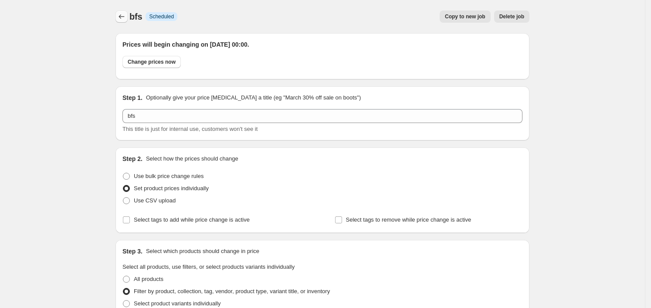
click at [125, 17] on icon "Price change jobs" at bounding box center [122, 16] width 6 height 4
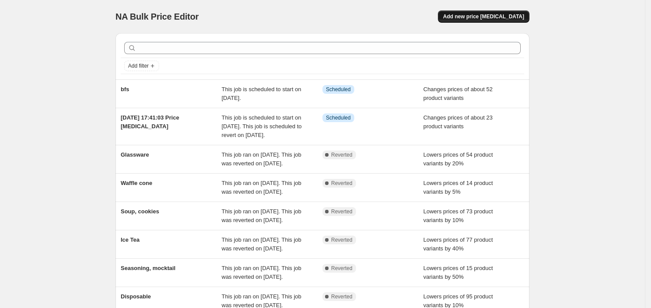
click at [520, 11] on button "Add new price [MEDICAL_DATA]" at bounding box center [484, 16] width 92 height 12
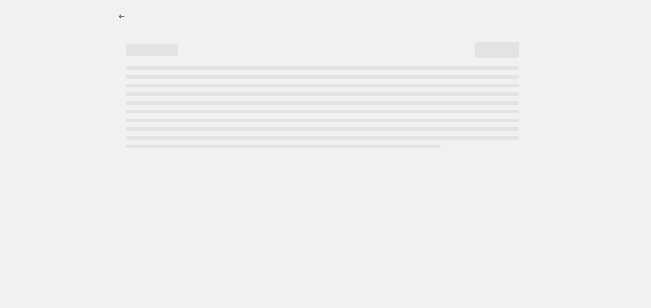
select select "percentage"
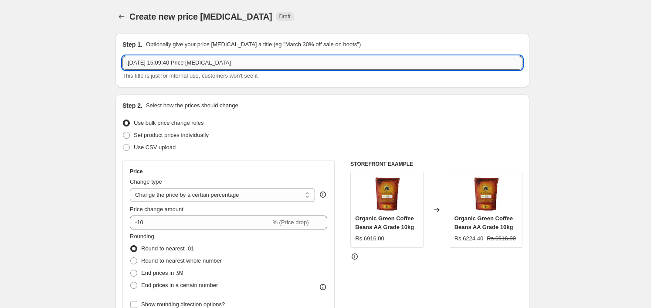
click at [259, 67] on input "11 Sept 2025, 15:09:40 Price change job" at bounding box center [323, 63] width 400 height 14
type input "bfs 2"
click at [448, 138] on div "Set product prices individually" at bounding box center [323, 135] width 400 height 12
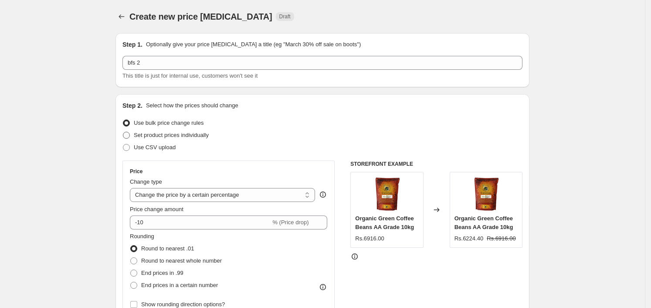
click at [150, 138] on span "Set product prices individually" at bounding box center [171, 135] width 75 height 7
click at [123, 132] on input "Set product prices individually" at bounding box center [123, 132] width 0 height 0
radio input "true"
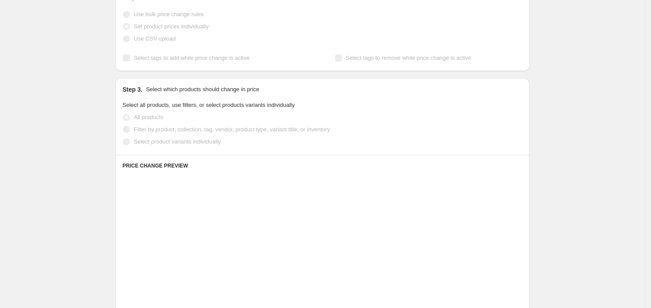
scroll to position [109, 0]
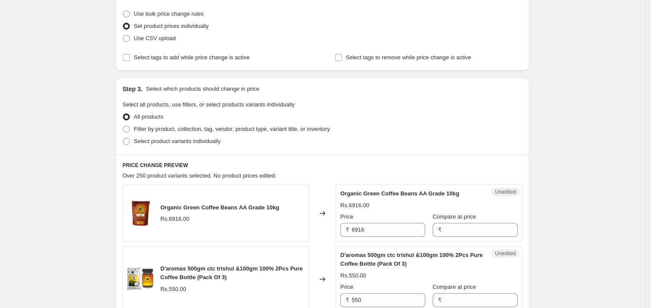
drag, startPoint x: 429, startPoint y: 119, endPoint x: 370, endPoint y: 122, distance: 59.8
click at [430, 119] on div "All products" at bounding box center [323, 117] width 400 height 12
click at [231, 127] on span "Filter by product, collection, tag, vendor, product type, variant title, or inv…" at bounding box center [232, 129] width 196 height 7
click at [123, 126] on input "Filter by product, collection, tag, vendor, product type, variant title, or inv…" at bounding box center [123, 126] width 0 height 0
radio input "true"
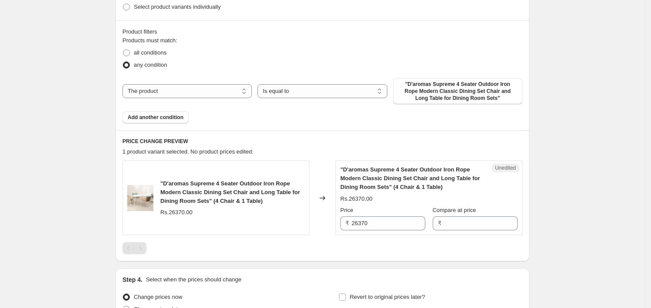
scroll to position [218, 0]
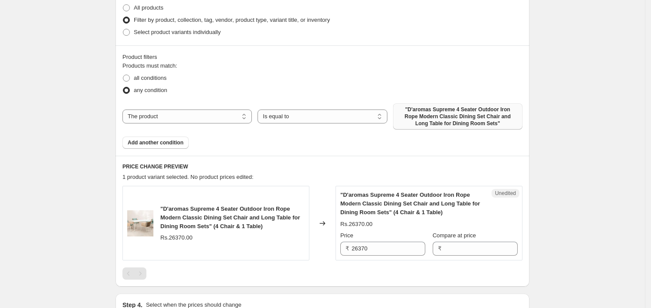
click at [431, 124] on span ""D'aromas Supreme 4 Seater Outdoor Iron Rope Modern Classic Dining Set Chair an…" at bounding box center [457, 116] width 119 height 21
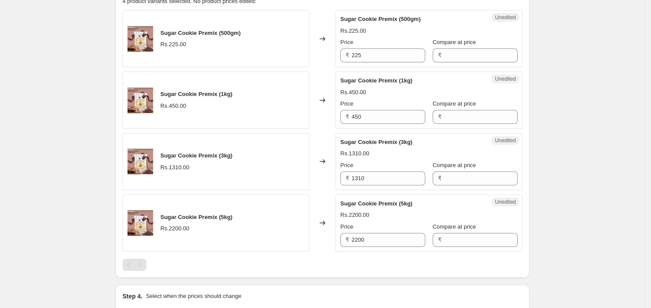
scroll to position [327, 0]
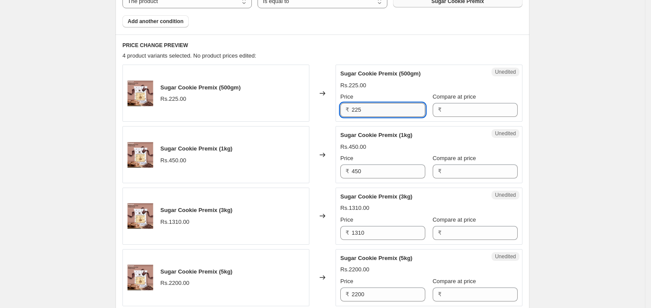
click at [406, 111] on input "225" at bounding box center [389, 110] width 74 height 14
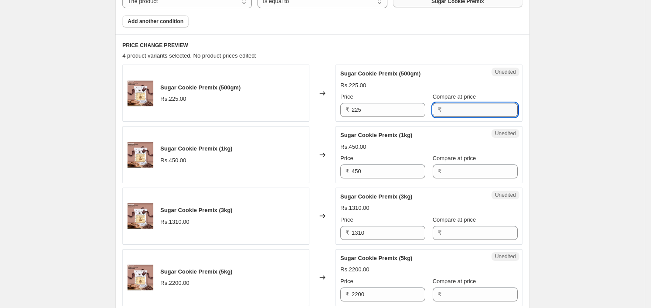
click at [449, 111] on input "Compare at price" at bounding box center [481, 110] width 74 height 14
paste input "225"
type input "225"
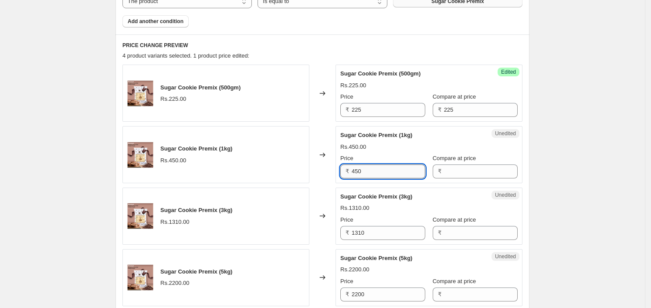
click at [390, 164] on input "450" at bounding box center [389, 171] width 74 height 14
click at [475, 178] on div "Unedited Sugar Cookie Premix (1kg) Rs.450.00 Price ₹ 450 Compare at price ₹" at bounding box center [429, 154] width 187 height 57
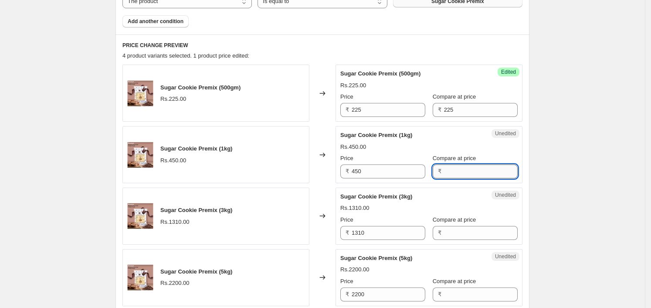
click at [475, 172] on input "Compare at price" at bounding box center [481, 171] width 74 height 14
paste input "450"
type input "450"
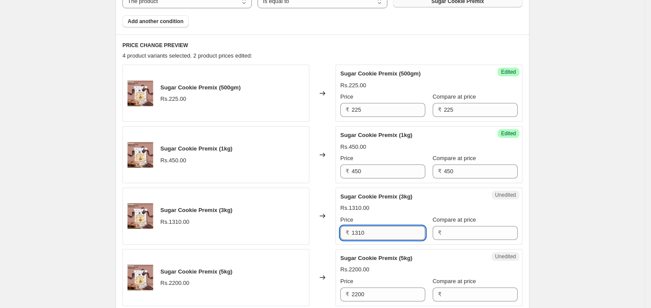
click at [377, 237] on input "1310" at bounding box center [389, 233] width 74 height 14
click at [472, 236] on input "Compare at price" at bounding box center [481, 233] width 74 height 14
paste input "1310"
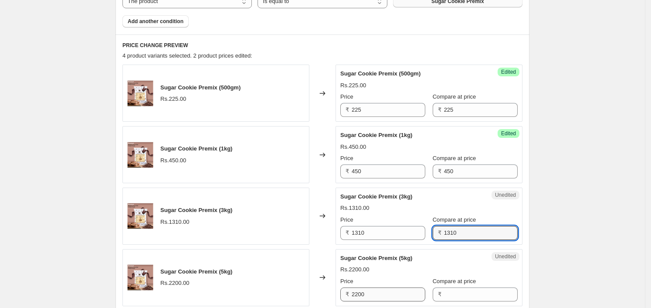
type input "1310"
click at [370, 287] on input "2200" at bounding box center [389, 294] width 74 height 14
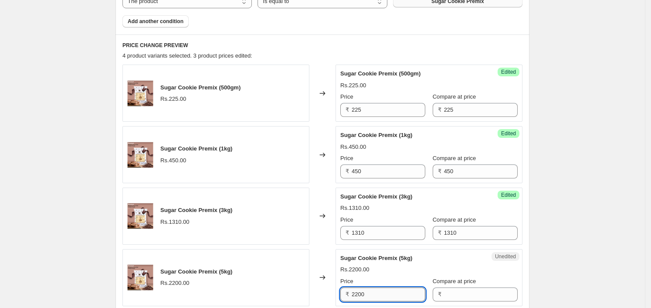
click at [370, 287] on input "2200" at bounding box center [389, 294] width 74 height 14
click at [465, 292] on input "Compare at price" at bounding box center [481, 294] width 74 height 14
paste input "2200"
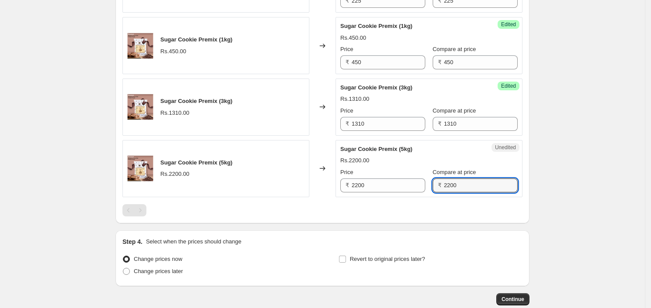
type input "2200"
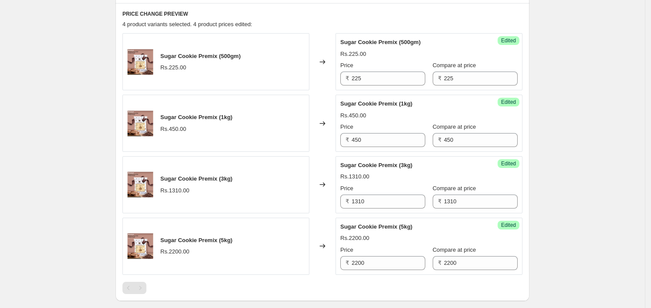
scroll to position [360, 0]
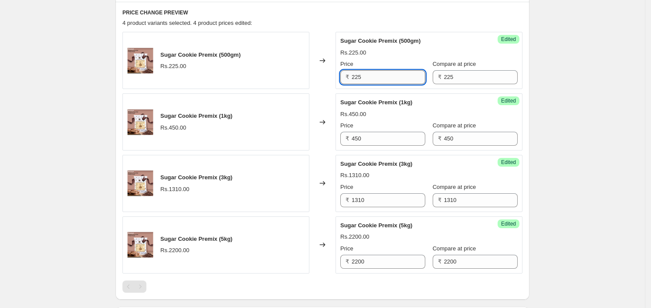
click at [371, 79] on input "225" at bounding box center [389, 77] width 74 height 14
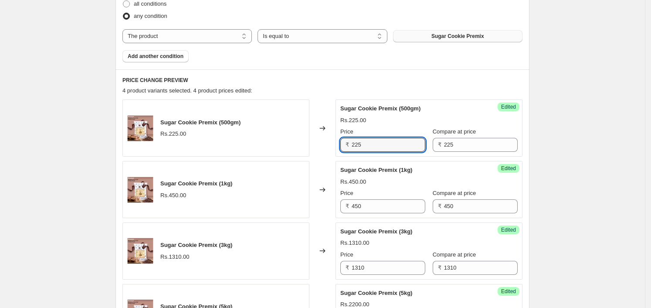
scroll to position [209, 0]
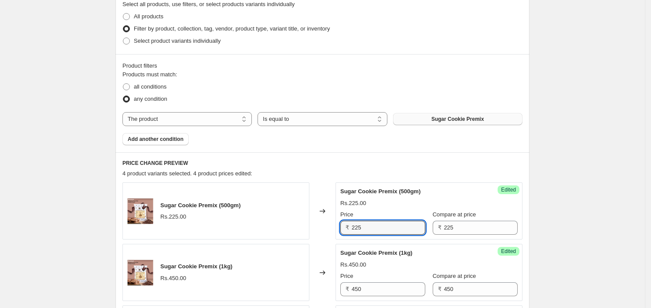
click at [452, 122] on span "Sugar Cookie Premix" at bounding box center [458, 119] width 53 height 7
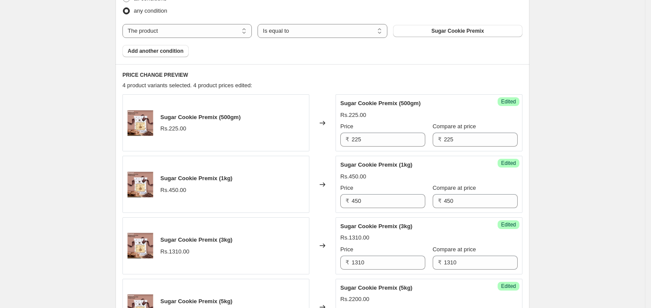
scroll to position [427, 0]
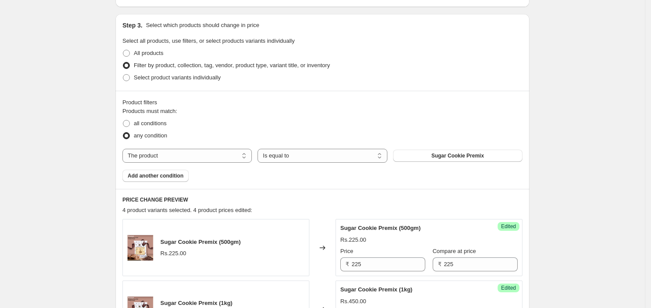
scroll to position [155, 0]
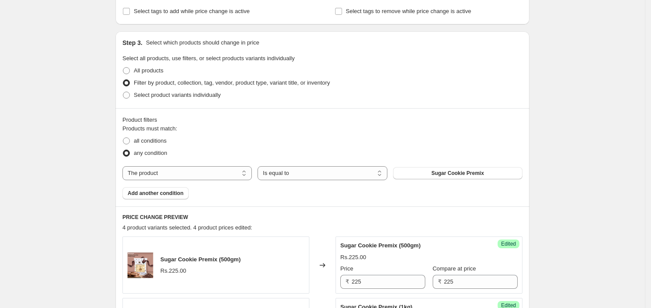
click at [467, 163] on div "Products must match: all conditions any condition The product The product's col…" at bounding box center [323, 161] width 400 height 75
click at [460, 177] on button "Sugar Cookie Premix" at bounding box center [457, 173] width 129 height 12
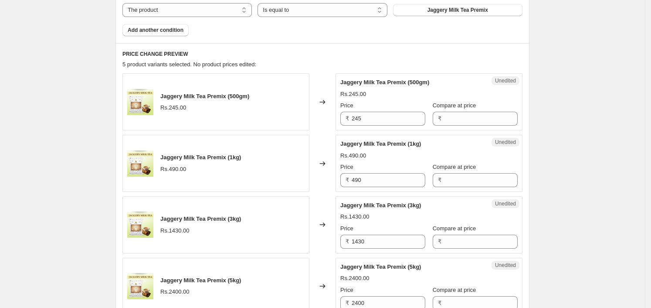
scroll to position [212, 0]
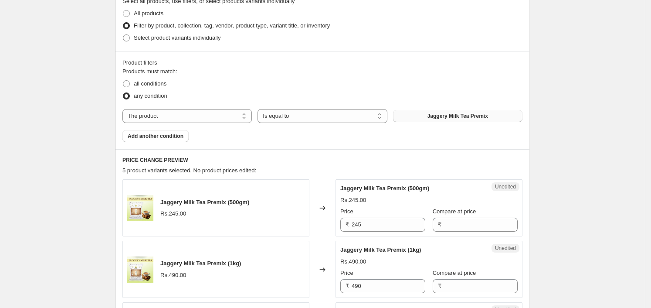
click at [422, 114] on button "Jaggery Milk Tea Premix" at bounding box center [457, 116] width 129 height 12
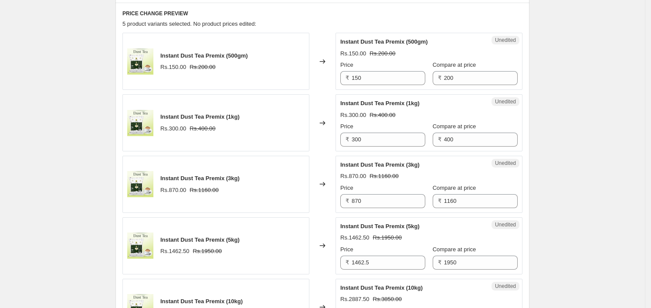
scroll to position [376, 0]
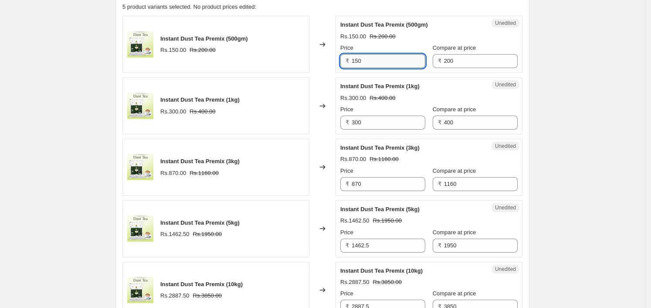
click at [365, 64] on input "150" at bounding box center [389, 61] width 74 height 14
type input "169"
click at [530, 44] on div "PRICE CHANGE PREVIEW 5 product variants selected. No product prices edited: Ins…" at bounding box center [323, 165] width 414 height 359
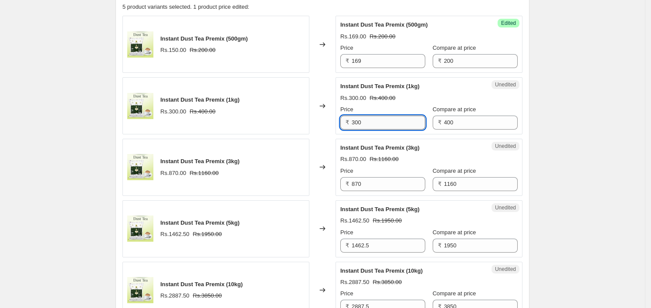
click at [380, 123] on input "300" at bounding box center [389, 123] width 74 height 14
type input "336"
click at [406, 178] on input "870" at bounding box center [389, 184] width 74 height 14
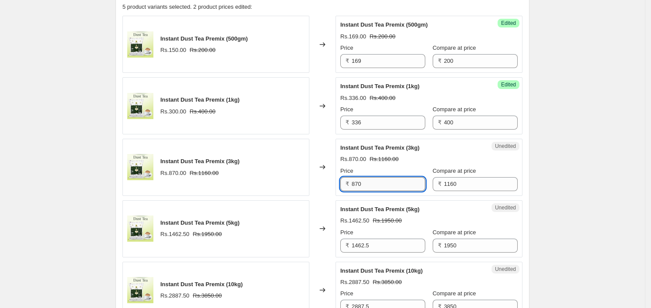
click at [406, 178] on input "870" at bounding box center [389, 184] width 74 height 14
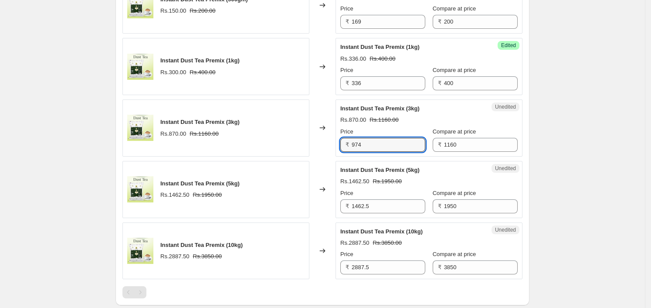
scroll to position [430, 0]
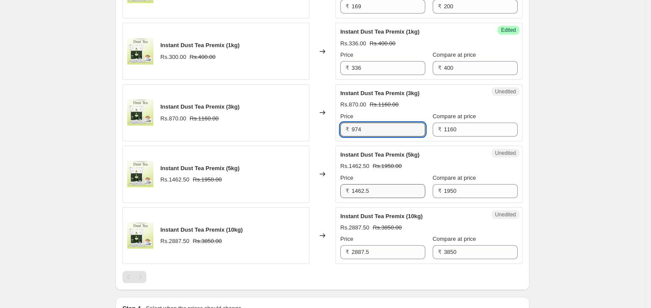
type input "974"
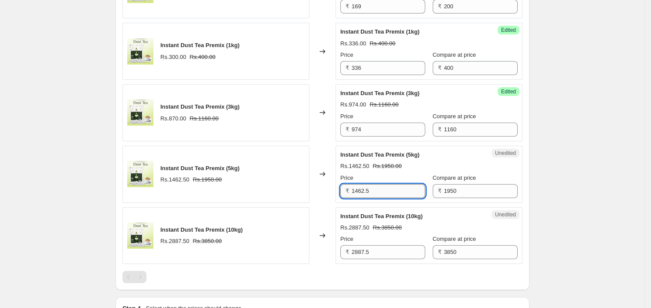
click at [400, 186] on input "1462.5" at bounding box center [389, 191] width 74 height 14
type input "1638"
click at [380, 253] on input "2887.5" at bounding box center [389, 252] width 74 height 14
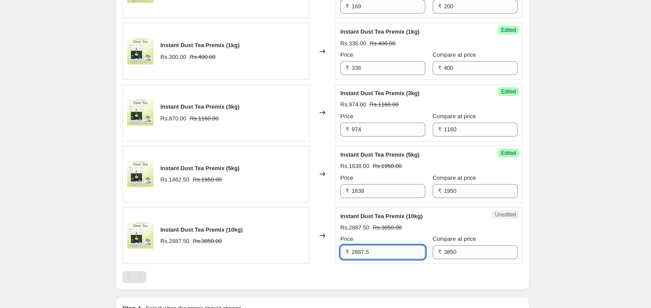
click at [380, 253] on input "2887.5" at bounding box center [389, 252] width 74 height 14
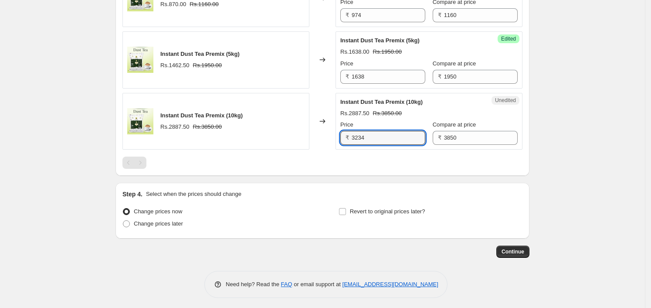
scroll to position [547, 0]
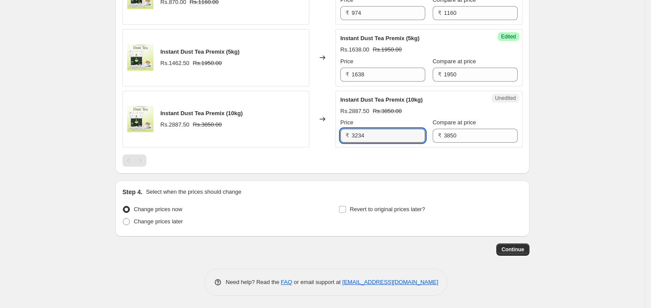
type input "3234"
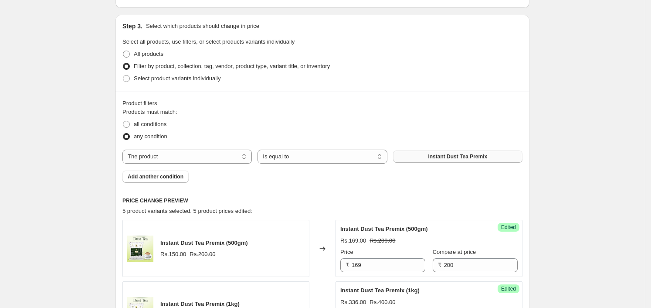
scroll to position [166, 0]
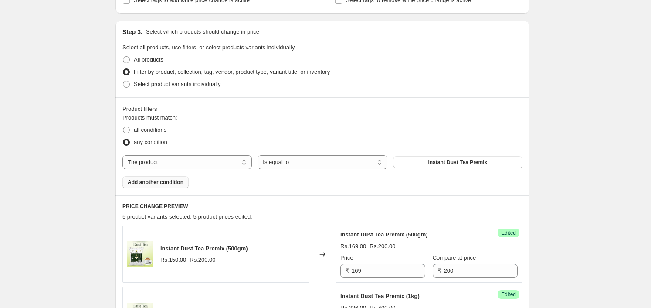
click at [157, 184] on span "Add another condition" at bounding box center [156, 182] width 56 height 7
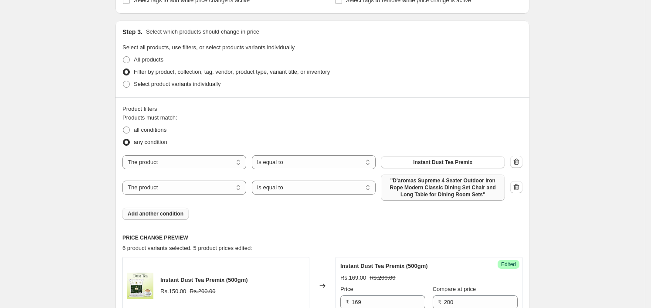
click at [429, 187] on span ""D'aromas Supreme 4 Seater Outdoor Iron Rope Modern Classic Dining Set Chair an…" at bounding box center [442, 187] width 113 height 21
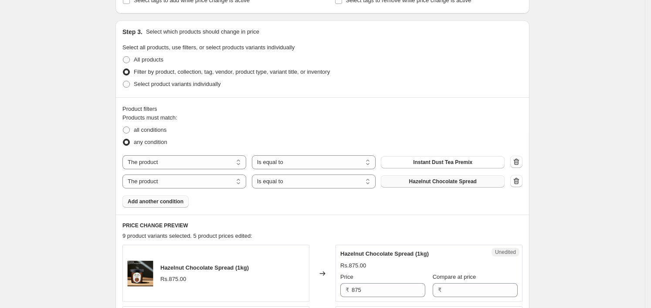
click at [462, 178] on span "Hazelnut Chocolate Spread" at bounding box center [443, 181] width 68 height 7
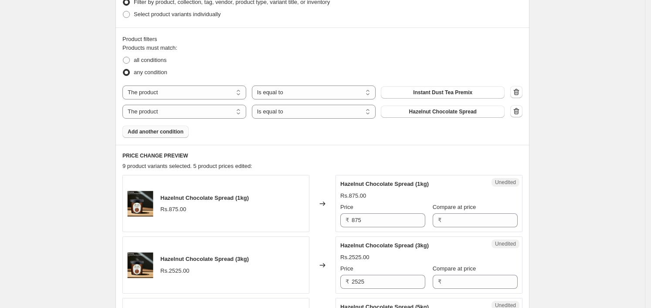
scroll to position [384, 0]
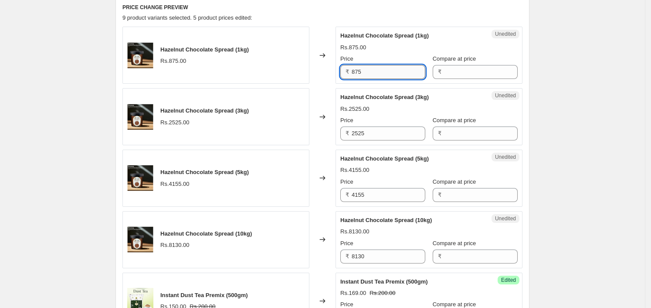
click at [390, 78] on input "875" at bounding box center [389, 72] width 74 height 14
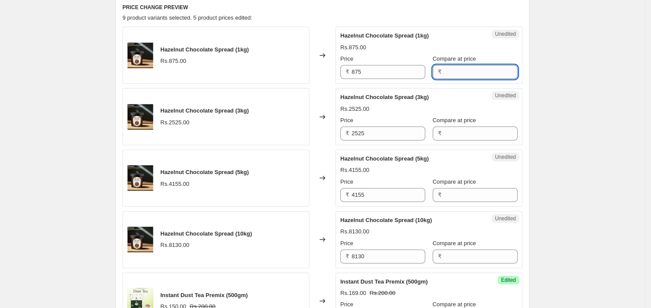
drag, startPoint x: 467, startPoint y: 65, endPoint x: 467, endPoint y: 78, distance: 13.5
click at [467, 65] on input "Compare at price" at bounding box center [481, 72] width 74 height 14
paste input "875"
type input "875"
click at [385, 132] on input "2525" at bounding box center [389, 133] width 74 height 14
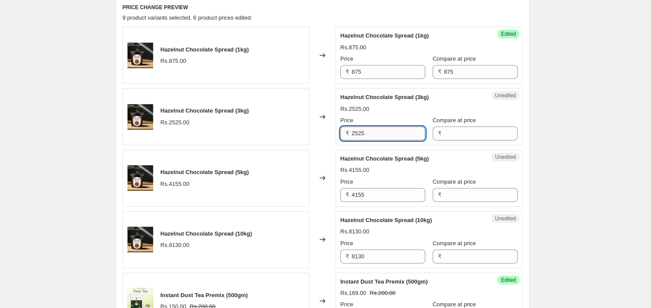
click at [385, 132] on input "2525" at bounding box center [389, 133] width 74 height 14
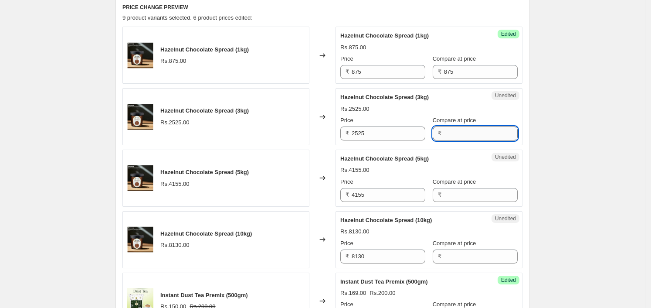
click at [476, 136] on input "Compare at price" at bounding box center [481, 133] width 74 height 14
paste input "2525"
type input "2525"
click at [390, 193] on input "4155" at bounding box center [389, 195] width 74 height 14
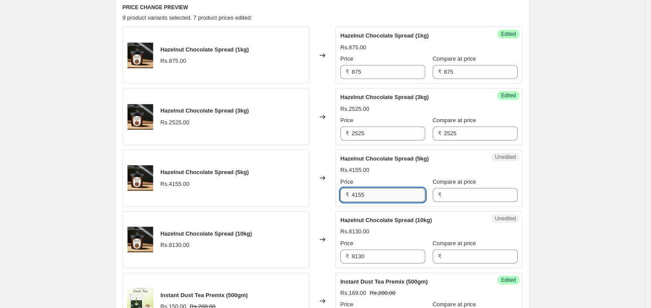
click at [390, 193] on input "4155" at bounding box center [389, 195] width 74 height 14
click at [463, 194] on input "Compare at price" at bounding box center [481, 195] width 74 height 14
paste input "4155"
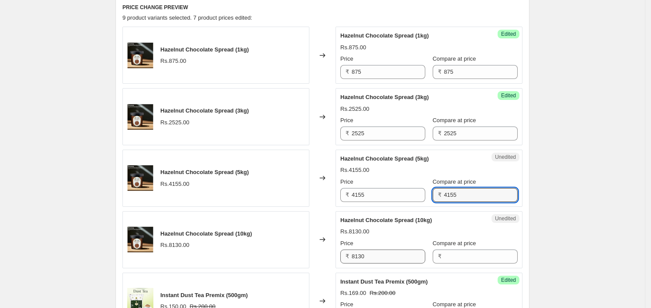
type input "4155"
click at [398, 262] on input "8130" at bounding box center [389, 256] width 74 height 14
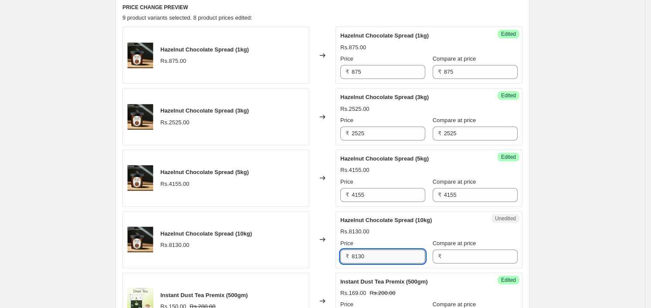
click at [398, 262] on input "8130" at bounding box center [389, 256] width 74 height 14
click at [456, 251] on input "Compare at price" at bounding box center [481, 256] width 74 height 14
paste input "8130"
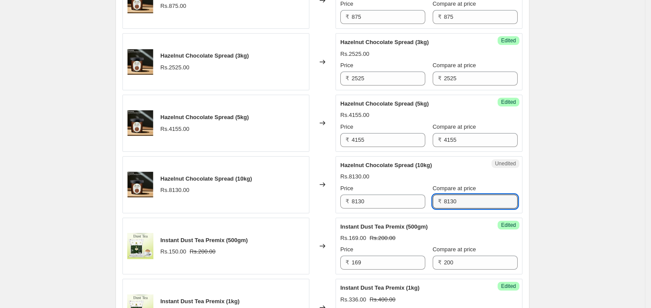
type input "8130"
click at [547, 226] on div "Create new price change job. This page is ready Create new price change job Dra…" at bounding box center [322, 121] width 645 height 1120
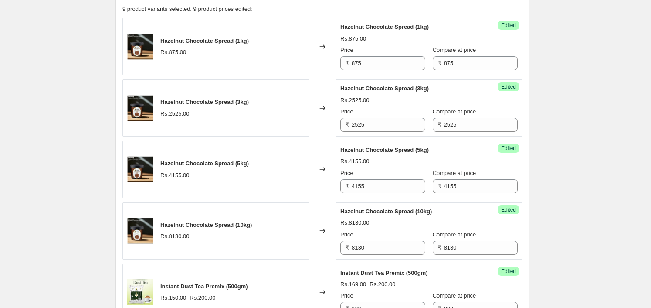
scroll to position [330, 0]
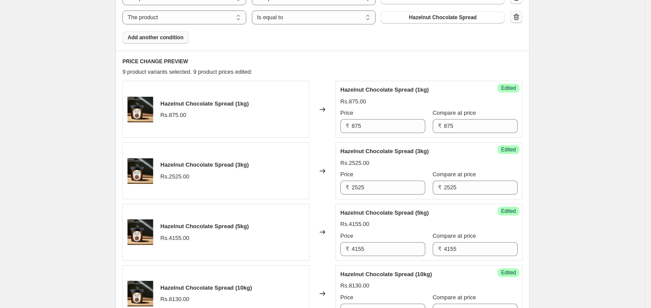
click at [519, 15] on icon "button" at bounding box center [516, 17] width 9 height 9
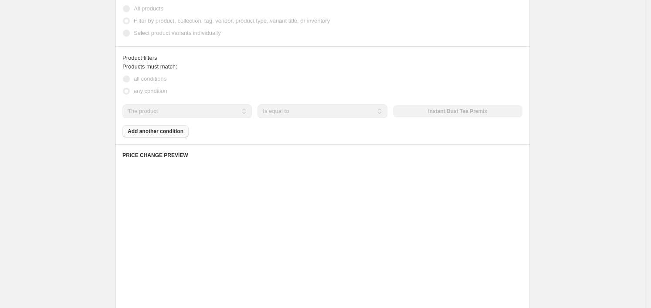
scroll to position [166, 0]
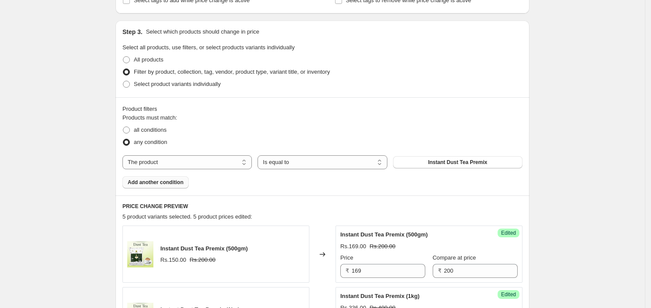
click at [160, 187] on button "Add another condition" at bounding box center [156, 182] width 66 height 12
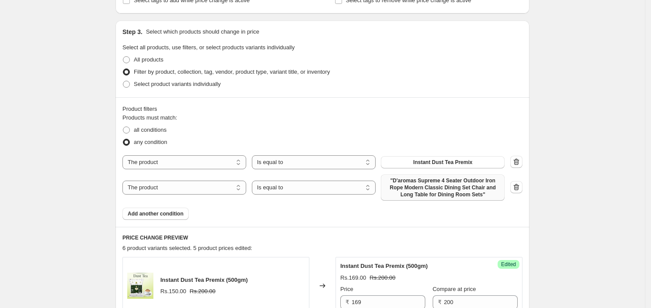
click at [428, 185] on span ""D'aromas Supreme 4 Seater Outdoor Iron Rope Modern Classic Dining Set Chair an…" at bounding box center [442, 187] width 113 height 21
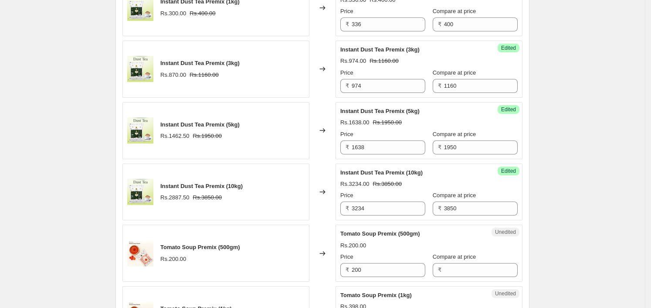
scroll to position [657, 0]
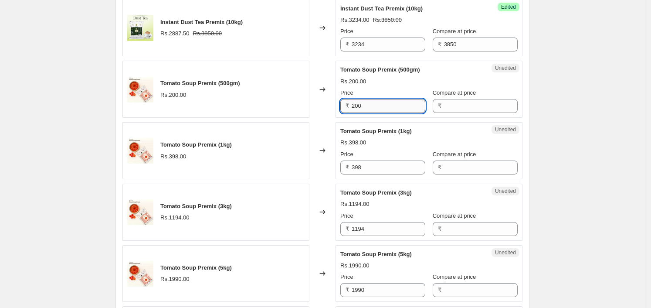
click at [376, 107] on input "200" at bounding box center [389, 106] width 74 height 14
click at [472, 101] on input "Compare at price" at bounding box center [481, 106] width 74 height 14
paste input "200"
type input "200"
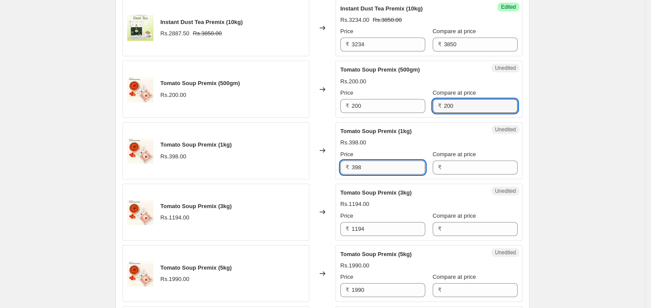
click at [394, 170] on input "398" at bounding box center [389, 167] width 74 height 14
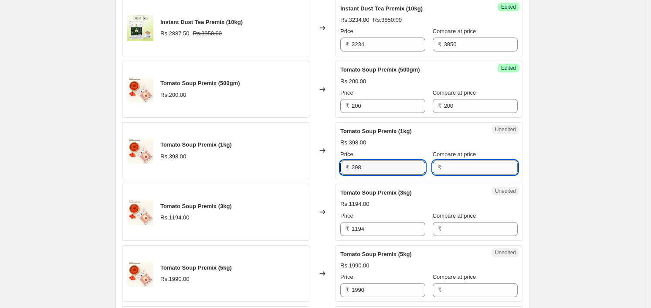
click at [470, 164] on input "Compare at price" at bounding box center [481, 167] width 74 height 14
paste input "398"
type input "398"
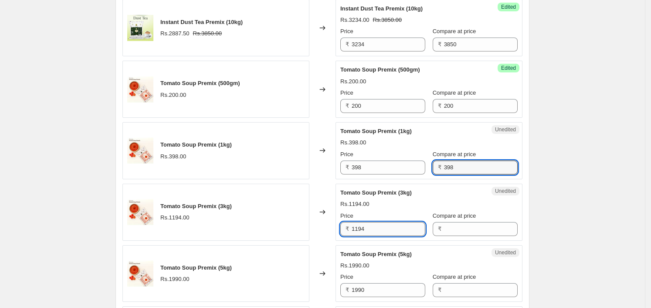
click at [368, 225] on input "1194" at bounding box center [389, 229] width 74 height 14
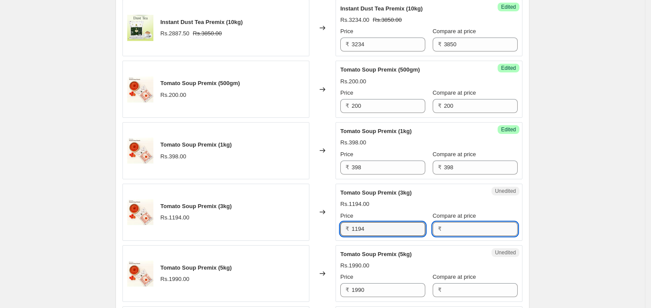
click at [466, 222] on input "Compare at price" at bounding box center [481, 229] width 74 height 14
paste input "1194"
type input "1194"
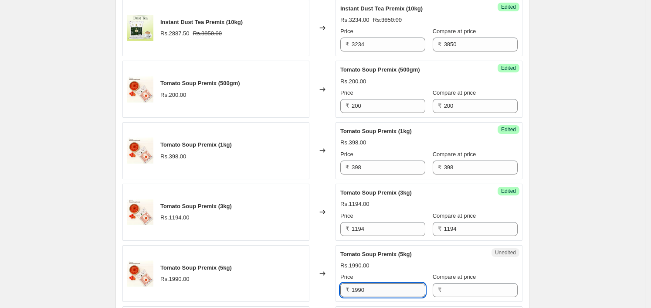
click at [407, 289] on input "1990" at bounding box center [389, 290] width 74 height 14
click at [407, 287] on input "1990" at bounding box center [389, 290] width 74 height 14
click at [470, 280] on label "Compare at price" at bounding box center [455, 276] width 44 height 9
click at [470, 283] on input "Compare at price" at bounding box center [481, 290] width 74 height 14
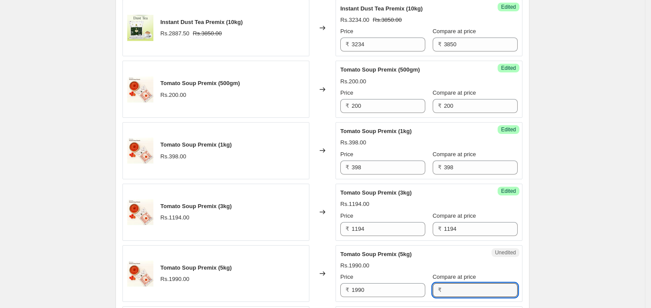
paste input "1990"
type input "1990"
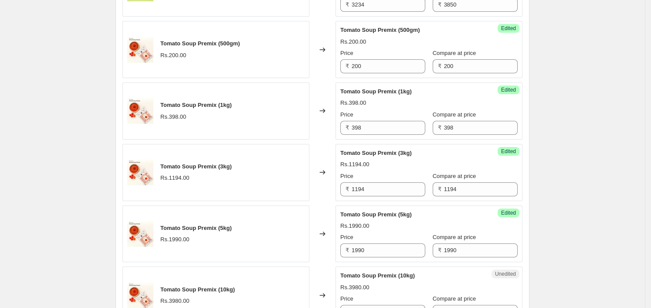
scroll to position [711, 0]
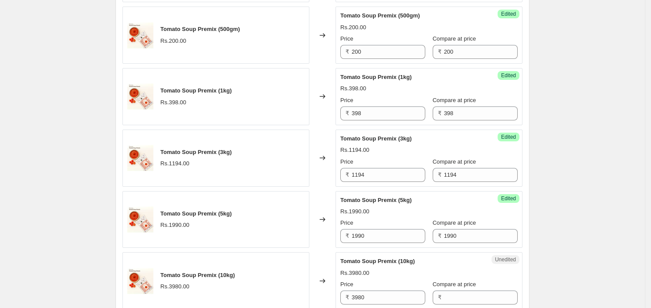
click at [382, 284] on div "Price" at bounding box center [383, 284] width 85 height 9
click at [383, 291] on input "3980" at bounding box center [389, 297] width 74 height 14
click at [384, 298] on input "3980" at bounding box center [389, 297] width 74 height 14
click at [384, 299] on input "3980" at bounding box center [389, 297] width 74 height 14
click at [383, 299] on input "3980" at bounding box center [389, 297] width 74 height 14
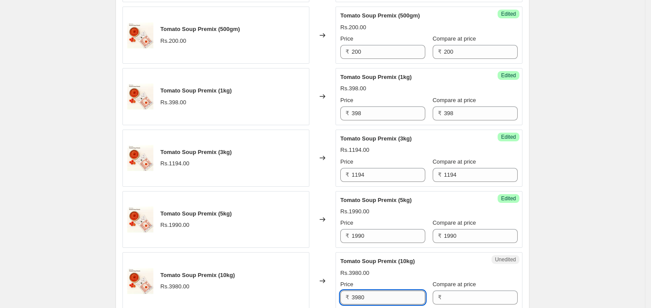
click at [383, 299] on input "3980" at bounding box center [389, 297] width 74 height 14
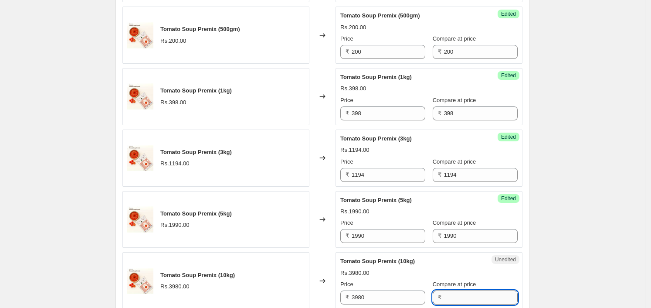
click at [450, 299] on input "Compare at price" at bounding box center [481, 297] width 74 height 14
paste input "3980"
type input "3980"
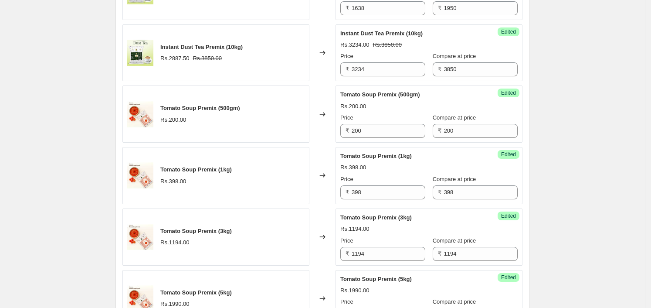
scroll to position [602, 0]
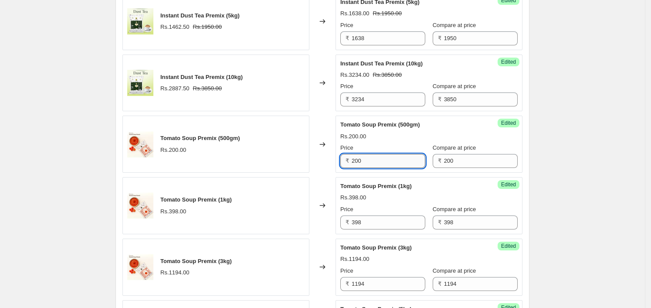
click at [371, 160] on input "200" at bounding box center [389, 161] width 74 height 14
click at [521, 158] on div "Success Edited Tomato Soup Premix (500gm) Rs.200.00 Price ₹ 200 Compare at pric…" at bounding box center [429, 144] width 187 height 57
click at [373, 165] on input "200" at bounding box center [389, 161] width 74 height 14
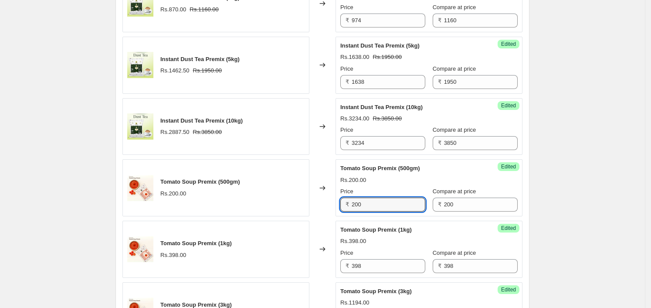
scroll to position [548, 0]
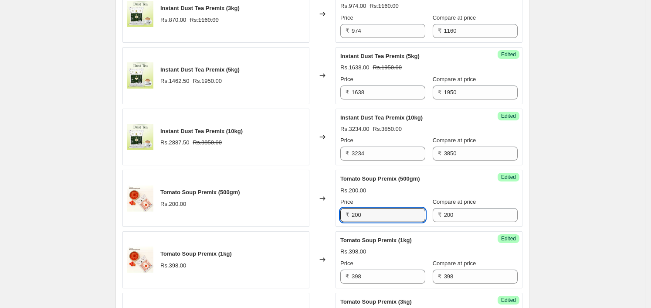
click at [530, 148] on div "PRICE CHANGE PREVIEW 10 product variants selected. 10 product prices edited: In…" at bounding box center [323, 166] width 414 height 666
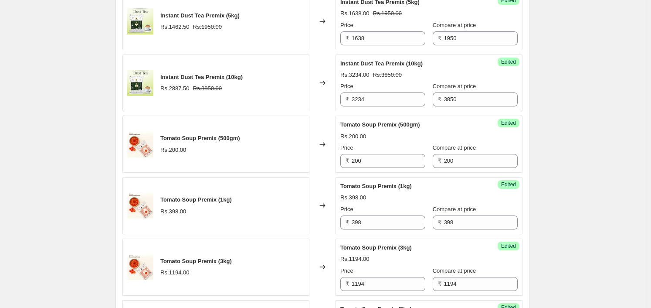
scroll to position [657, 0]
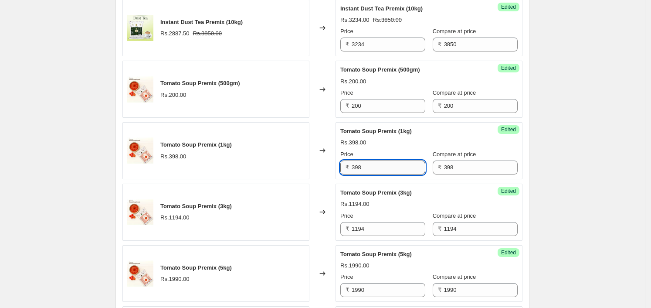
click at [371, 169] on input "398" at bounding box center [389, 167] width 74 height 14
click at [377, 167] on input "398" at bounding box center [389, 167] width 74 height 14
type input "389"
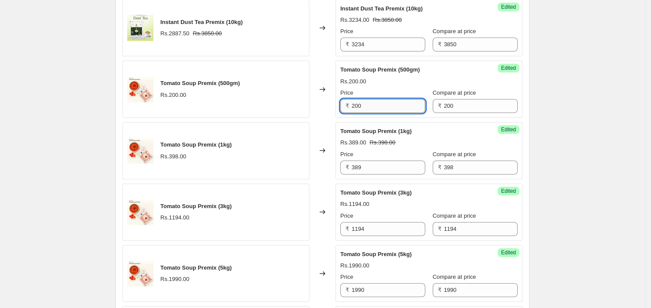
click at [388, 104] on input "200" at bounding box center [389, 106] width 74 height 14
click at [526, 160] on div "PRICE CHANGE PREVIEW 10 product variants selected. 10 product prices edited: In…" at bounding box center [323, 57] width 414 height 666
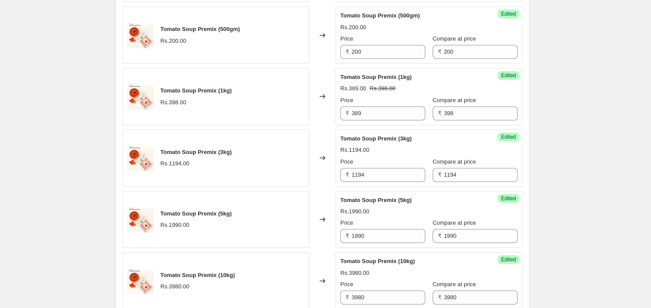
click at [364, 53] on input "200" at bounding box center [389, 52] width 74 height 14
click at [394, 56] on input "200" at bounding box center [389, 52] width 74 height 14
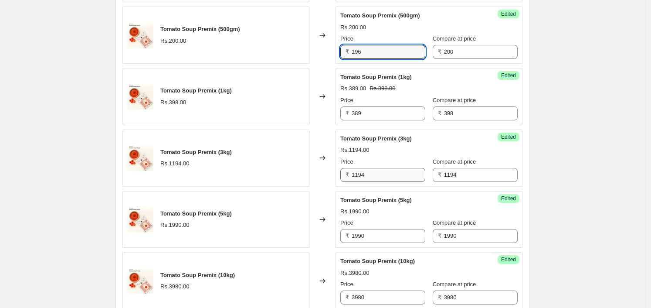
type input "196"
click at [392, 173] on input "1194" at bounding box center [389, 175] width 74 height 14
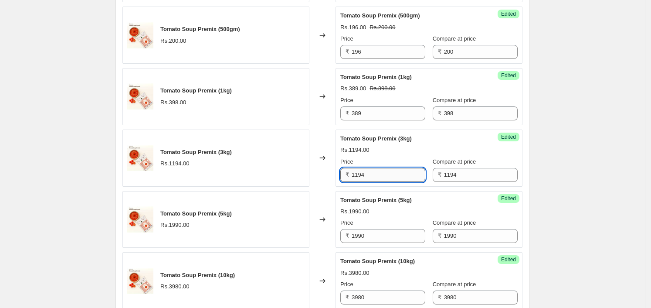
click at [392, 173] on input "1194" at bounding box center [389, 175] width 74 height 14
type input "1170"
click at [390, 229] on input "1990" at bounding box center [389, 236] width 74 height 14
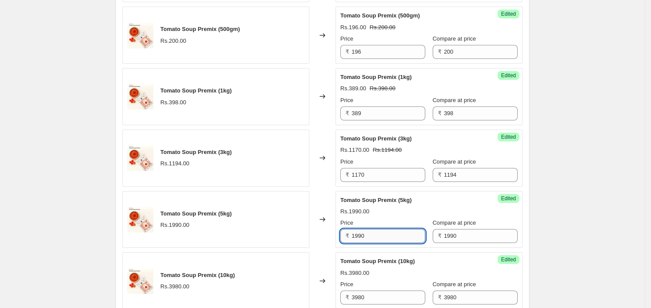
click at [390, 229] on input "1990" at bounding box center [389, 236] width 74 height 14
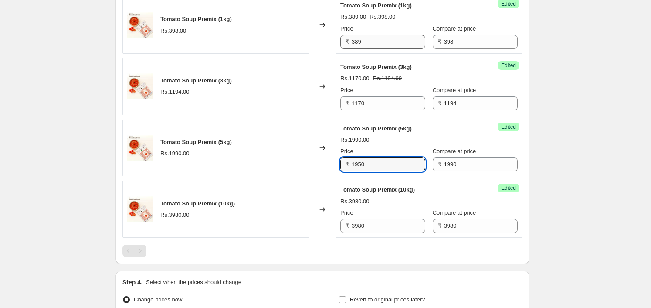
scroll to position [820, 0]
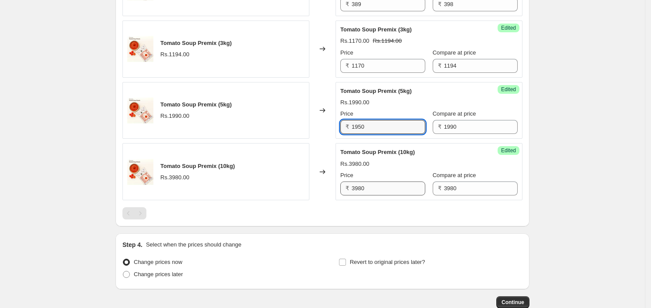
type input "1950"
click at [378, 182] on input "3980" at bounding box center [389, 188] width 74 height 14
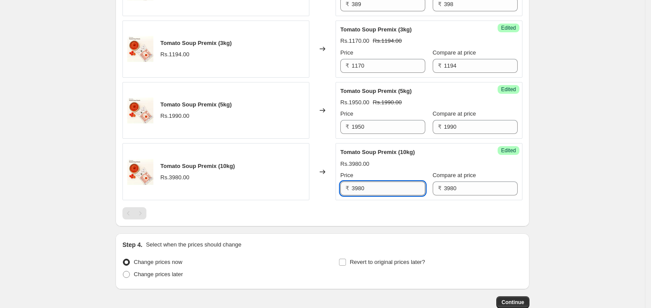
click at [378, 182] on input "3980" at bounding box center [389, 188] width 74 height 14
type input "3900"
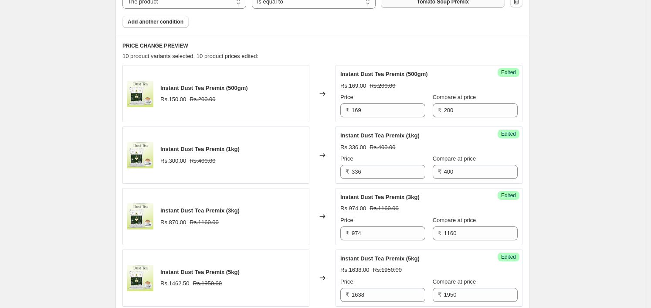
scroll to position [221, 0]
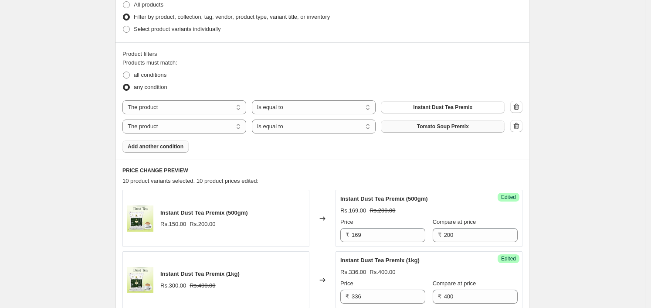
click at [182, 145] on span "Add another condition" at bounding box center [156, 146] width 56 height 7
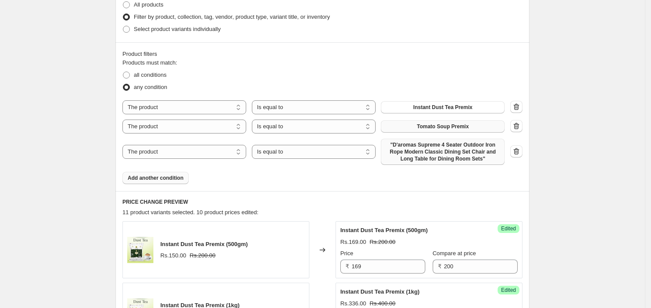
click at [421, 145] on span ""D'aromas Supreme 4 Seater Outdoor Iron Rope Modern Classic Dining Set Chair an…" at bounding box center [442, 151] width 113 height 21
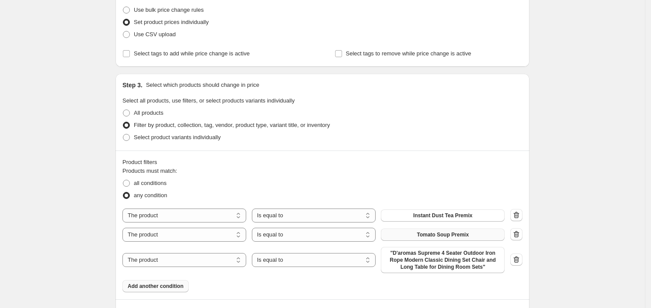
scroll to position [112, 0]
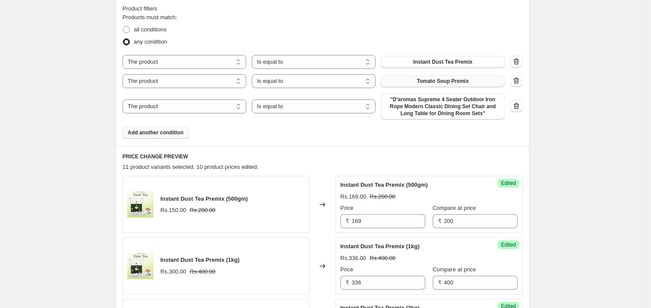
scroll to position [272, 0]
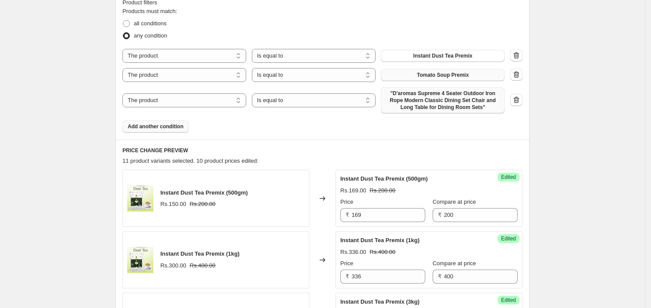
click at [434, 103] on span ""D'aromas Supreme 4 Seater Outdoor Iron Rope Modern Classic Dining Set Chair an…" at bounding box center [442, 100] width 113 height 21
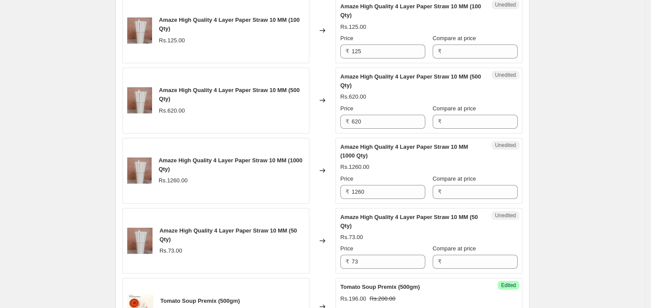
scroll to position [722, 0]
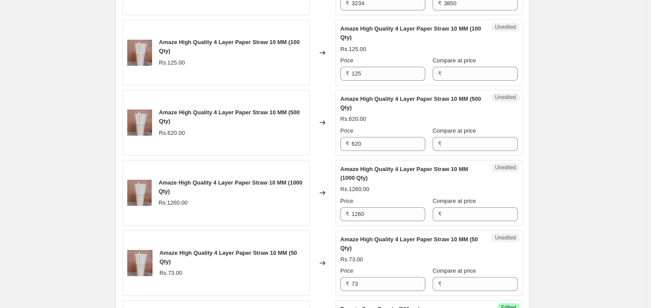
click at [528, 235] on div "PRICE CHANGE PREVIEW 14 product variants selected. 10 product prices edited: In…" at bounding box center [323, 156] width 414 height 946
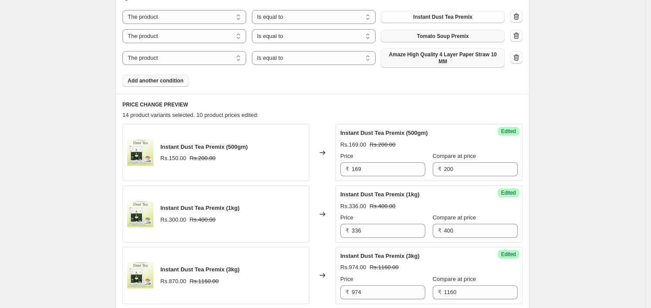
scroll to position [286, 0]
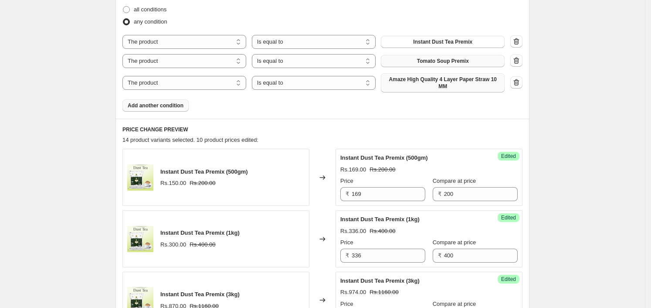
click at [471, 79] on span "Amaze High Quality 4 Layer Paper Straw 10 MM" at bounding box center [442, 83] width 113 height 14
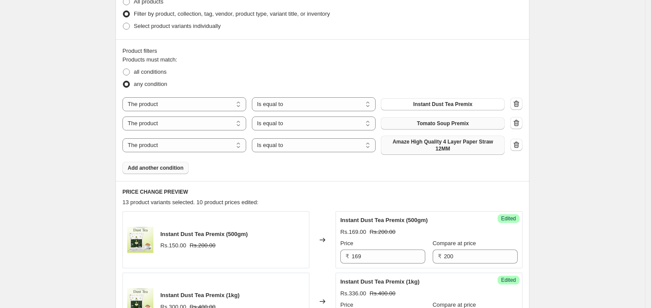
scroll to position [123, 0]
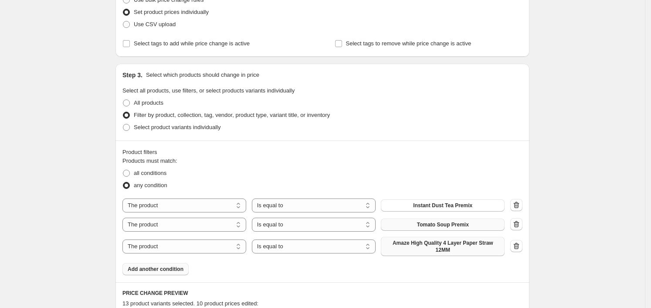
click at [474, 241] on span "Amaze High Quality 4 Layer Paper Straw 12MM" at bounding box center [442, 246] width 113 height 14
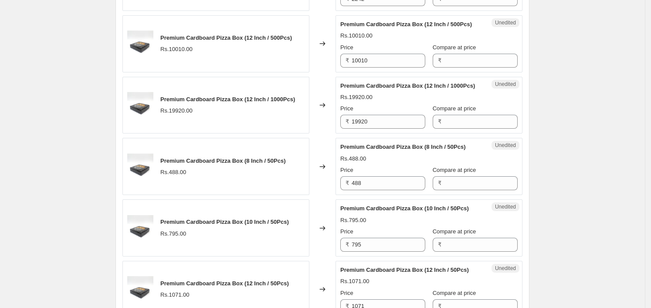
scroll to position [1213, 0]
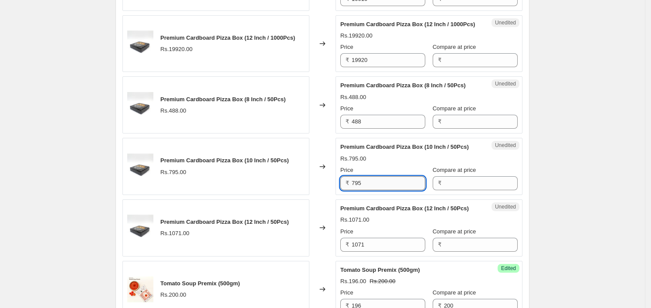
click at [381, 190] on input "795" at bounding box center [389, 183] width 74 height 14
click at [449, 190] on input "Compare at price" at bounding box center [481, 183] width 74 height 14
paste input "795"
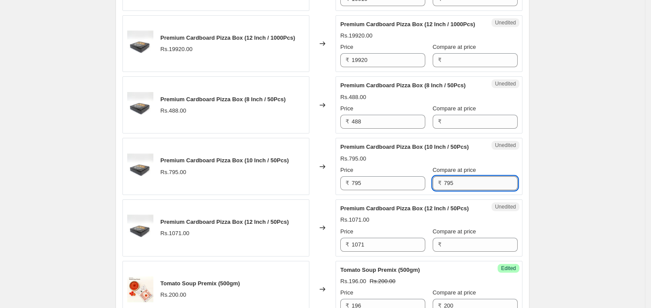
type input "795"
click at [360, 190] on input "795" at bounding box center [389, 183] width 74 height 14
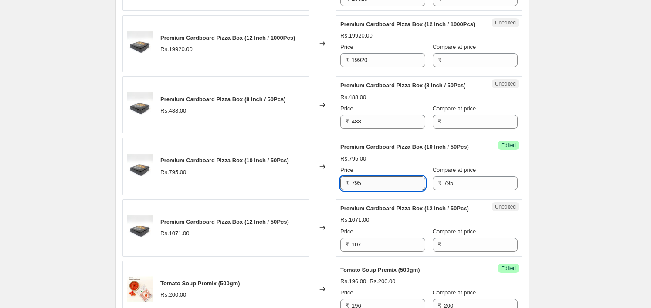
click at [360, 190] on input "795" at bounding box center [389, 183] width 74 height 14
type input "663"
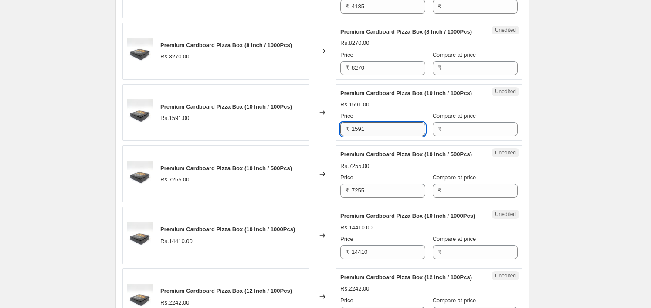
scroll to position [838, 0]
click at [394, 128] on input "1591" at bounding box center [389, 129] width 74 height 14
click at [474, 126] on input "Compare at price" at bounding box center [481, 129] width 74 height 14
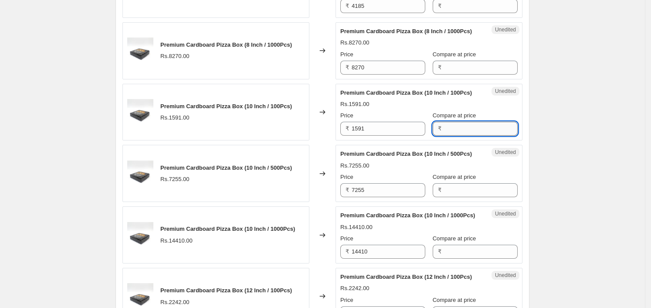
paste input "1591"
type input "1591"
click at [408, 190] on input "7255" at bounding box center [389, 190] width 74 height 14
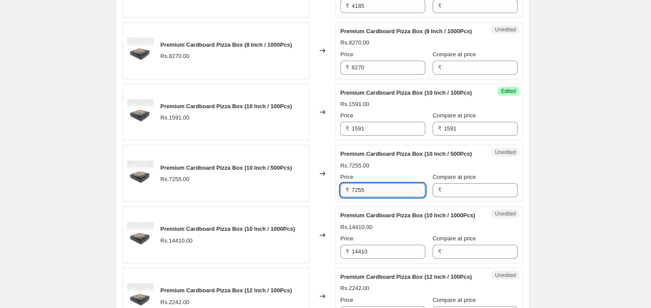
click at [407, 190] on input "7255" at bounding box center [389, 190] width 74 height 14
click at [467, 193] on input "Compare at price" at bounding box center [481, 190] width 74 height 14
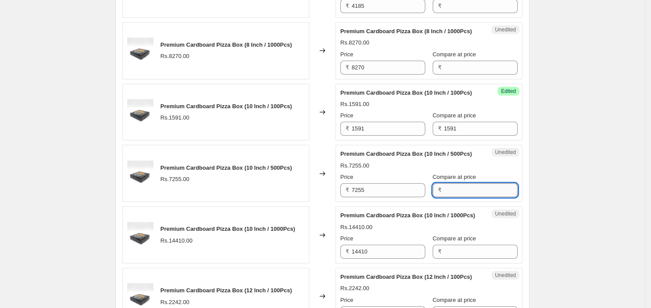
paste input "7255"
type input "7255"
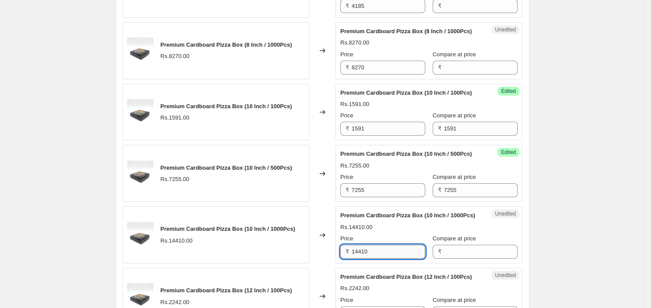
click at [389, 259] on input "14410" at bounding box center [389, 252] width 74 height 14
click at [476, 259] on input "Compare at price" at bounding box center [481, 252] width 74 height 14
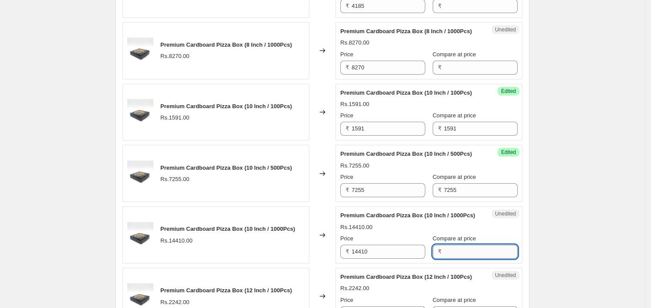
paste input "14410"
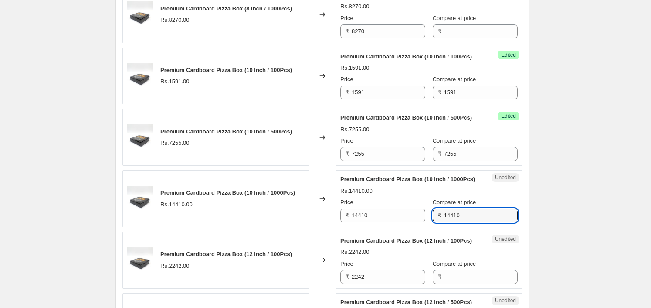
scroll to position [872, 0]
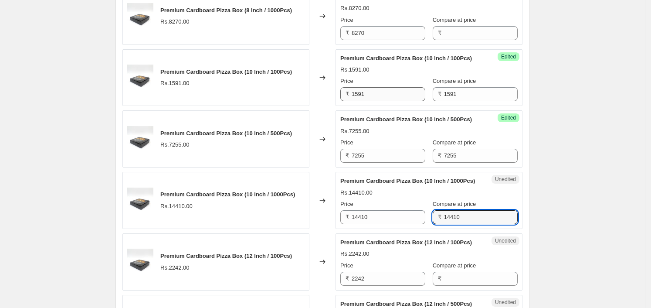
type input "14410"
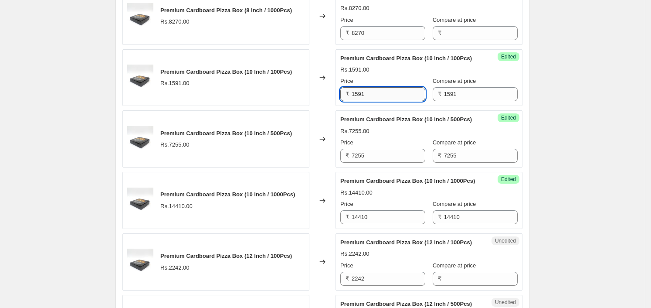
click at [390, 93] on input "1591" at bounding box center [389, 94] width 74 height 14
type input "1336"
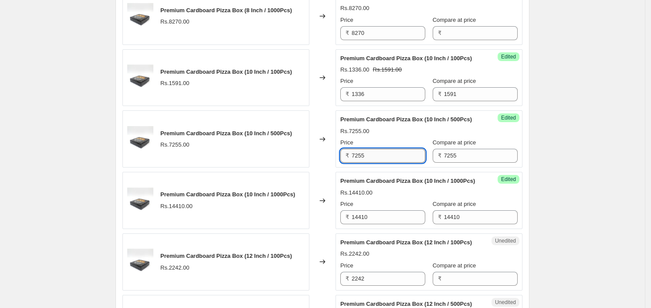
click at [390, 154] on input "7255" at bounding box center [389, 156] width 74 height 14
type input "6094"
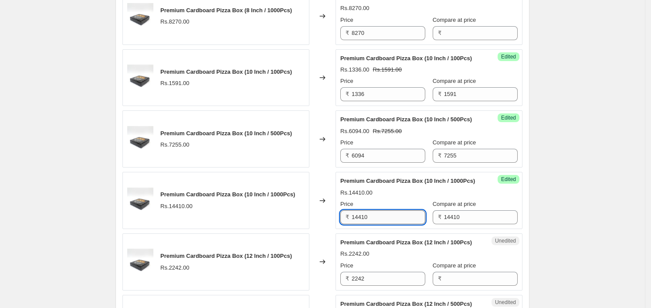
click at [396, 224] on input "14410" at bounding box center [389, 217] width 74 height 14
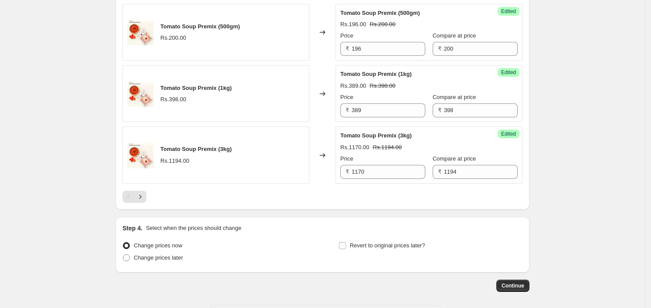
scroll to position [1471, 0]
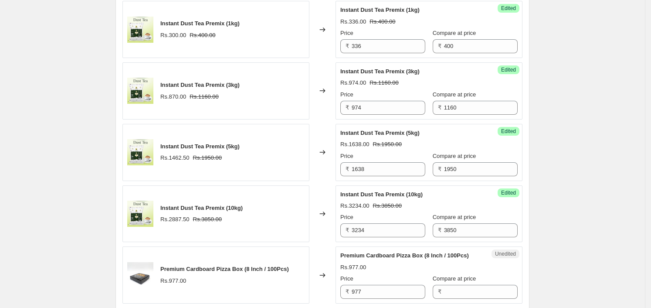
type input "12104"
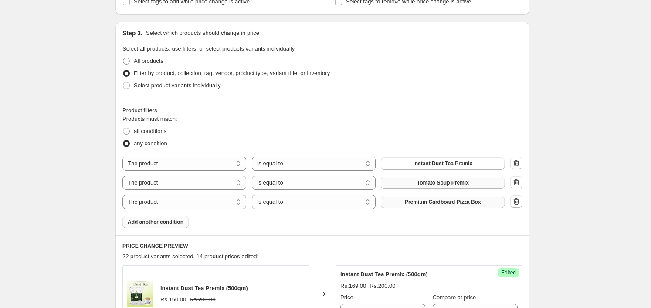
scroll to position [163, 0]
click at [149, 225] on span "Add another condition" at bounding box center [156, 223] width 56 height 7
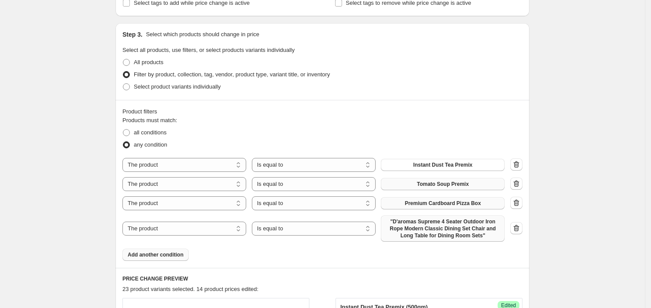
click at [431, 231] on span ""D'aromas Supreme 4 Seater Outdoor Iron Rope Modern Classic Dining Set Chair an…" at bounding box center [442, 228] width 113 height 21
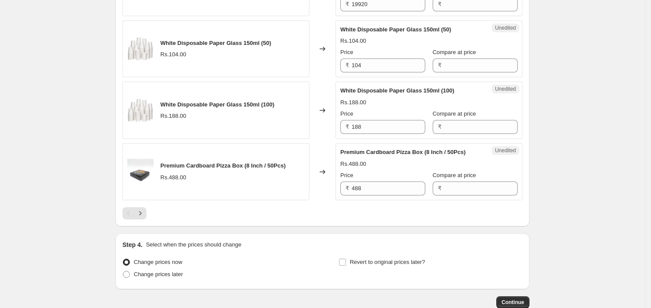
scroll to position [1471, 0]
click at [377, 135] on input "188" at bounding box center [389, 128] width 74 height 14
paste input "188"
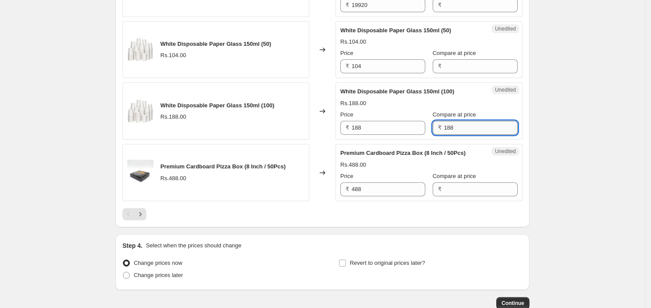
click at [493, 135] on input "188" at bounding box center [481, 128] width 74 height 14
type input "188"
drag, startPoint x: 392, startPoint y: 153, endPoint x: 394, endPoint y: 147, distance: 5.9
click at [394, 140] on div "Success Edited White Disposable Paper Glass 150ml (100) Rs.188.00 Price ₹ 188 C…" at bounding box center [429, 110] width 187 height 57
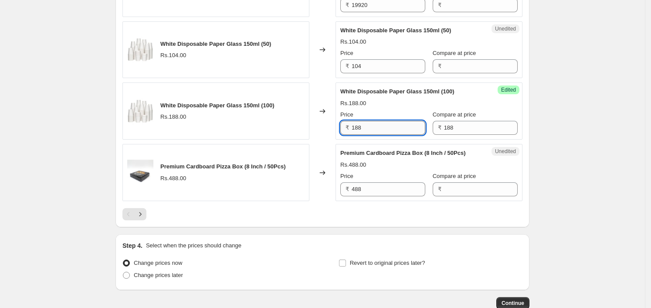
click at [394, 135] on input "188" at bounding box center [389, 128] width 74 height 14
type input "137"
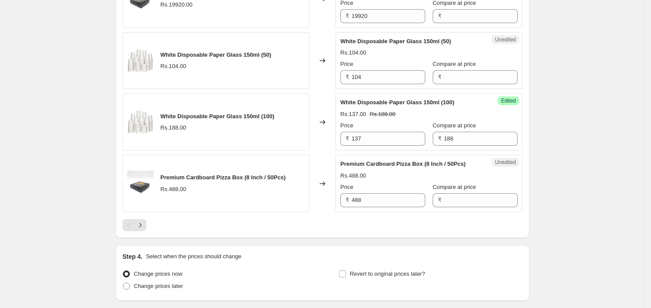
click at [459, 84] on input "Compare at price" at bounding box center [481, 77] width 74 height 14
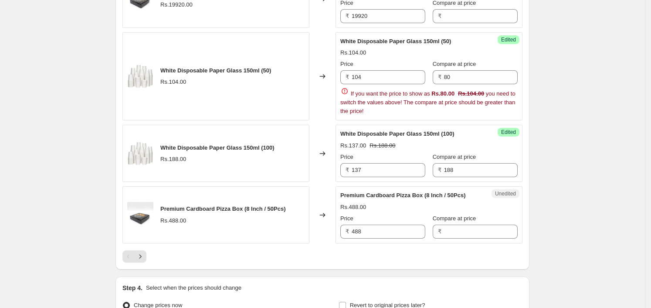
click at [456, 84] on input "80" at bounding box center [481, 77] width 74 height 14
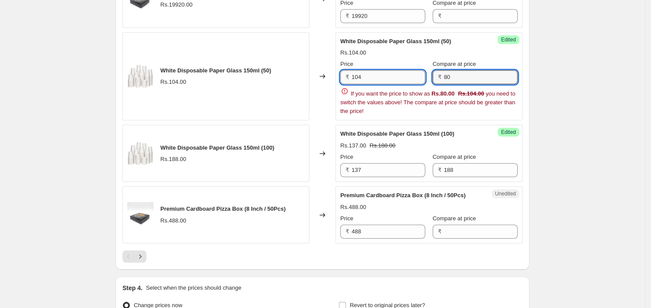
click at [388, 84] on input "104" at bounding box center [389, 77] width 74 height 14
click at [474, 84] on input "80" at bounding box center [481, 77] width 74 height 14
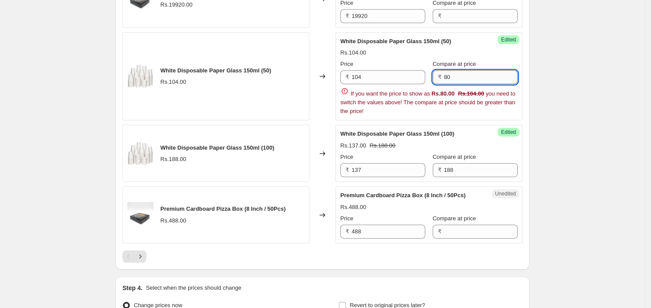
paste input "104"
type input "104"
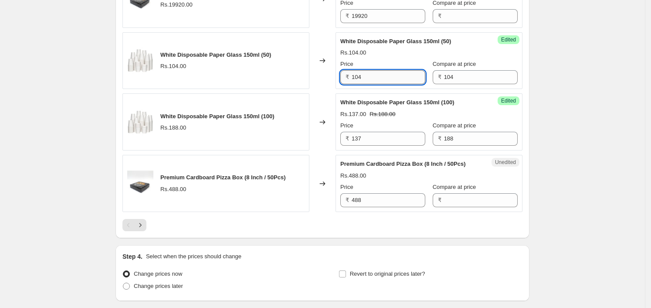
click at [414, 84] on input "104" at bounding box center [389, 77] width 74 height 14
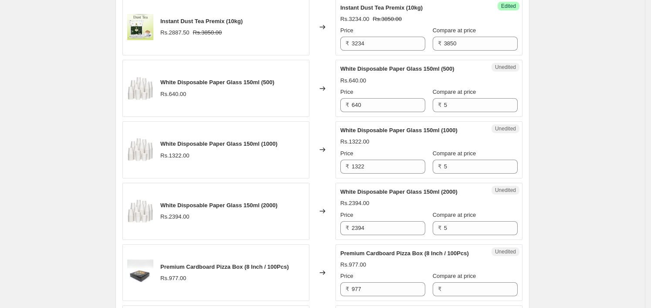
scroll to position [695, 0]
type input "80"
click at [415, 106] on input "640" at bounding box center [389, 106] width 74 height 14
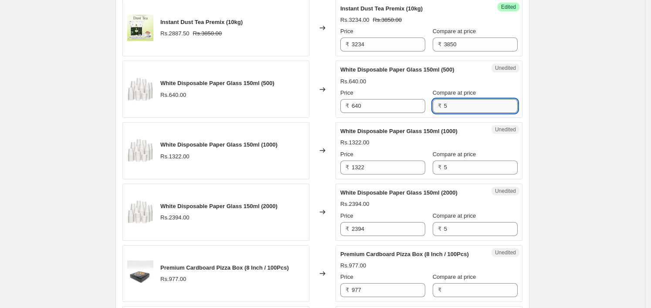
click at [459, 106] on input "5" at bounding box center [481, 106] width 74 height 14
paste input "640"
type input "640"
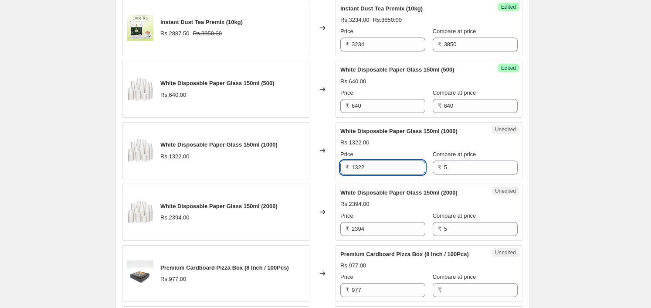
click at [375, 165] on input "1322" at bounding box center [389, 167] width 74 height 14
click at [457, 160] on input "5" at bounding box center [481, 167] width 74 height 14
paste input "1322"
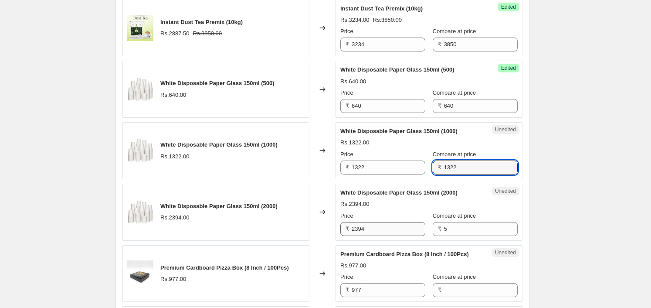
type input "1322"
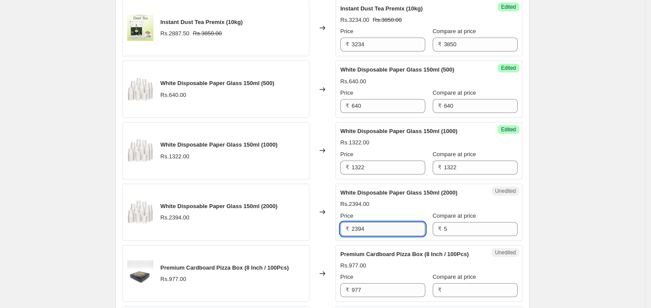
click at [396, 228] on input "2394" at bounding box center [389, 229] width 74 height 14
click at [456, 232] on input "5" at bounding box center [481, 229] width 74 height 14
paste input "2394"
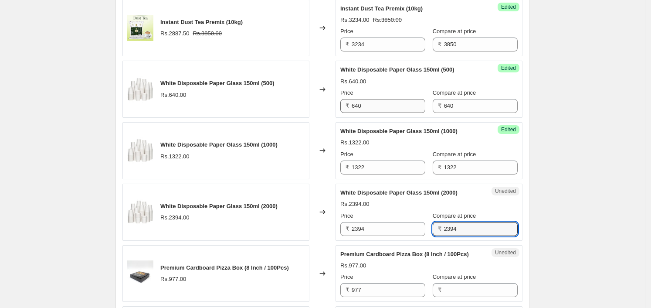
type input "2394"
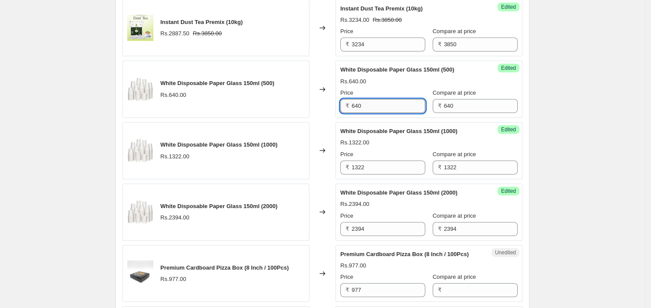
click at [370, 103] on input "640" at bounding box center [389, 106] width 74 height 14
type input "467"
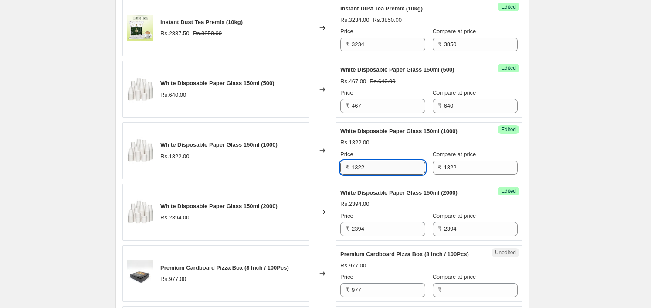
click at [367, 162] on input "1322" at bounding box center [389, 167] width 74 height 14
type input "965"
click at [369, 236] on div "Success Edited White Disposable Paper Glass 150ml (2000) Rs.2394.00 Price ₹ 239…" at bounding box center [429, 212] width 187 height 57
drag, startPoint x: 369, startPoint y: 236, endPoint x: 371, endPoint y: 228, distance: 8.9
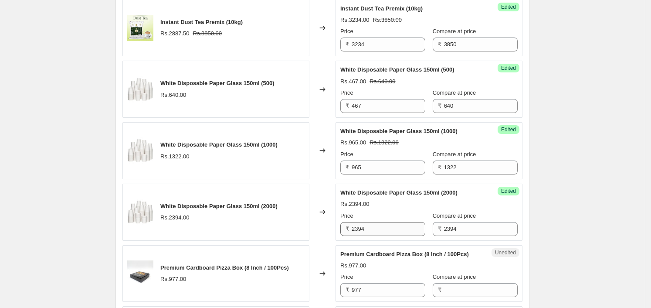
click at [371, 228] on div "Success Edited White Disposable Paper Glass 150ml (2000) Rs.2394.00 Price ₹ 239…" at bounding box center [429, 212] width 187 height 57
click at [371, 228] on input "2394" at bounding box center [389, 229] width 74 height 14
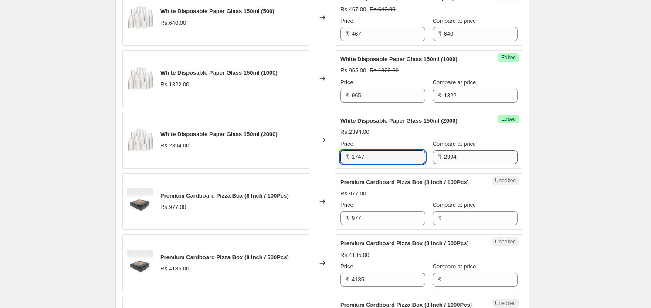
scroll to position [769, 0]
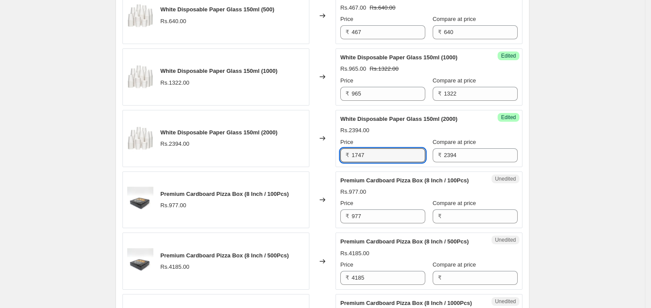
type input "1747"
click at [528, 206] on div "PRICE CHANGE PREVIEW 27 product variants selected. 19 product prices edited: In…" at bounding box center [323, 290] width 414 height 1280
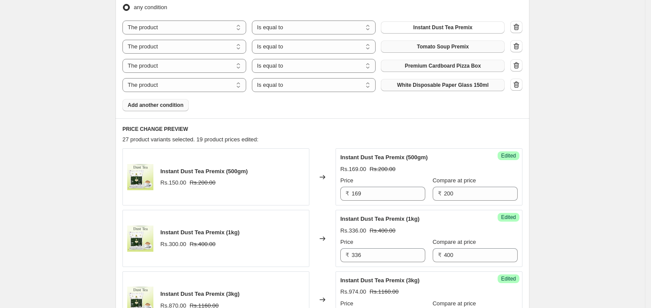
scroll to position [302, 0]
click at [170, 103] on span "Add another condition" at bounding box center [156, 104] width 56 height 7
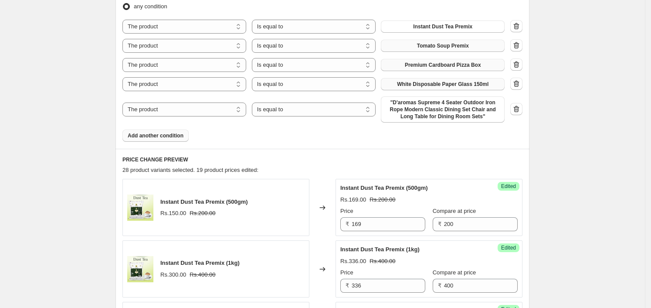
click at [431, 103] on span ""D'aromas Supreme 4 Seater Outdoor Iron Rope Modern Classic Dining Set Chair an…" at bounding box center [442, 109] width 113 height 21
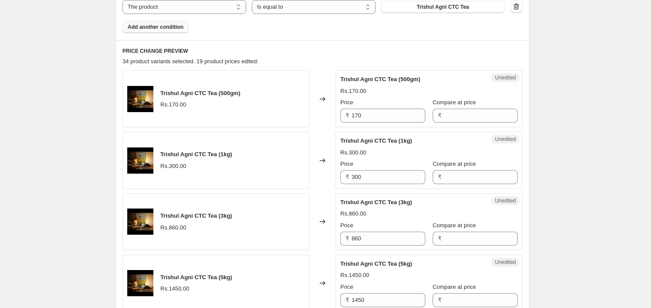
scroll to position [382, 0]
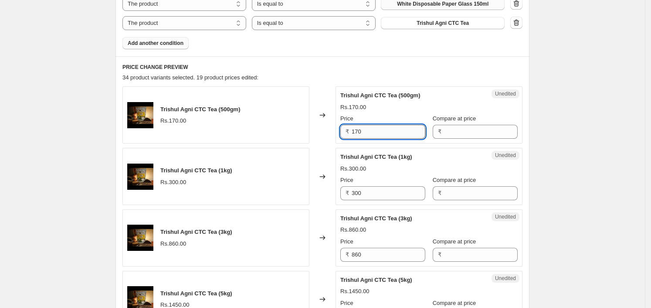
click at [366, 127] on input "170" at bounding box center [389, 132] width 74 height 14
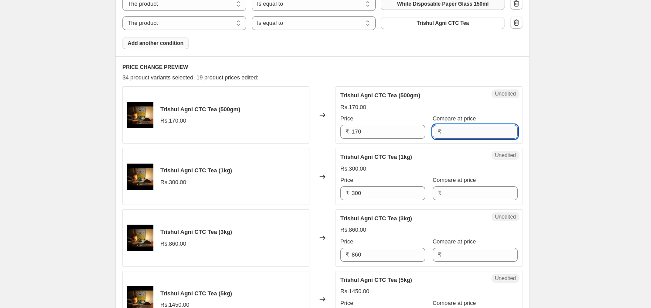
click at [470, 132] on input "Compare at price" at bounding box center [481, 132] width 74 height 14
paste input "170"
type input "170"
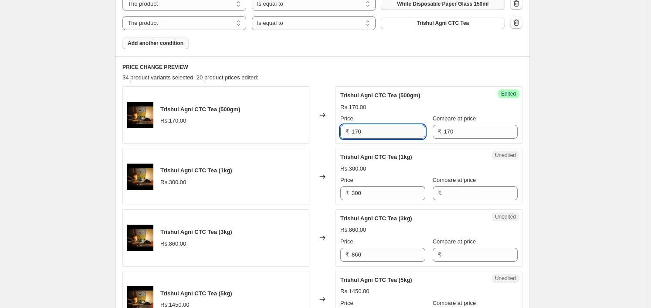
click at [380, 130] on input "170" at bounding box center [389, 132] width 74 height 14
type input "165"
click at [379, 191] on input "300" at bounding box center [389, 193] width 74 height 14
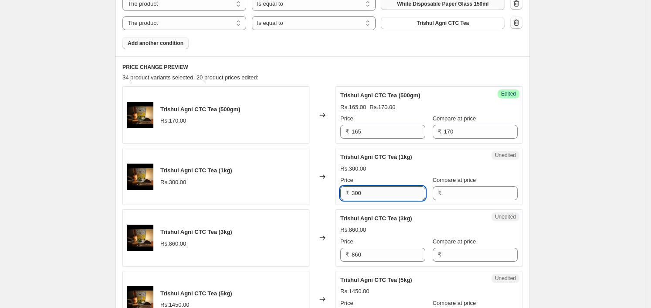
click at [379, 191] on input "300" at bounding box center [389, 193] width 74 height 14
click at [501, 196] on input "Compare at price" at bounding box center [481, 193] width 74 height 14
paste input "300"
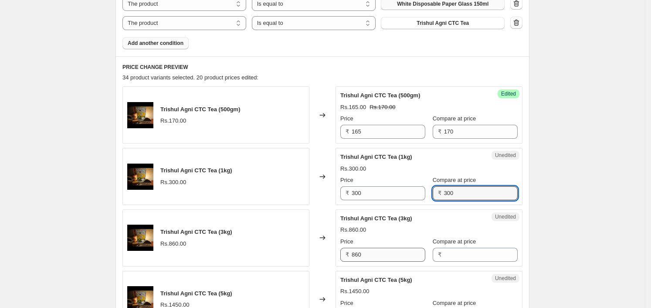
type input "300"
click at [395, 248] on input "860" at bounding box center [389, 255] width 74 height 14
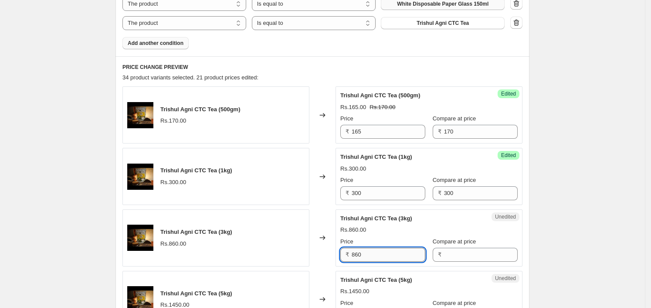
click at [394, 252] on input "860" at bounding box center [389, 255] width 74 height 14
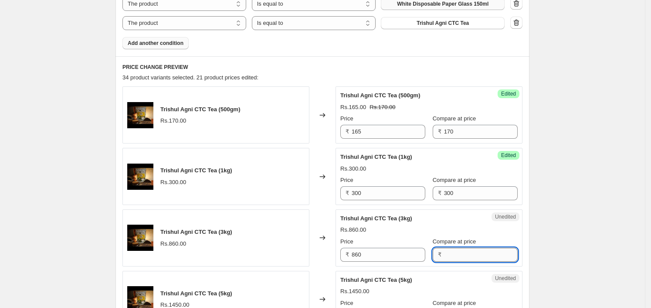
click at [474, 258] on input "Compare at price" at bounding box center [481, 255] width 74 height 14
paste input "860"
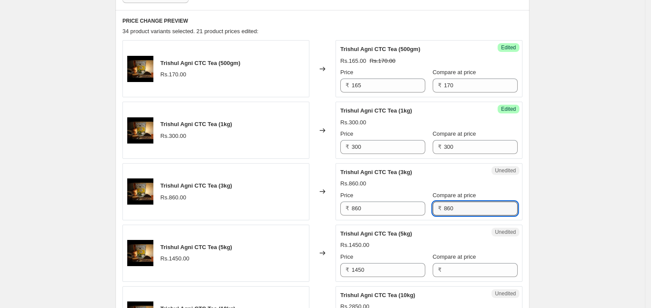
scroll to position [436, 0]
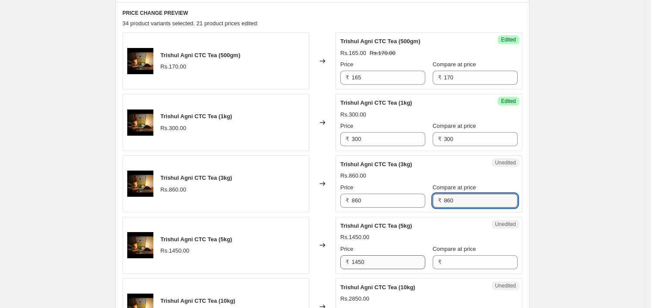
type input "860"
click at [382, 255] on input "1450" at bounding box center [389, 262] width 74 height 14
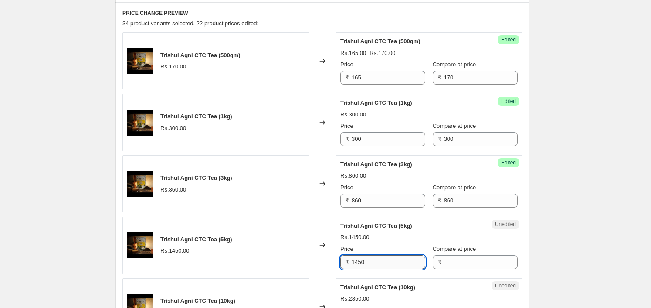
click at [382, 255] on input "1450" at bounding box center [389, 262] width 74 height 14
click at [480, 265] on input "Compare at price" at bounding box center [481, 262] width 74 height 14
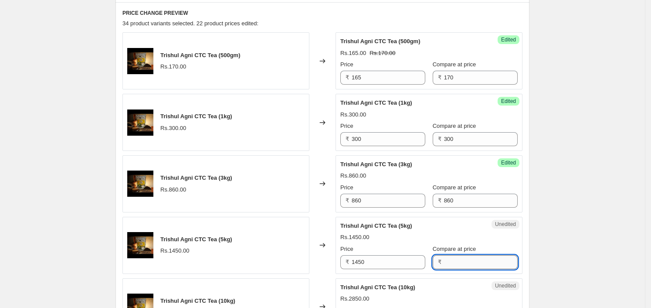
paste input "1450"
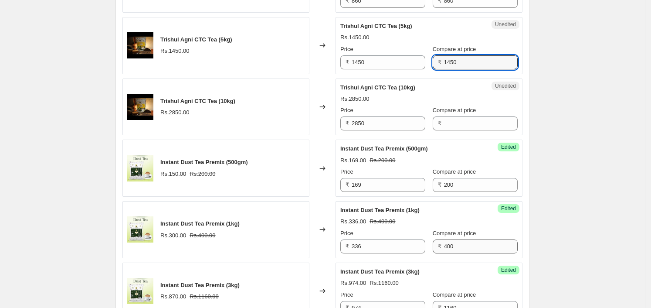
scroll to position [654, 0]
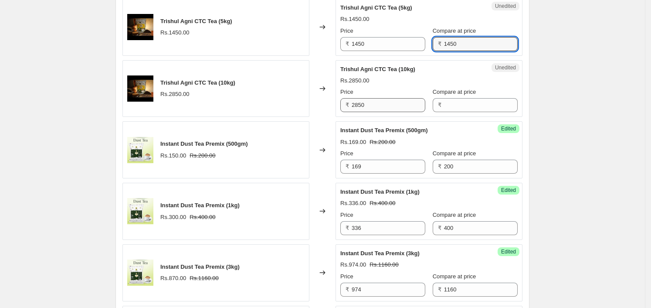
type input "1450"
click at [387, 106] on input "2850" at bounding box center [389, 105] width 74 height 14
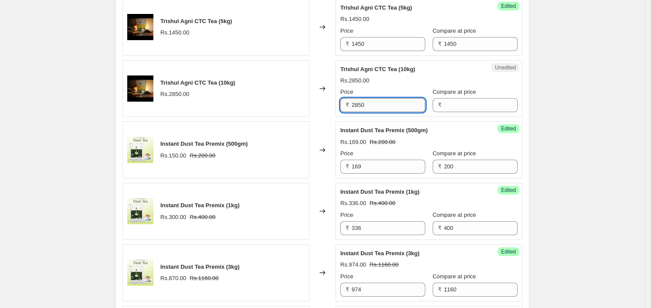
click at [387, 106] on input "2850" at bounding box center [389, 105] width 74 height 14
click at [467, 104] on input "Compare at price" at bounding box center [481, 105] width 74 height 14
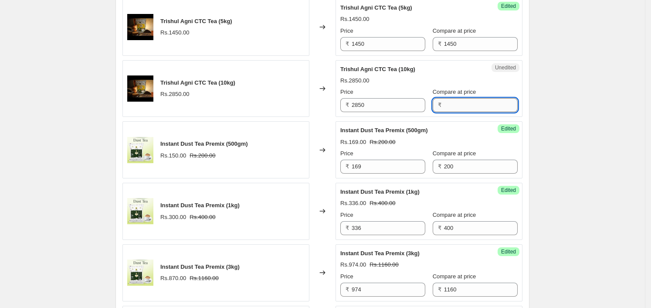
paste input "2850"
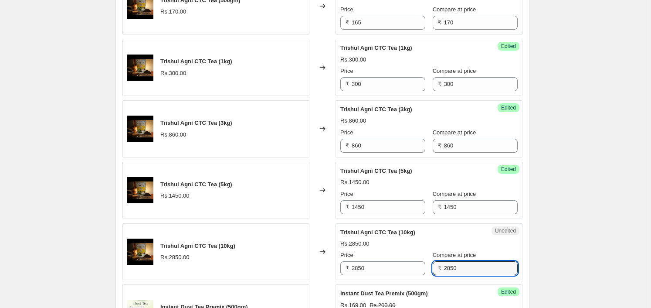
type input "2850"
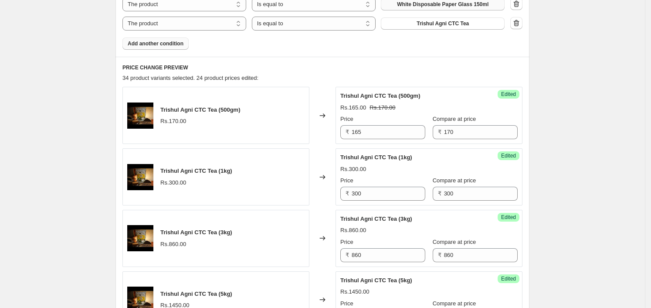
scroll to position [375, 0]
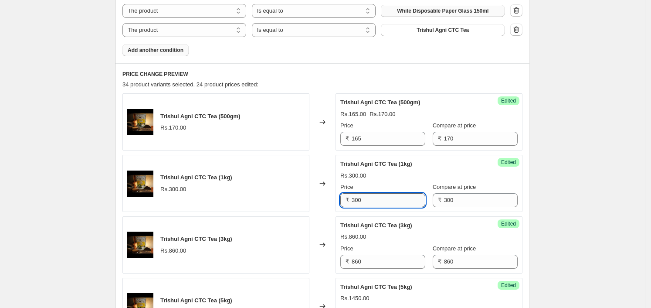
click at [388, 205] on input "300" at bounding box center [389, 200] width 74 height 14
type input "294"
click at [381, 262] on input "860" at bounding box center [389, 262] width 74 height 14
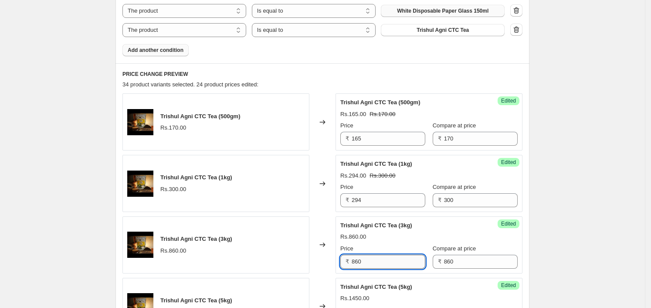
click at [381, 262] on input "860" at bounding box center [389, 262] width 74 height 14
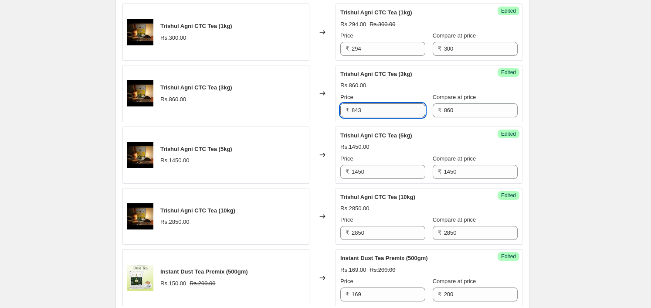
scroll to position [554, 0]
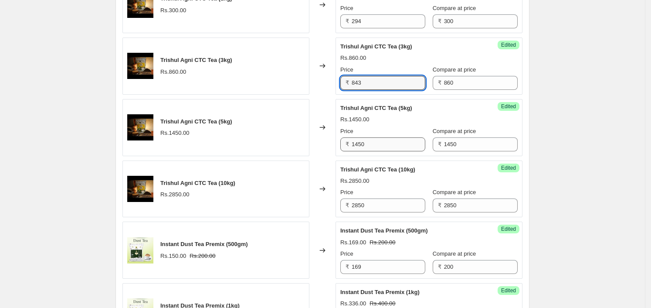
type input "843"
click at [384, 140] on input "1450" at bounding box center [389, 144] width 74 height 14
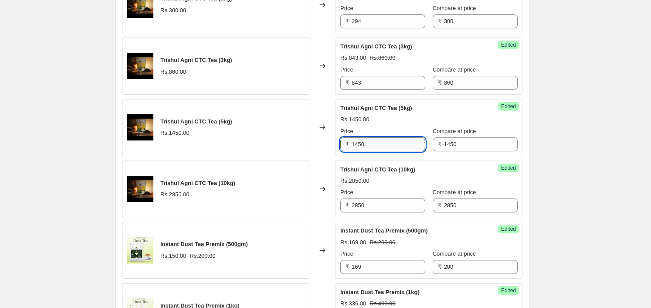
click at [384, 140] on input "1450" at bounding box center [389, 144] width 74 height 14
type input "1421"
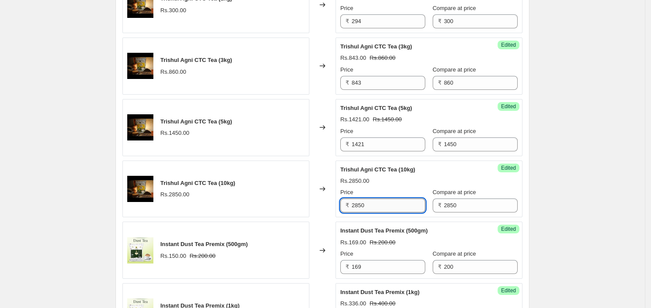
click at [383, 205] on input "2850" at bounding box center [389, 205] width 74 height 14
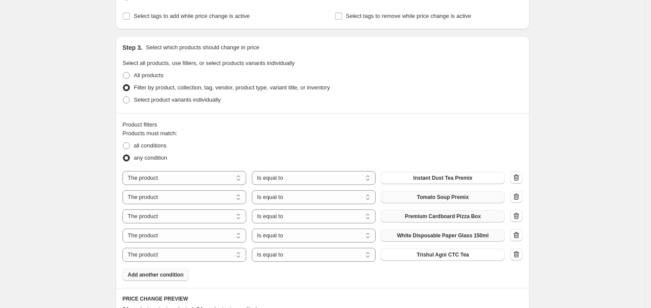
scroll to position [267, 0]
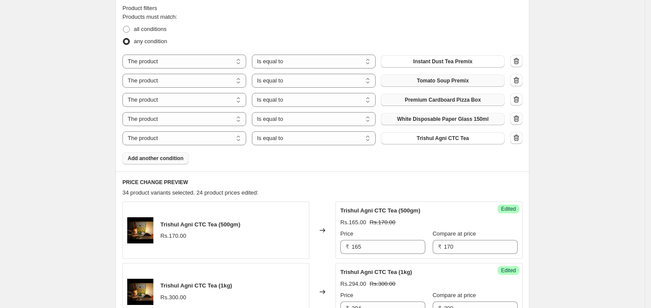
type input "2793"
click at [174, 158] on span "Add another condition" at bounding box center [156, 158] width 56 height 7
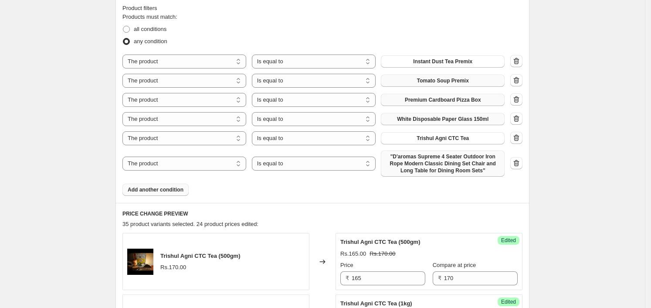
click at [468, 172] on span ""D'aromas Supreme 4 Seater Outdoor Iron Rope Modern Classic Dining Set Chair an…" at bounding box center [442, 163] width 113 height 21
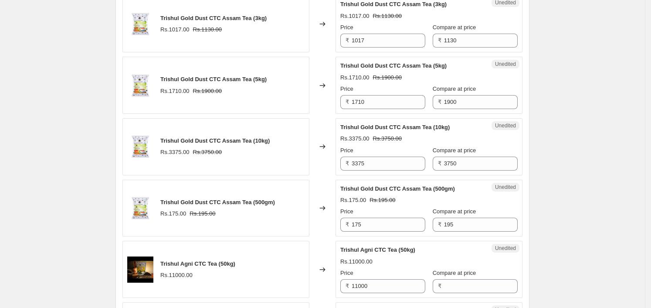
scroll to position [1352, 0]
click at [392, 221] on input "175" at bounding box center [389, 224] width 74 height 14
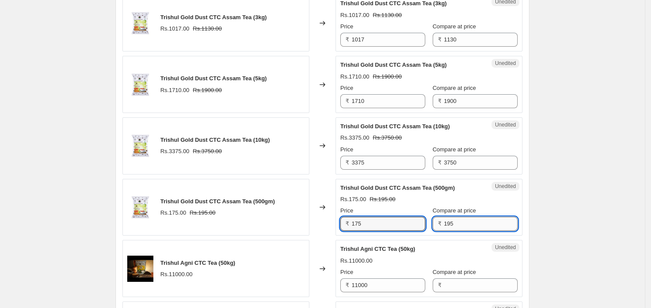
click at [464, 223] on input "195" at bounding box center [481, 224] width 74 height 14
paste input "7"
type input "175"
click at [395, 219] on input "175" at bounding box center [389, 224] width 74 height 14
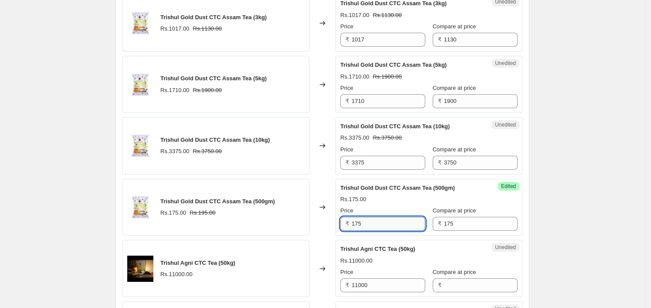
click at [395, 219] on input "175" at bounding box center [389, 224] width 74 height 14
type input "165"
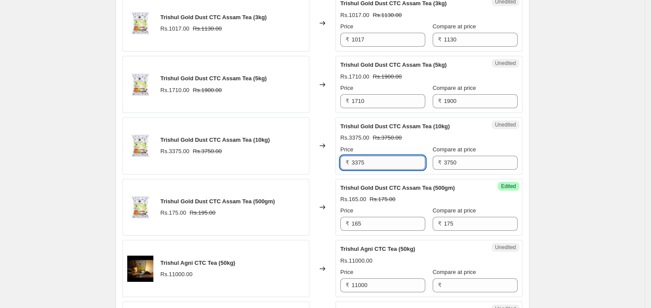
click at [402, 163] on input "3375" at bounding box center [389, 163] width 74 height 14
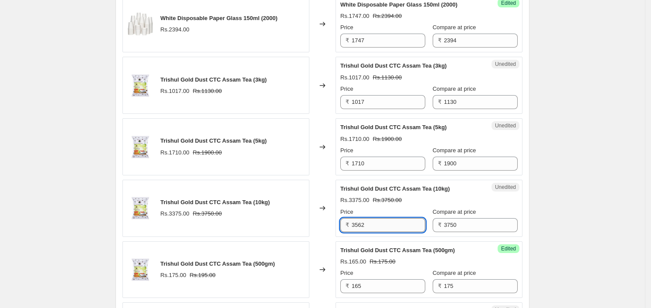
scroll to position [1289, 0]
type input "3562"
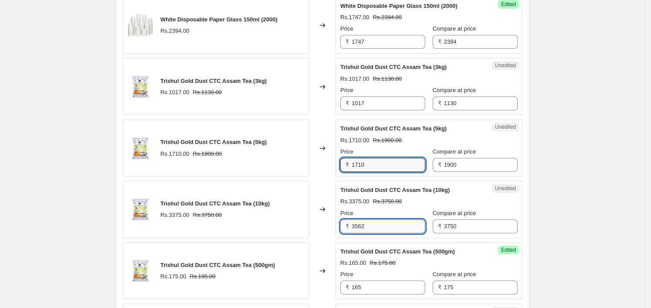
click at [390, 162] on input "1710" at bounding box center [389, 165] width 74 height 14
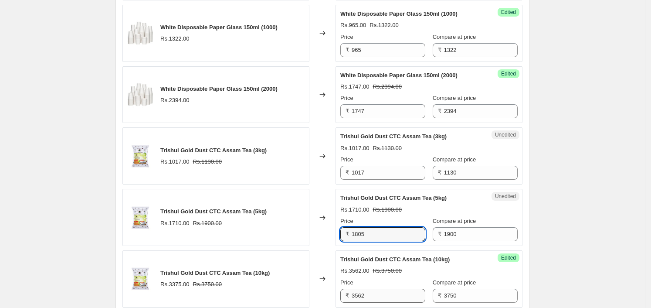
scroll to position [1219, 0]
type input "1805"
click at [390, 162] on div "Price" at bounding box center [383, 160] width 85 height 9
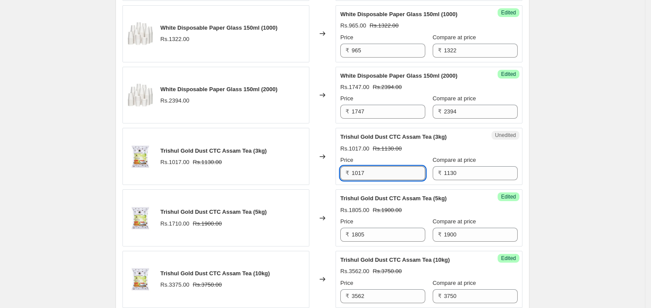
click at [387, 176] on input "1017" at bounding box center [389, 173] width 74 height 14
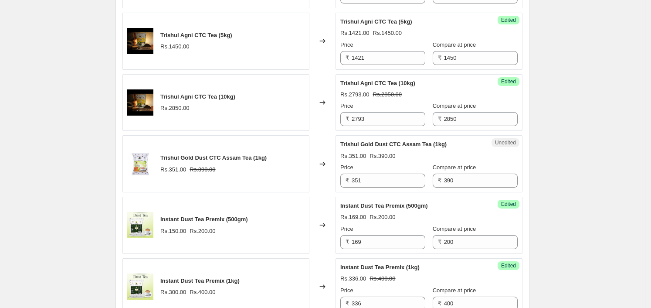
scroll to position [660, 0]
type input "996"
click at [387, 176] on input "351" at bounding box center [389, 180] width 74 height 14
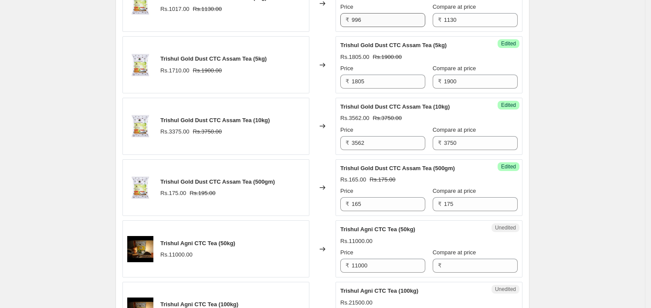
scroll to position [1562, 0]
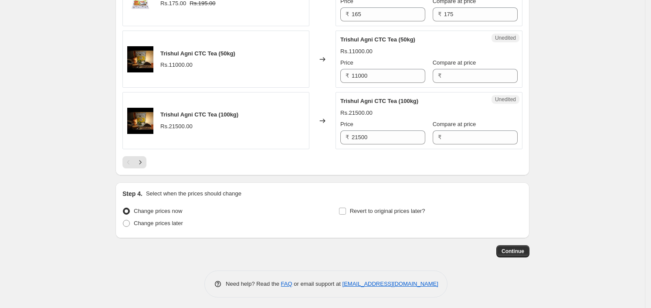
type input "371"
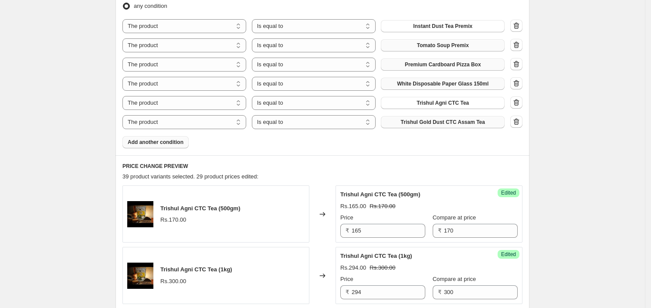
scroll to position [301, 0]
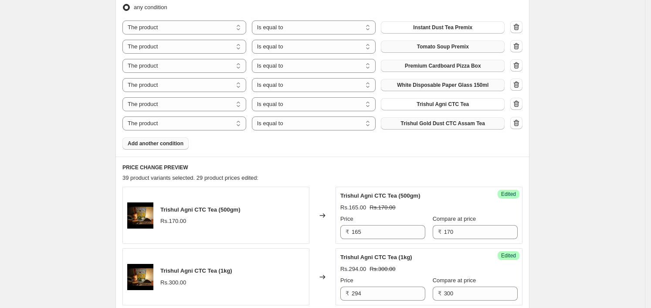
click at [182, 140] on span "Add another condition" at bounding box center [156, 143] width 56 height 7
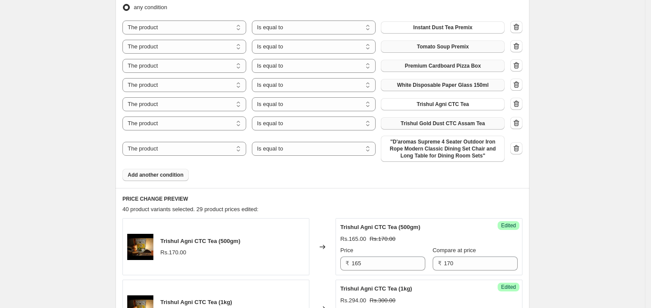
click at [412, 146] on span ""D'aromas Supreme 4 Seater Outdoor Iron Rope Modern Classic Dining Set Chair an…" at bounding box center [442, 148] width 113 height 21
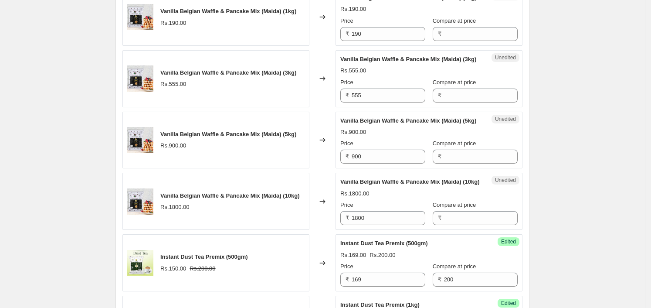
scroll to position [887, 0]
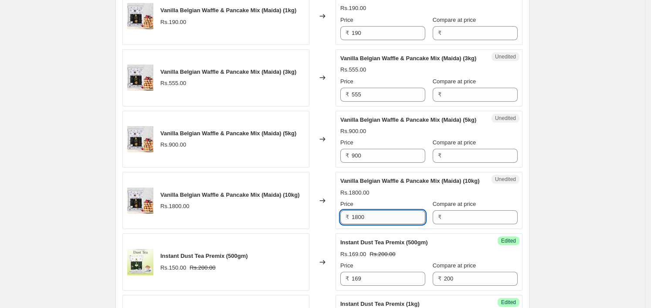
click at [378, 224] on input "1800" at bounding box center [389, 217] width 74 height 14
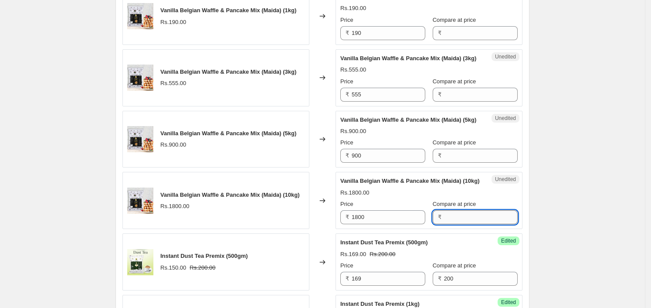
click at [480, 224] on input "Compare at price" at bounding box center [481, 217] width 74 height 14
paste input "1800"
type input "1800"
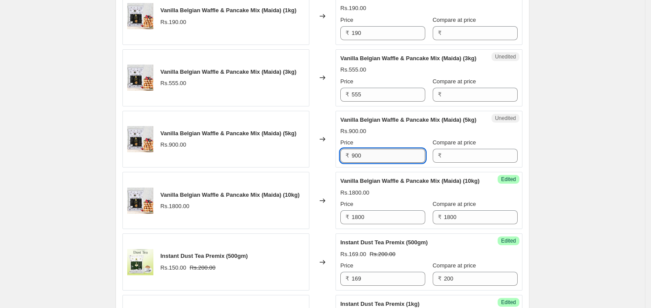
click at [379, 163] on input "900" at bounding box center [389, 156] width 74 height 14
click at [472, 163] on input "Compare at price" at bounding box center [481, 156] width 74 height 14
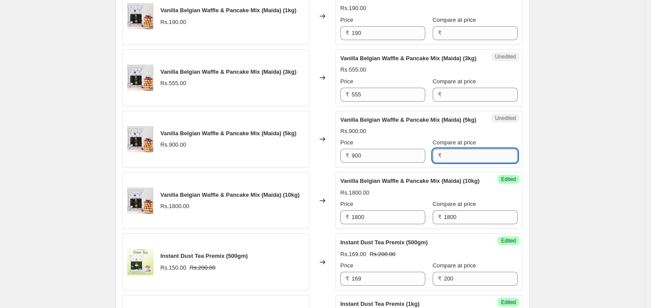
paste input "900"
type input "900"
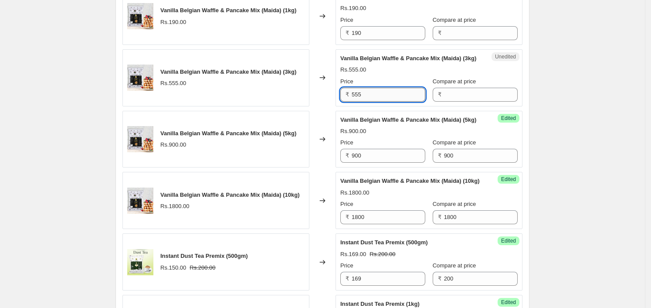
click at [381, 102] on input "555" at bounding box center [389, 95] width 74 height 14
click at [467, 102] on input "Compare at price" at bounding box center [481, 95] width 74 height 14
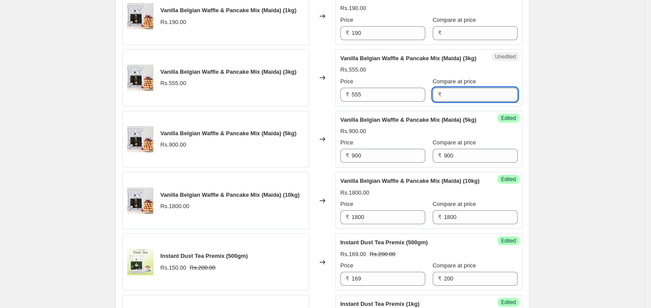
paste input "555"
type input "555"
click at [386, 40] on input "190" at bounding box center [389, 33] width 74 height 14
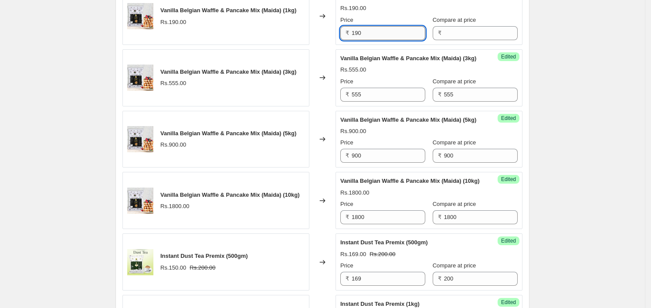
click at [386, 40] on input "190" at bounding box center [389, 33] width 74 height 14
click at [445, 40] on input "Compare at price" at bounding box center [481, 33] width 74 height 14
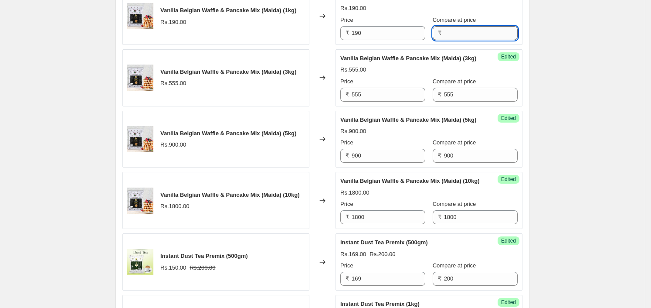
paste input "190"
type input "190"
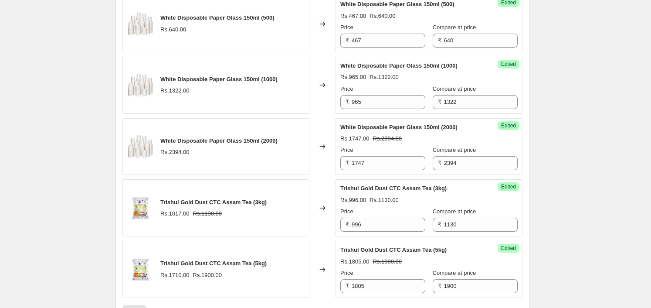
scroll to position [1616, 0]
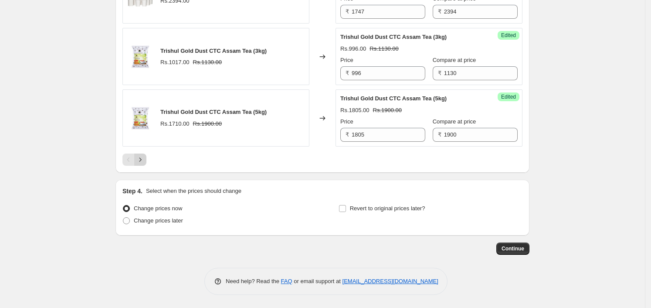
click at [142, 163] on icon "Next" at bounding box center [140, 159] width 9 height 9
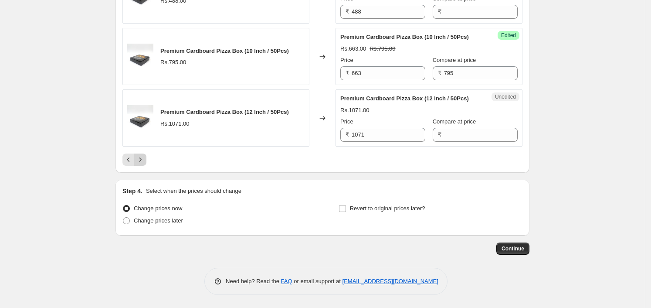
click at [145, 160] on icon "Next" at bounding box center [140, 159] width 9 height 9
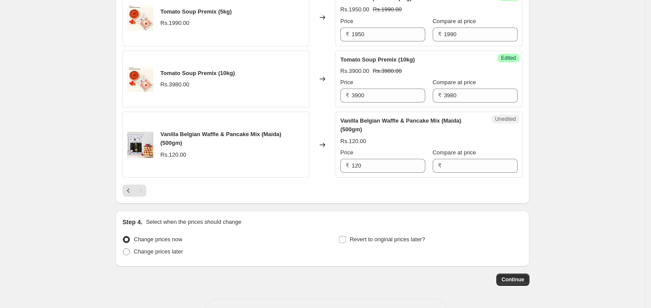
scroll to position [678, 0]
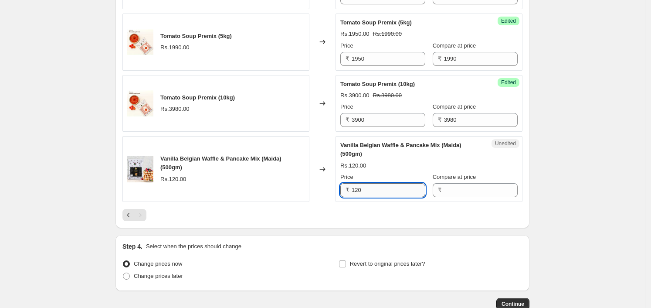
click at [377, 186] on input "120" at bounding box center [389, 190] width 74 height 14
click at [462, 183] on input "Compare at price" at bounding box center [481, 190] width 74 height 14
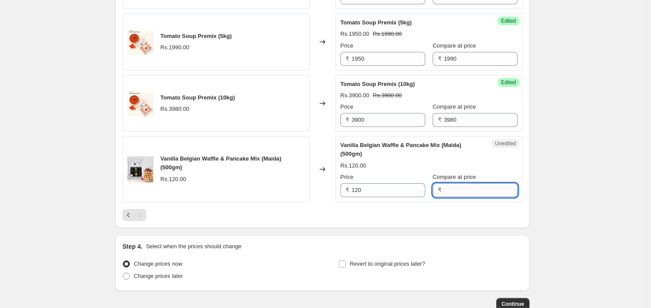
paste input "120"
type input "120"
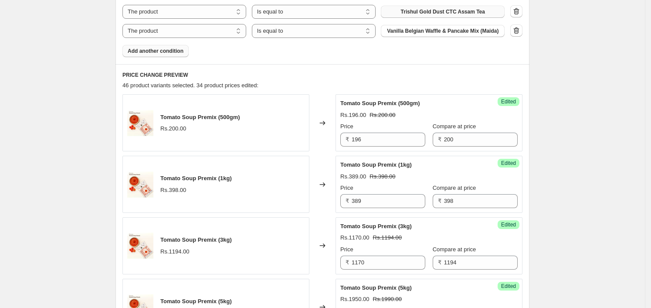
scroll to position [351, 0]
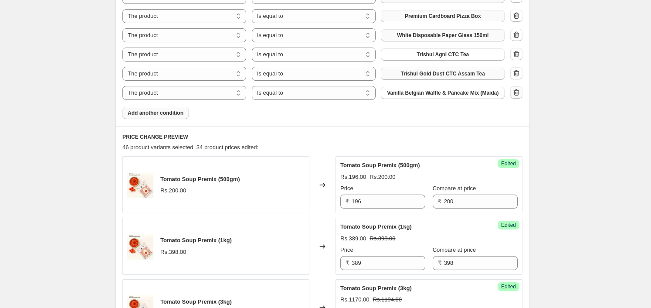
click at [520, 93] on icon "button" at bounding box center [517, 92] width 6 height 7
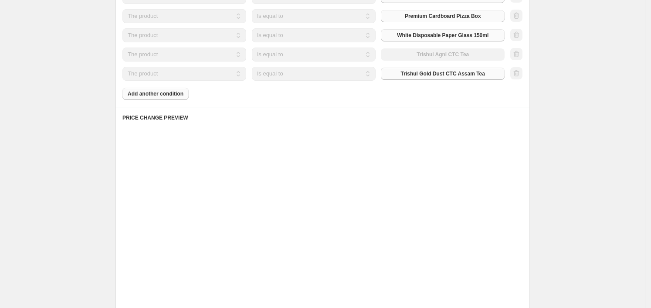
click at [149, 97] on div "Products must match: all conditions any condition The product The product's col…" at bounding box center [323, 14] width 400 height 171
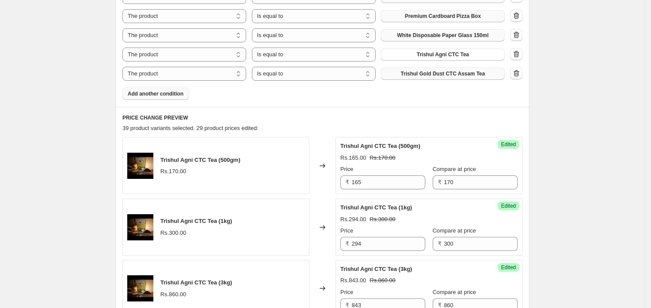
click at [149, 97] on button "Add another condition" at bounding box center [156, 94] width 66 height 12
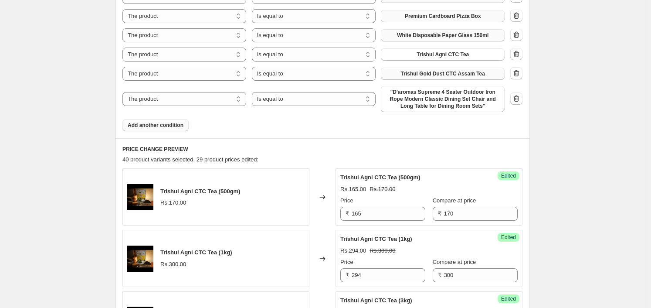
click at [429, 114] on div "Products must match: all conditions any condition The product The product's col…" at bounding box center [323, 30] width 400 height 202
click at [432, 101] on span ""D'aromas Supreme 4 Seater Outdoor Iron Rope Modern Classic Dining Set Chair an…" at bounding box center [442, 99] width 113 height 21
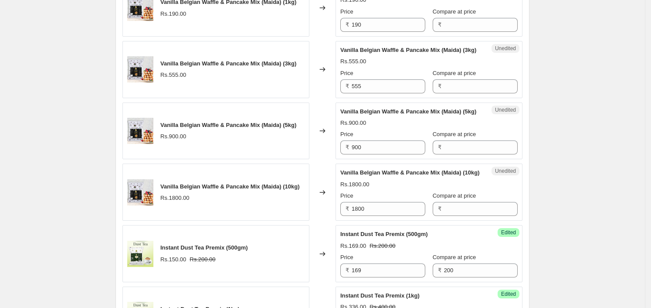
scroll to position [841, 0]
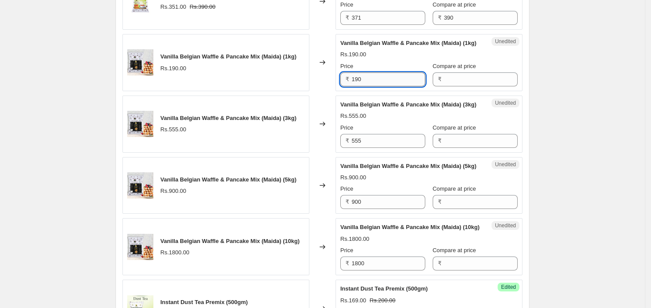
click at [364, 86] on input "190" at bounding box center [389, 79] width 74 height 14
click at [447, 86] on input "Compare at price" at bounding box center [481, 79] width 74 height 14
paste input "190"
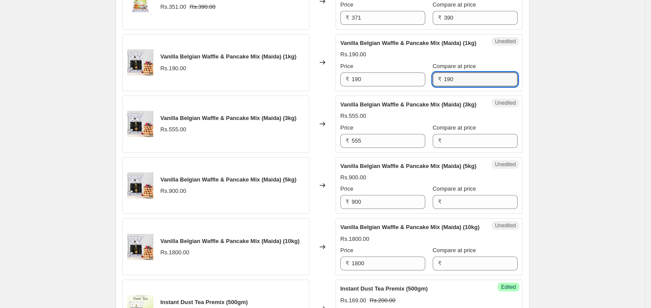
type input "190"
click at [373, 71] on div "Price" at bounding box center [383, 66] width 85 height 9
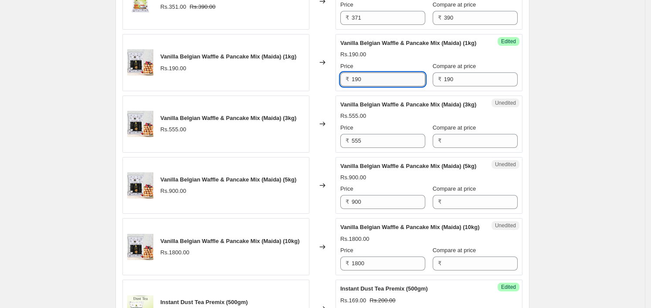
click at [373, 84] on input "190" at bounding box center [389, 79] width 74 height 14
type input "163"
click at [388, 148] on input "555" at bounding box center [389, 141] width 74 height 14
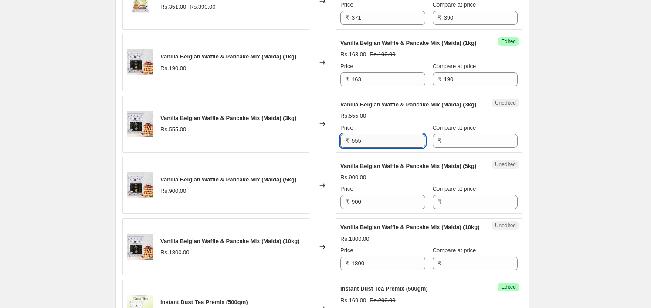
click at [388, 148] on input "555" at bounding box center [389, 141] width 74 height 14
click at [471, 148] on input "Compare at price" at bounding box center [481, 141] width 74 height 14
paste input "555"
type input "555"
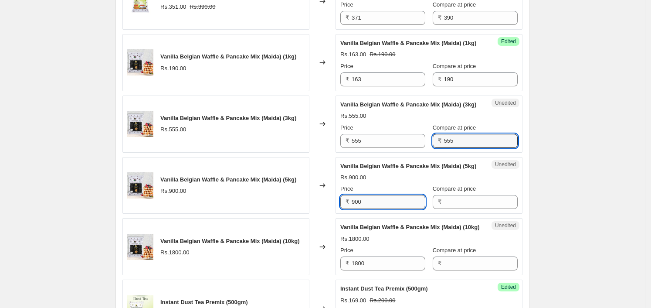
click at [405, 209] on input "900" at bounding box center [389, 202] width 74 height 14
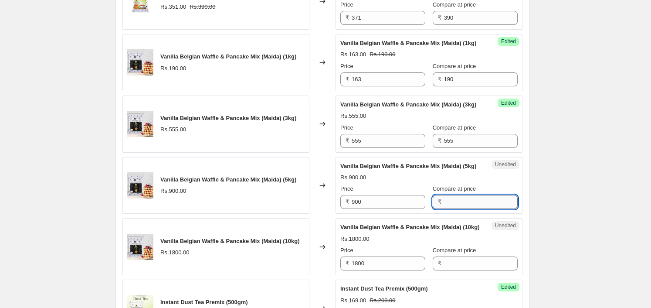
click at [471, 209] on input "Compare at price" at bounding box center [481, 202] width 74 height 14
paste
type input "900"
click at [381, 270] on input "1800" at bounding box center [389, 263] width 74 height 14
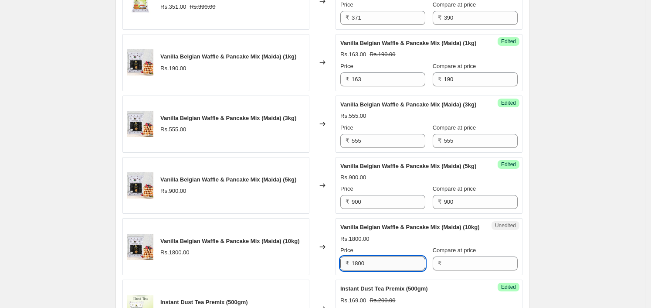
click at [381, 270] on input "1800" at bounding box center [389, 263] width 74 height 14
type input "1800"
click at [462, 270] on input "Compare at price" at bounding box center [481, 263] width 74 height 14
type input "1800"
click at [469, 243] on div "Rs.1800.00" at bounding box center [429, 239] width 177 height 9
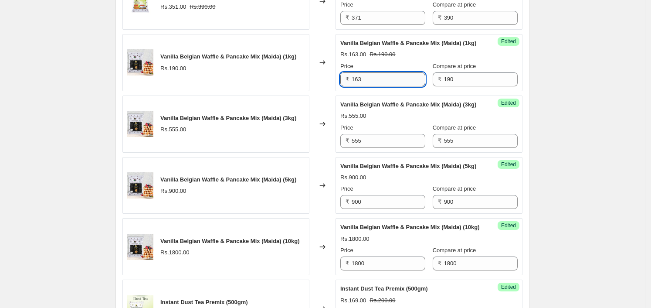
click at [400, 84] on input "163" at bounding box center [389, 79] width 74 height 14
click at [388, 148] on input "555" at bounding box center [389, 141] width 74 height 14
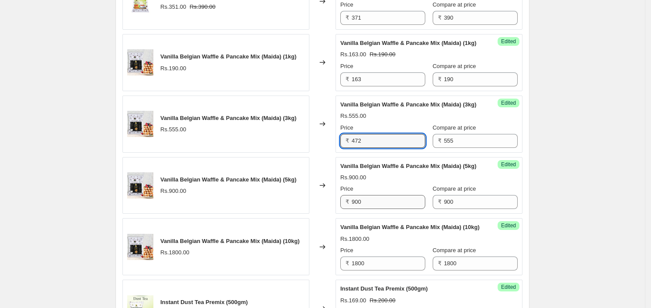
type input "472"
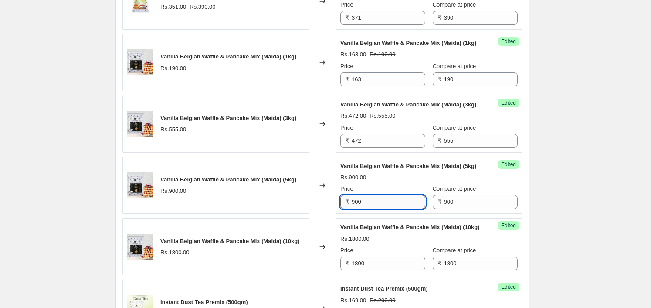
click at [373, 209] on input "900" at bounding box center [389, 202] width 74 height 14
type input "765"
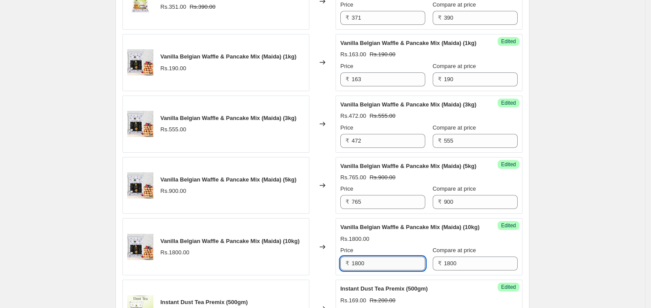
click at [376, 270] on input "1800" at bounding box center [389, 263] width 74 height 14
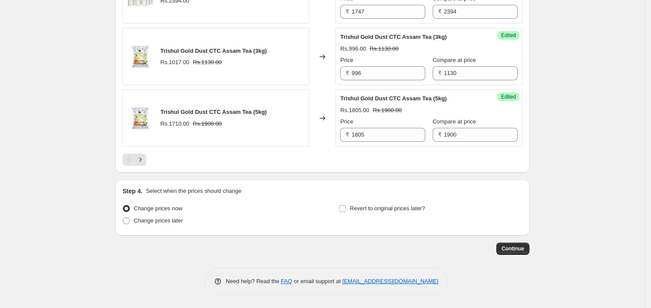
scroll to position [1616, 0]
type input "1530"
click at [144, 158] on icon "Next" at bounding box center [140, 159] width 9 height 9
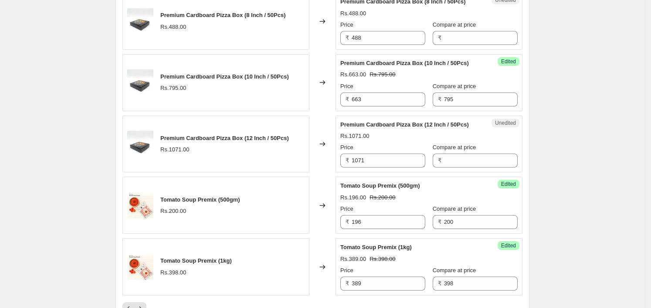
scroll to position [1598, 0]
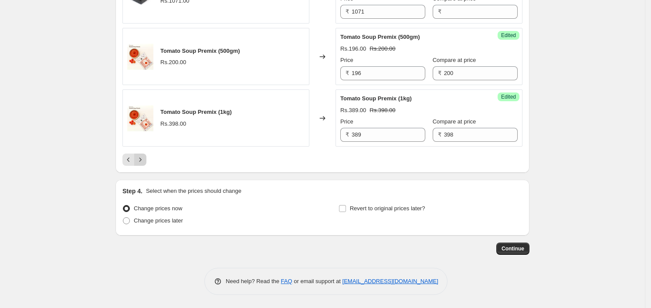
click at [139, 162] on icon "Next" at bounding box center [140, 159] width 9 height 9
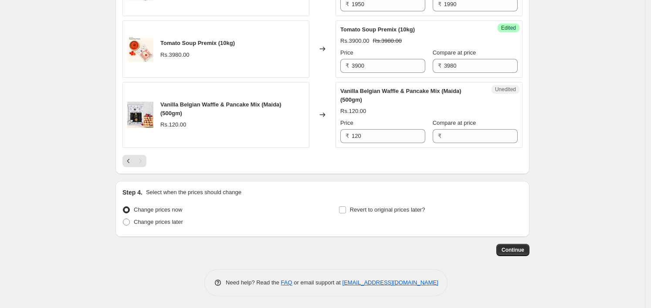
scroll to position [555, 0]
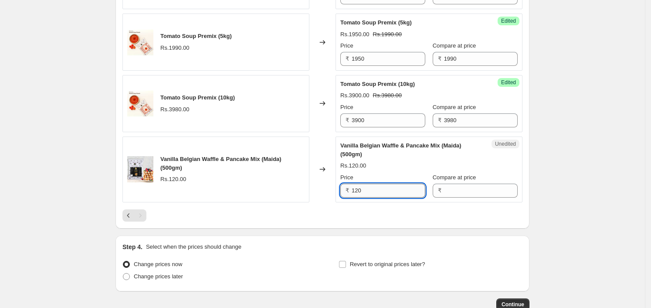
click at [388, 186] on input "120" at bounding box center [389, 191] width 74 height 14
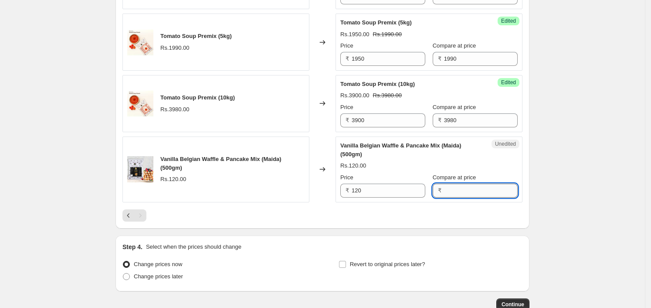
click at [462, 184] on input "Compare at price" at bounding box center [481, 191] width 74 height 14
type input "120"
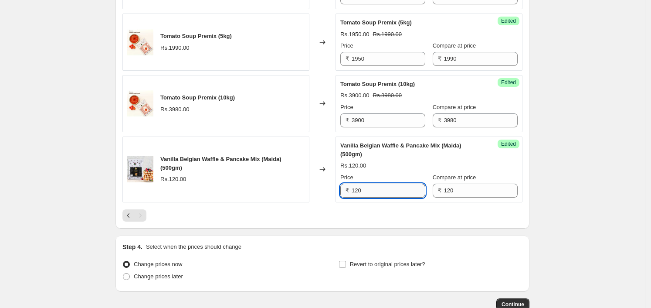
click at [392, 192] on input "120" at bounding box center [389, 191] width 74 height 14
type input "102"
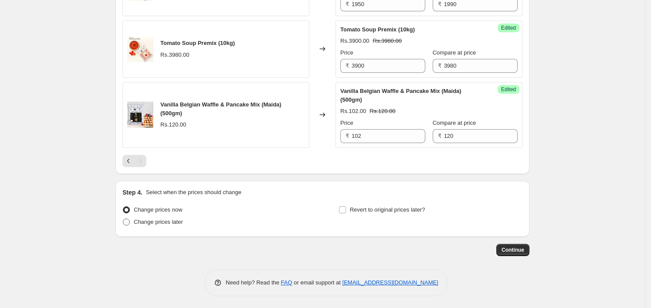
click at [157, 218] on span "Change prices later" at bounding box center [158, 221] width 49 height 7
click at [123, 218] on input "Change prices later" at bounding box center [123, 218] width 0 height 0
radio input "true"
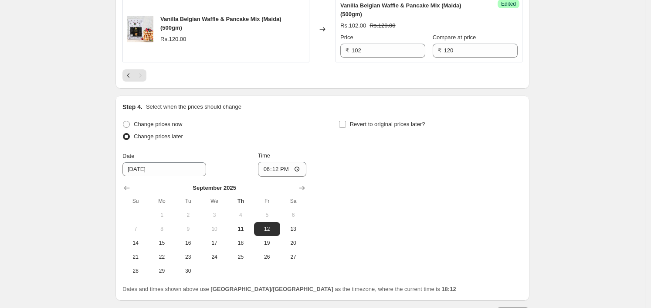
scroll to position [758, 0]
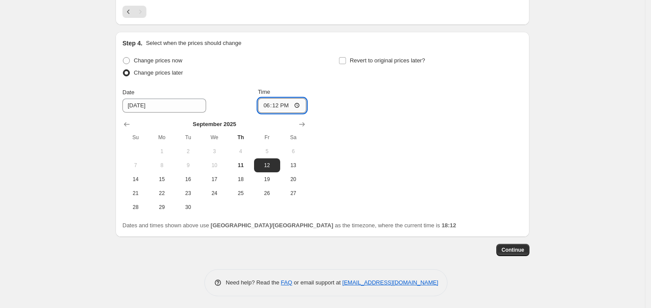
click at [282, 106] on input "18:12" at bounding box center [282, 105] width 49 height 15
click at [303, 104] on input "18:12" at bounding box center [282, 105] width 49 height 15
type input "00:00"
click at [355, 159] on div "Change prices now Change prices later Date 9/12/2025 Time 00:00 September 2025 …" at bounding box center [323, 134] width 400 height 160
click at [512, 246] on span "Continue" at bounding box center [513, 249] width 23 height 7
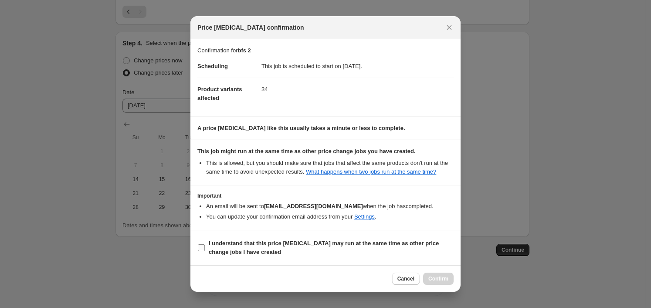
click at [266, 243] on b "I understand that this price change job may run at the same time as other price…" at bounding box center [324, 247] width 230 height 15
click at [205, 244] on input "I understand that this price change job may run at the same time as other price…" at bounding box center [201, 247] width 7 height 7
checkbox input "true"
click at [443, 278] on span "Confirm" at bounding box center [439, 278] width 20 height 7
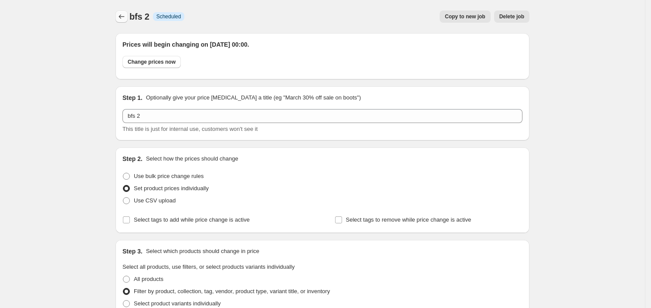
click at [124, 20] on icon "Price change jobs" at bounding box center [121, 16] width 9 height 9
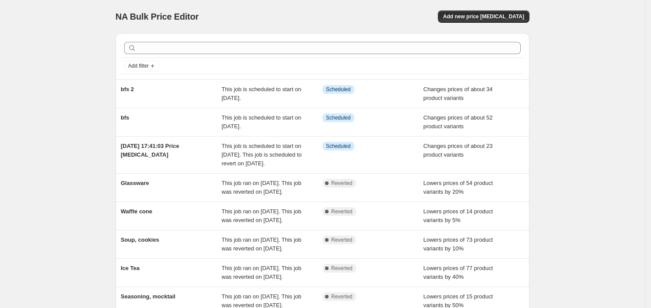
click at [590, 194] on div "NA Bulk Price Editor. This page is ready NA Bulk Price Editor Add new price cha…" at bounding box center [322, 229] width 645 height 458
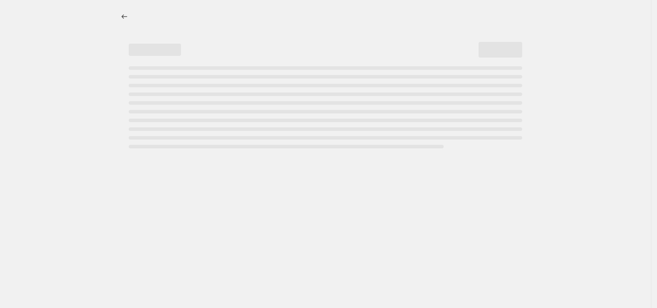
select select "percentage"
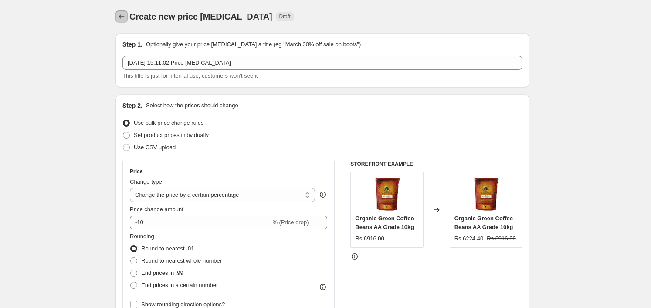
click at [123, 17] on icon "Price change jobs" at bounding box center [121, 16] width 9 height 9
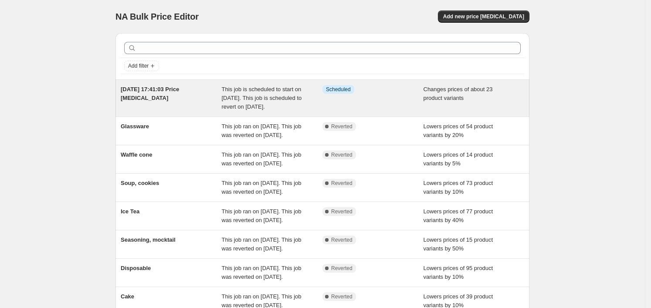
click at [389, 98] on div "Info Scheduled" at bounding box center [373, 98] width 101 height 26
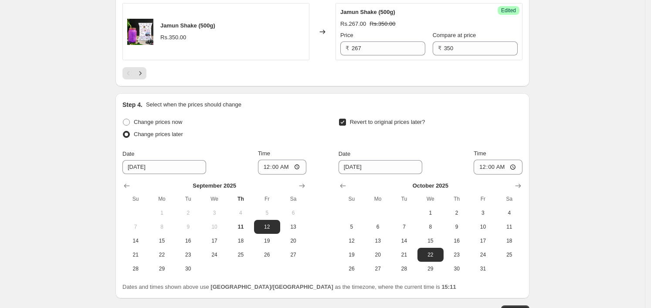
scroll to position [1734, 0]
click at [145, 68] on icon "Next" at bounding box center [140, 72] width 9 height 9
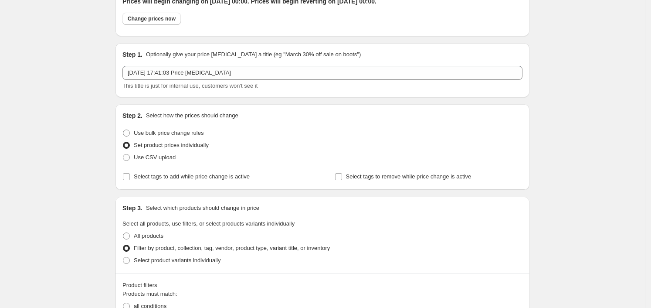
scroll to position [0, 0]
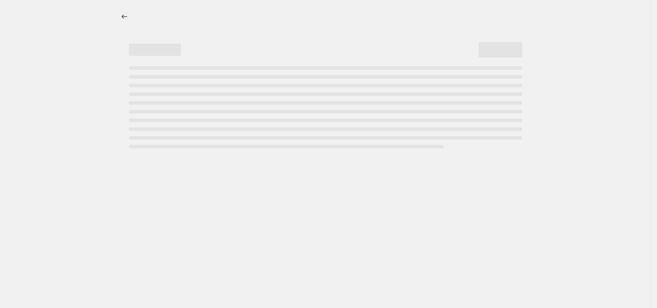
select select "percentage"
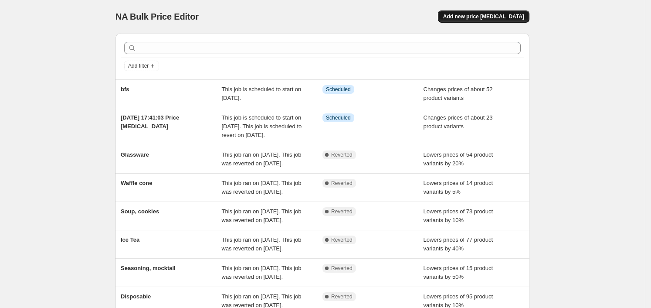
click at [489, 14] on span "Add new price change job" at bounding box center [483, 16] width 81 height 7
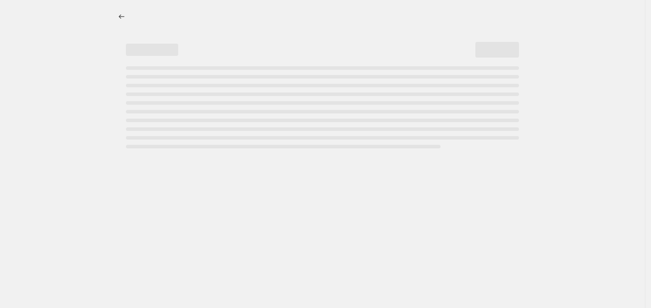
select select "percentage"
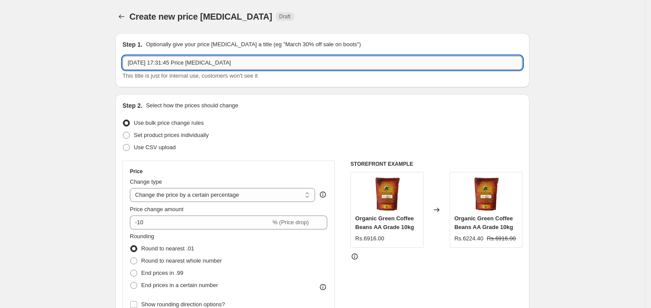
click at [287, 62] on input "11 Sept 2025, 17:31:45 Price change job" at bounding box center [323, 63] width 400 height 14
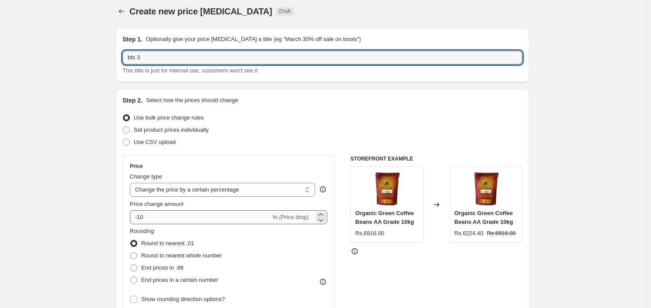
scroll to position [7, 0]
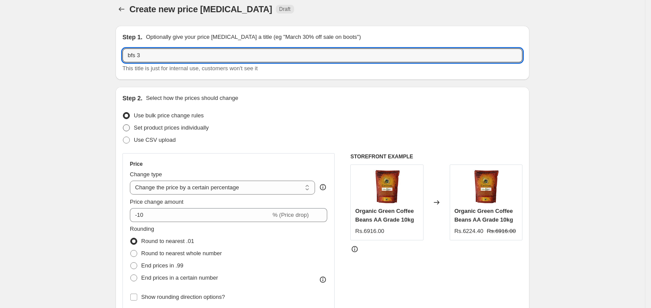
type input "bfs 3"
click at [197, 129] on span "Set product prices individually" at bounding box center [171, 127] width 75 height 7
click at [123, 125] on input "Set product prices individually" at bounding box center [123, 124] width 0 height 0
radio input "true"
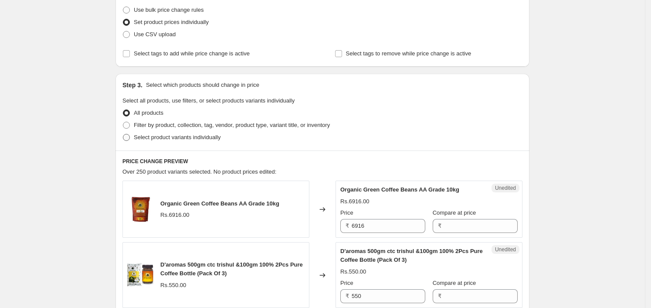
scroll to position [113, 0]
click at [155, 126] on span "Filter by product, collection, tag, vendor, product type, variant title, or inv…" at bounding box center [232, 124] width 196 height 7
click at [123, 122] on input "Filter by product, collection, tag, vendor, product type, variant title, or inv…" at bounding box center [123, 121] width 0 height 0
radio input "true"
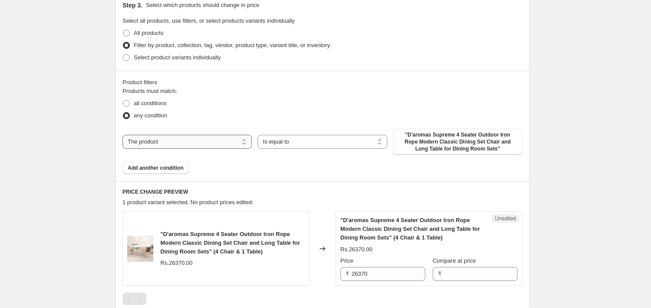
scroll to position [192, 0]
click at [151, 145] on select "The product The product's collection The product's tag The product's vendor The…" at bounding box center [187, 143] width 129 height 14
click at [171, 146] on select "The product The product's collection The product's tag The product's vendor The…" at bounding box center [187, 143] width 129 height 14
click at [475, 145] on span ""D'aromas Supreme 4 Seater Outdoor Iron Rope Modern Classic Dining Set Chair an…" at bounding box center [457, 142] width 119 height 21
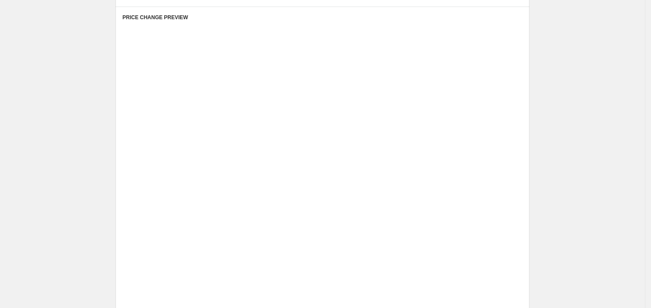
scroll to position [356, 0]
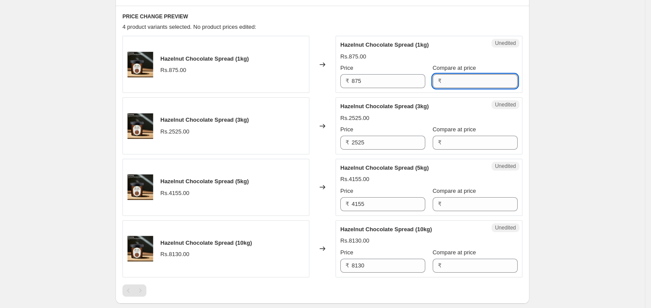
click at [466, 79] on input "Compare at price" at bounding box center [481, 81] width 74 height 14
click at [392, 80] on input "875" at bounding box center [389, 81] width 74 height 14
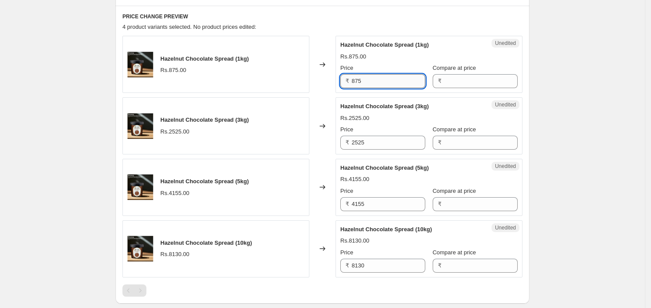
click at [392, 80] on input "875" at bounding box center [389, 81] width 74 height 14
click at [509, 83] on input "Compare at price" at bounding box center [481, 81] width 74 height 14
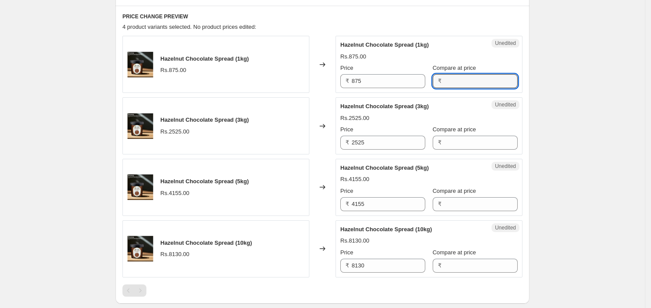
click at [385, 90] on div "Unedited Hazelnut Chocolate Spread (1kg) Rs.875.00 Price ₹ 875 Compare at price…" at bounding box center [429, 64] width 187 height 57
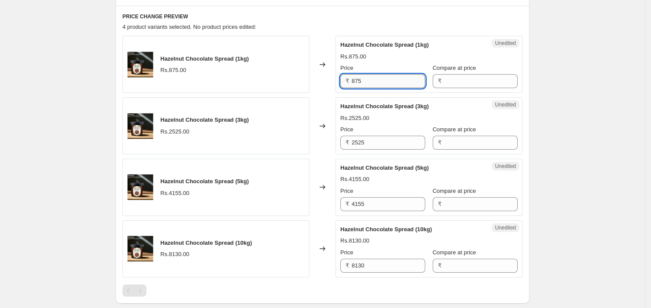
click at [385, 80] on input "875" at bounding box center [389, 81] width 74 height 14
click at [392, 150] on div "Unedited Hazelnut Chocolate Spread (3kg) Rs.2525.00 Price ₹ 2525 Compare at pri…" at bounding box center [429, 125] width 187 height 57
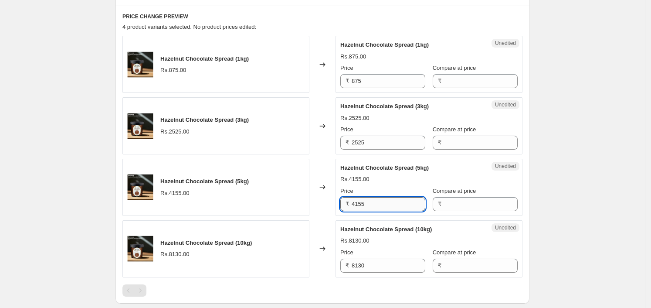
click at [402, 209] on input "4155" at bounding box center [389, 204] width 74 height 14
click at [405, 259] on div "Price ₹ 8130" at bounding box center [383, 260] width 85 height 24
click at [410, 273] on div "Unedited Hazelnut Chocolate Spread (10kg) Rs.8130.00 Price ₹ 8130 Compare at pr…" at bounding box center [429, 248] width 187 height 57
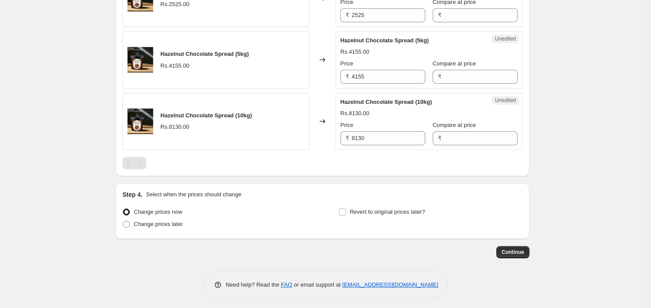
scroll to position [485, 0]
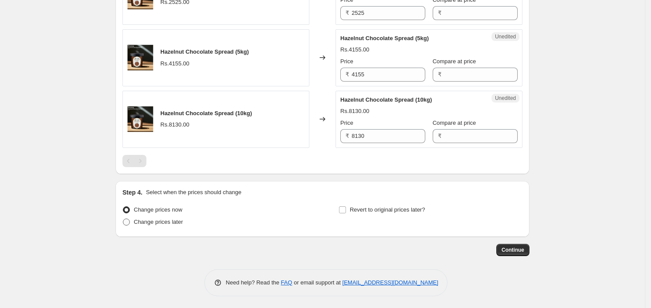
click at [149, 220] on span "Change prices later" at bounding box center [158, 221] width 49 height 7
click at [123, 219] on input "Change prices later" at bounding box center [123, 218] width 0 height 0
radio input "true"
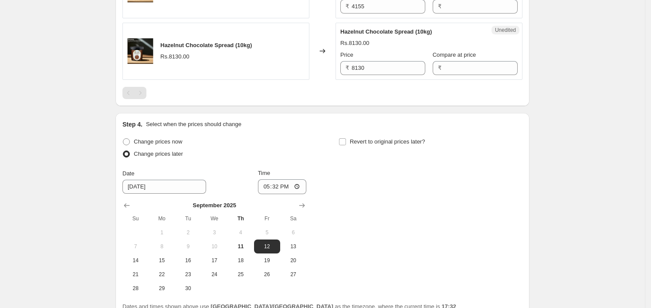
scroll to position [634, 0]
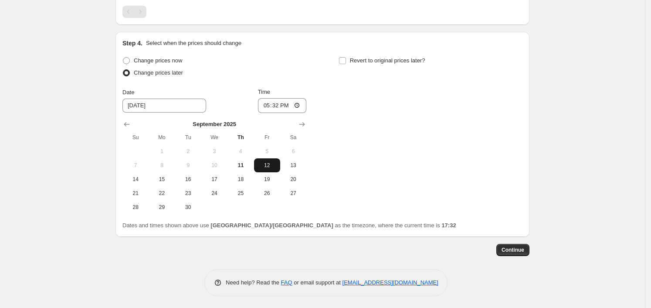
click at [273, 159] on button "12" at bounding box center [267, 165] width 26 height 14
click at [296, 104] on input "17:32" at bounding box center [282, 105] width 49 height 15
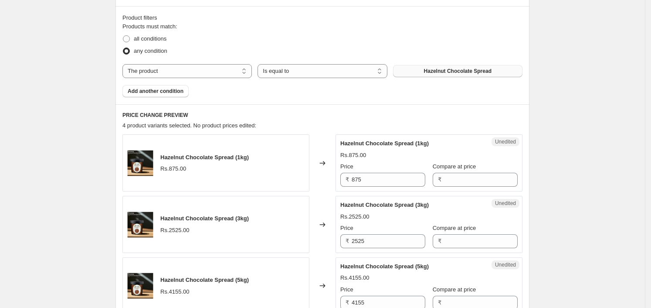
scroll to position [253, 0]
